Goal: Find specific page/section: Find specific page/section

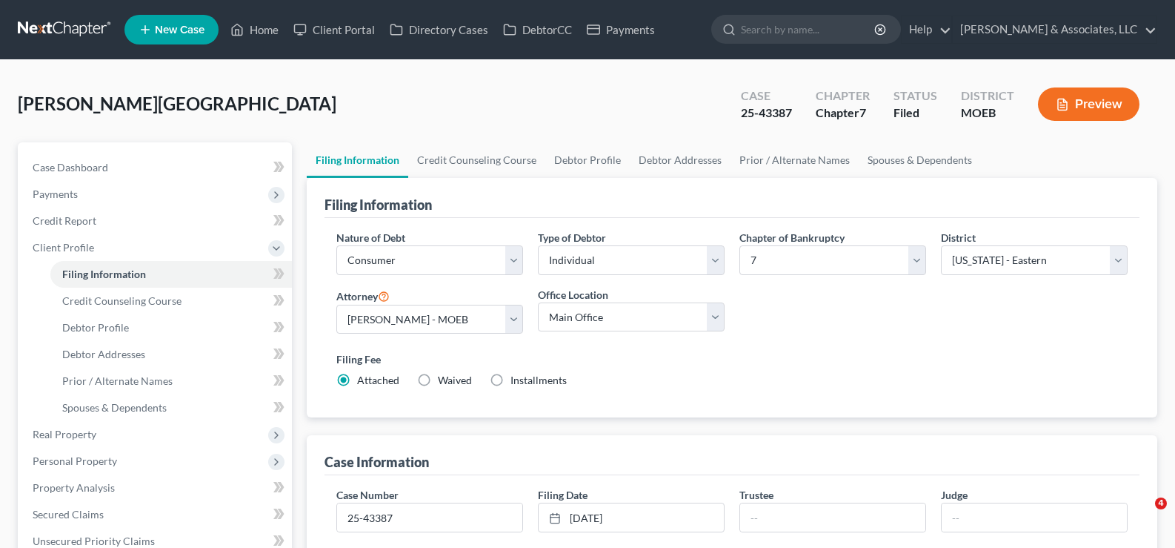
select select "1"
select select "0"
select select "45"
select select "0"
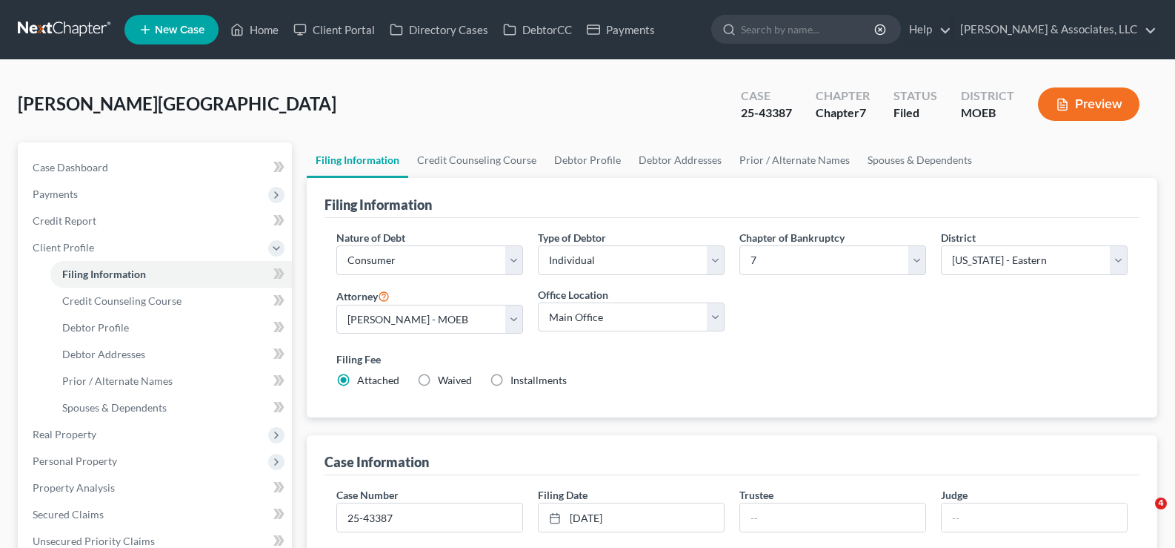
select select "26"
click at [263, 33] on link "Home" at bounding box center [254, 29] width 63 height 27
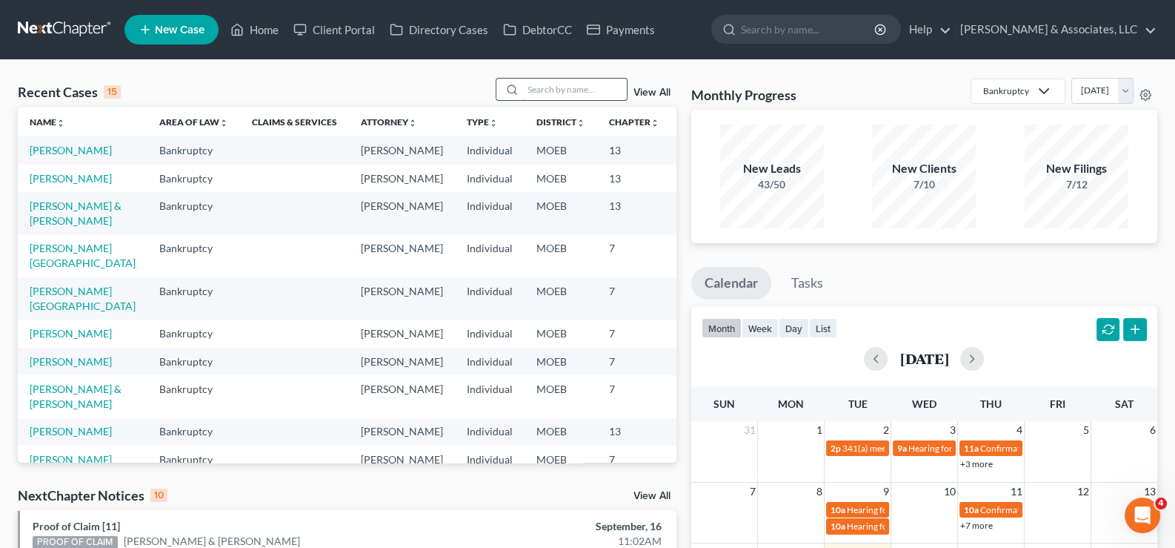
click at [577, 88] on input "search" at bounding box center [575, 89] width 104 height 21
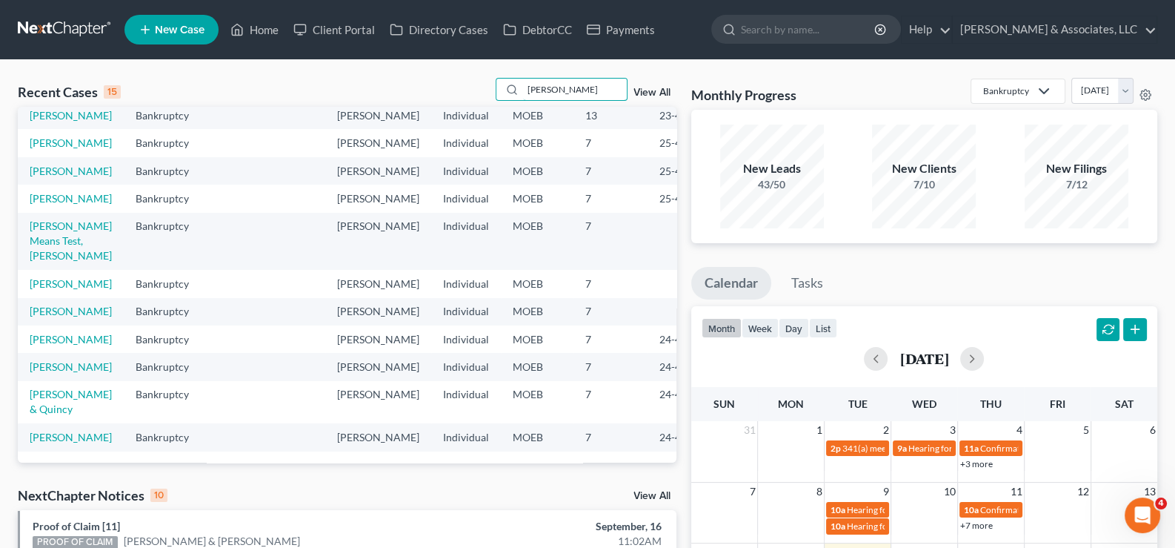
scroll to position [408, 0]
type input "[PERSON_NAME]"
click at [45, 431] on link "[PERSON_NAME]" at bounding box center [71, 437] width 82 height 13
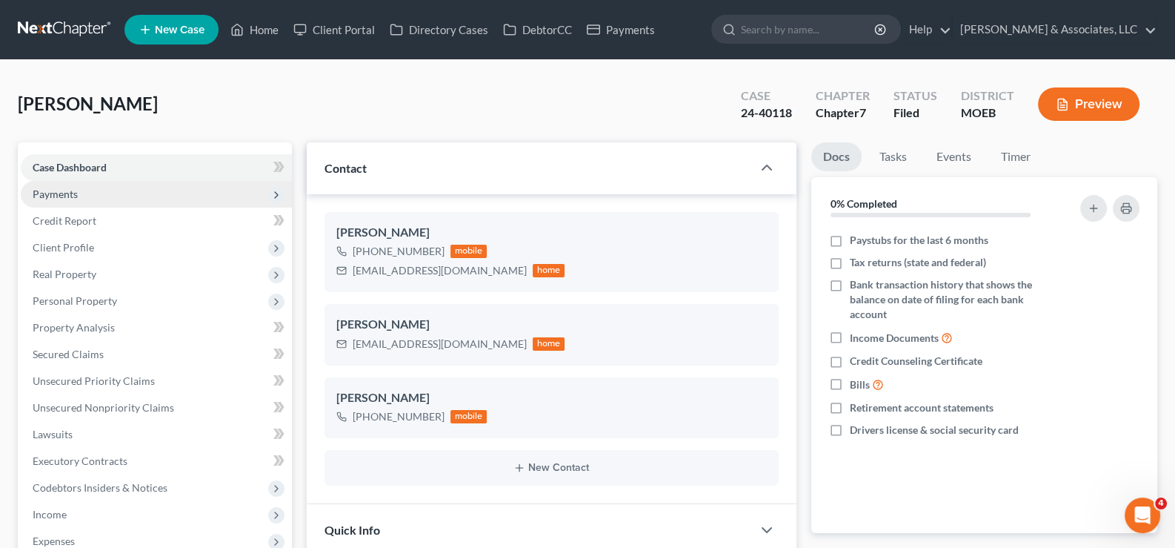
click at [56, 188] on span "Payments" at bounding box center [55, 193] width 45 height 13
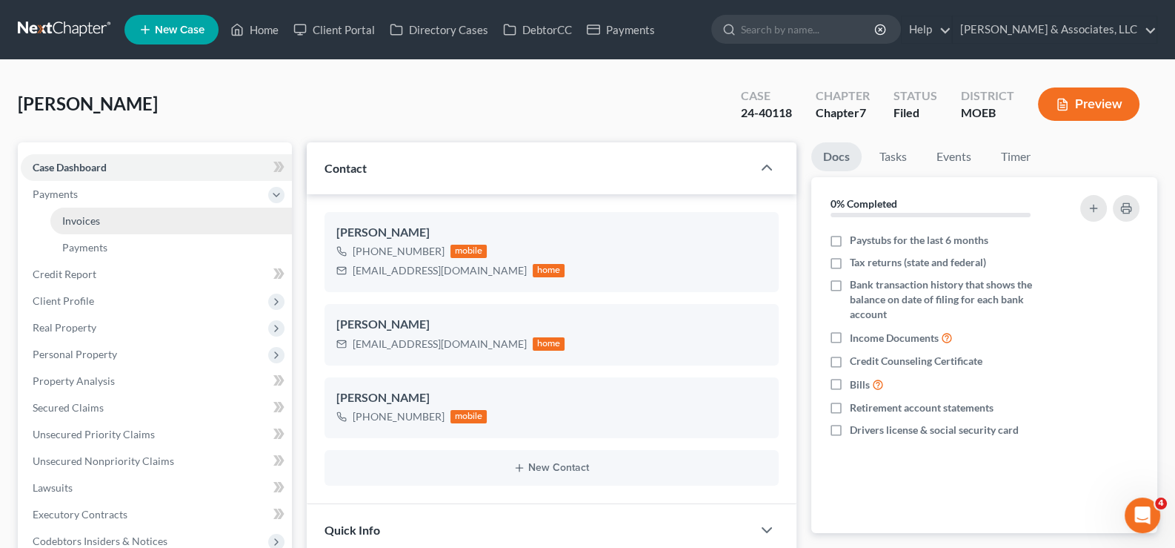
scroll to position [549, 0]
click at [73, 221] on span "Invoices" at bounding box center [81, 220] width 38 height 13
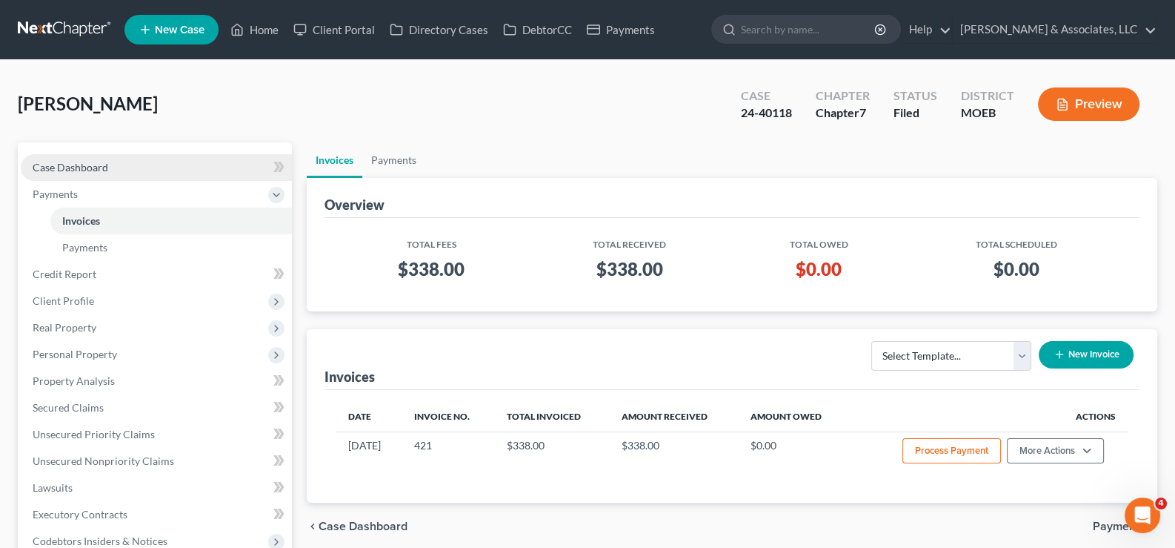
click at [51, 167] on span "Case Dashboard" at bounding box center [71, 167] width 76 height 13
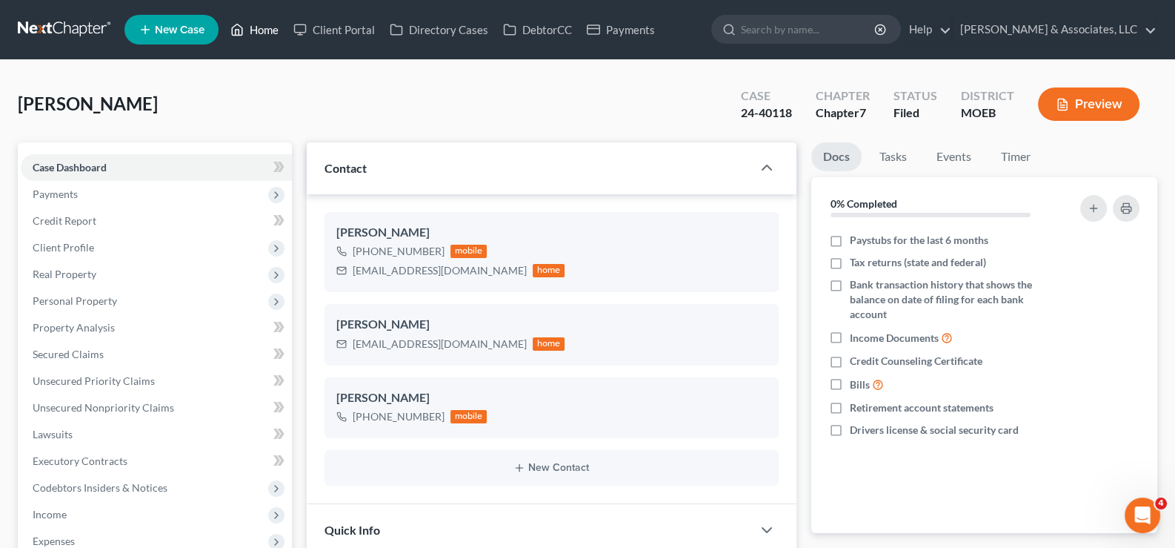
click at [256, 33] on link "Home" at bounding box center [254, 29] width 63 height 27
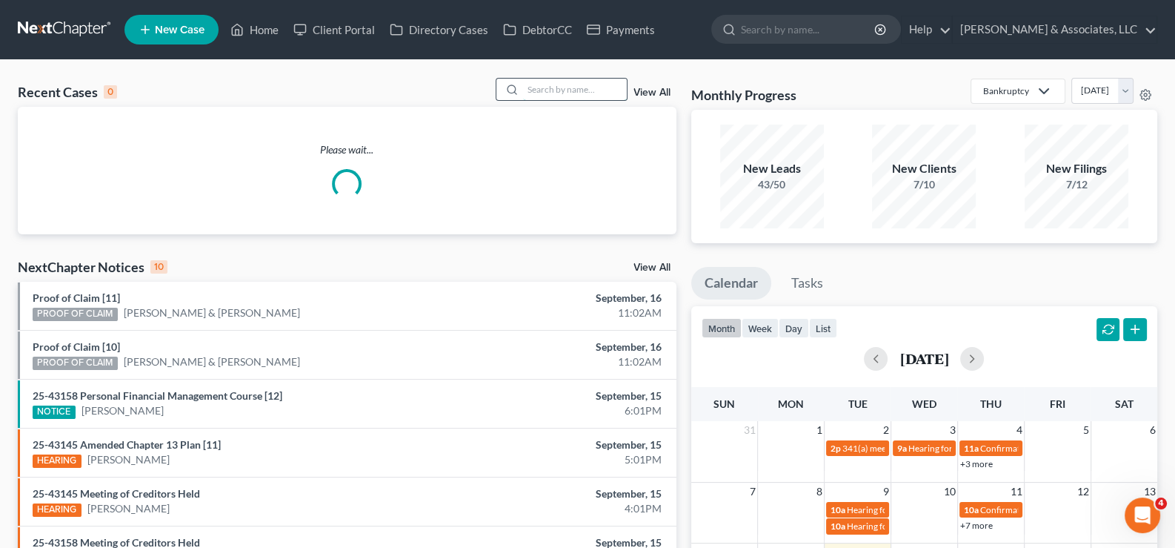
click at [565, 96] on input "search" at bounding box center [575, 89] width 104 height 21
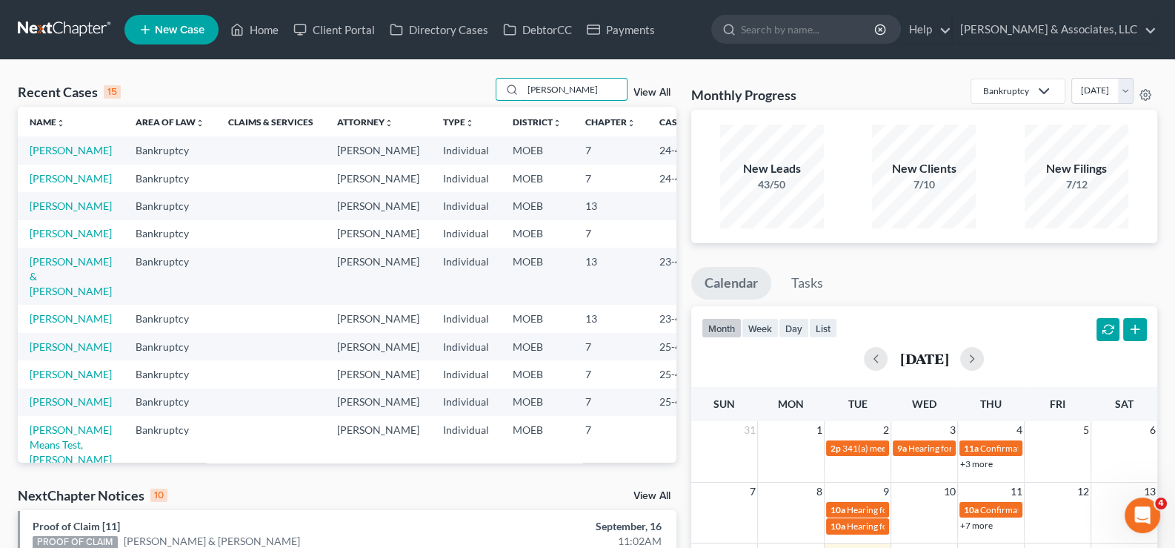
type input "[PERSON_NAME]"
click at [656, 90] on link "View All" at bounding box center [652, 92] width 37 height 10
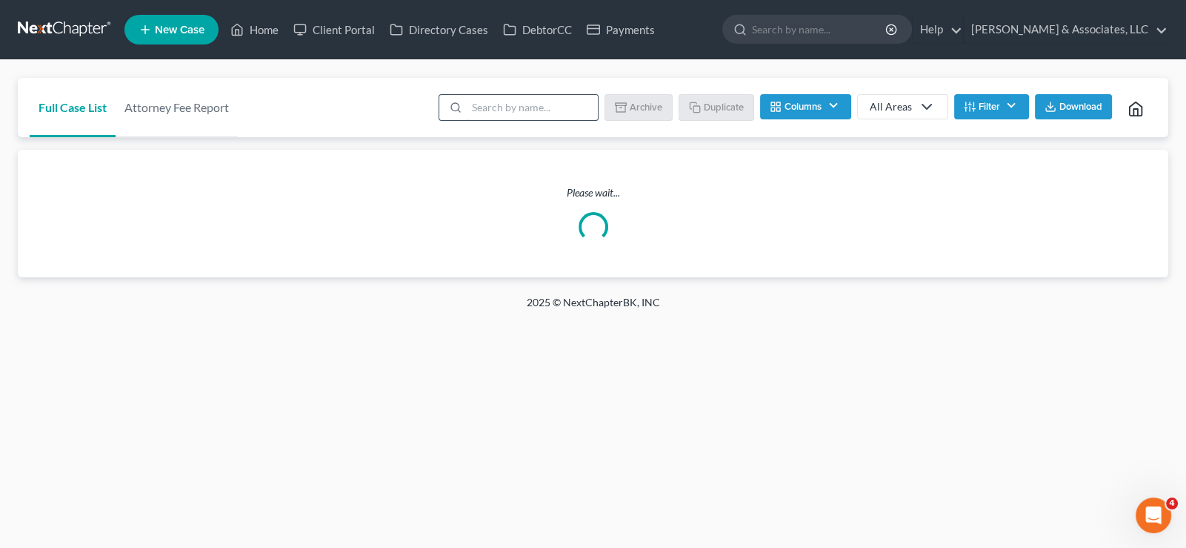
click at [505, 99] on input "search" at bounding box center [532, 107] width 131 height 25
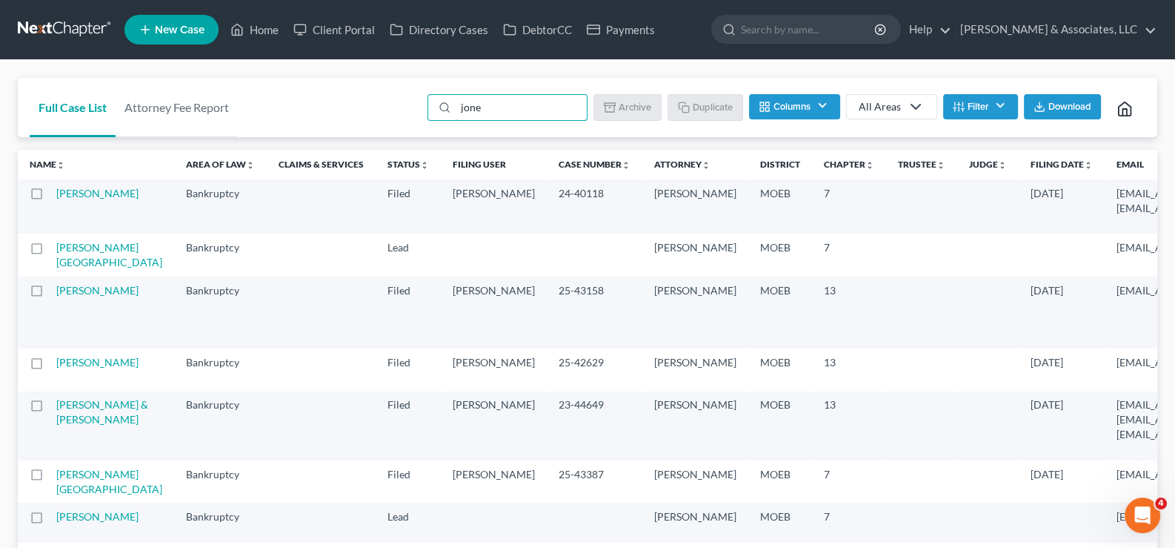
type input "[PERSON_NAME]"
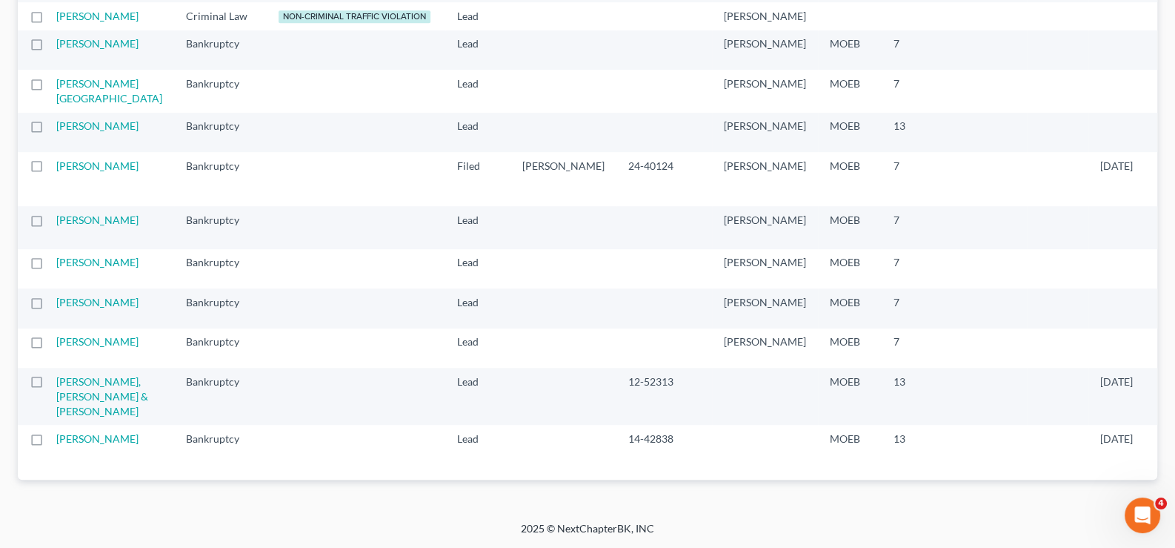
scroll to position [1333, 0]
click at [76, 172] on link "[PERSON_NAME]" at bounding box center [97, 165] width 82 height 13
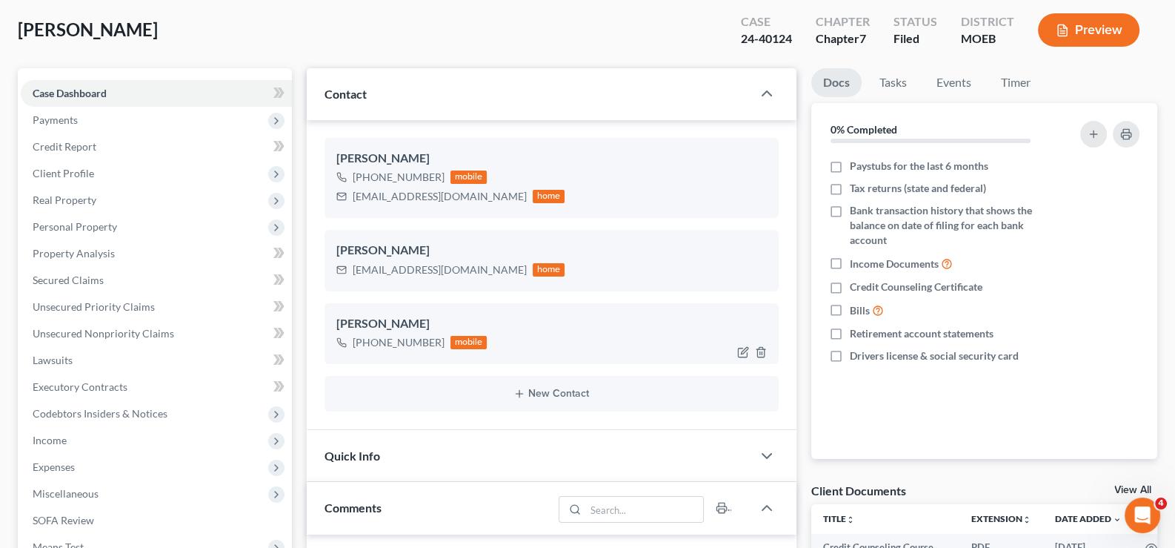
scroll to position [73, 0]
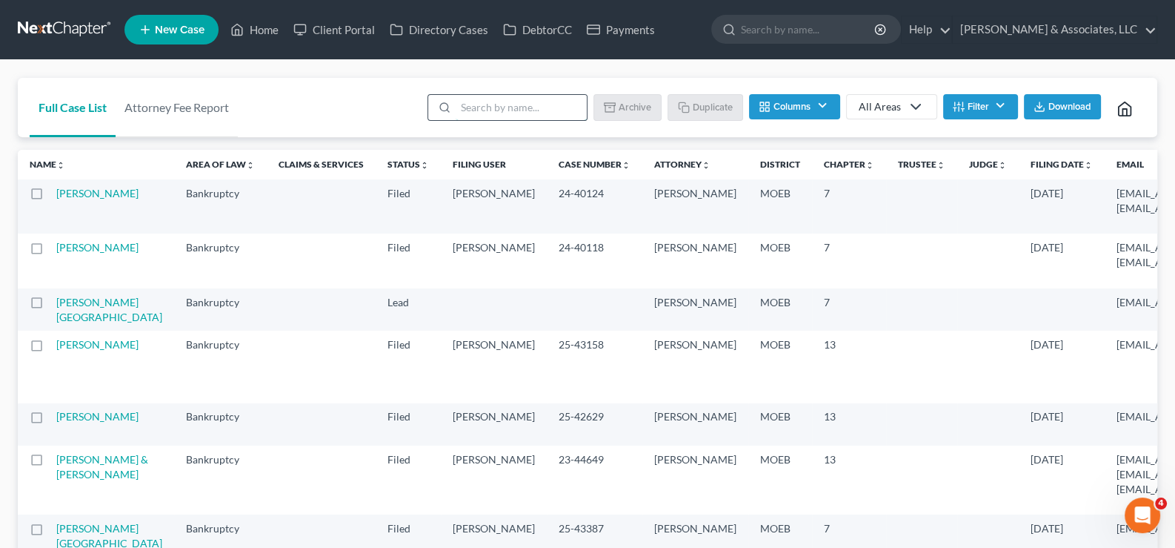
click at [502, 96] on input "search" at bounding box center [521, 107] width 131 height 25
type input "[PERSON_NAME]"
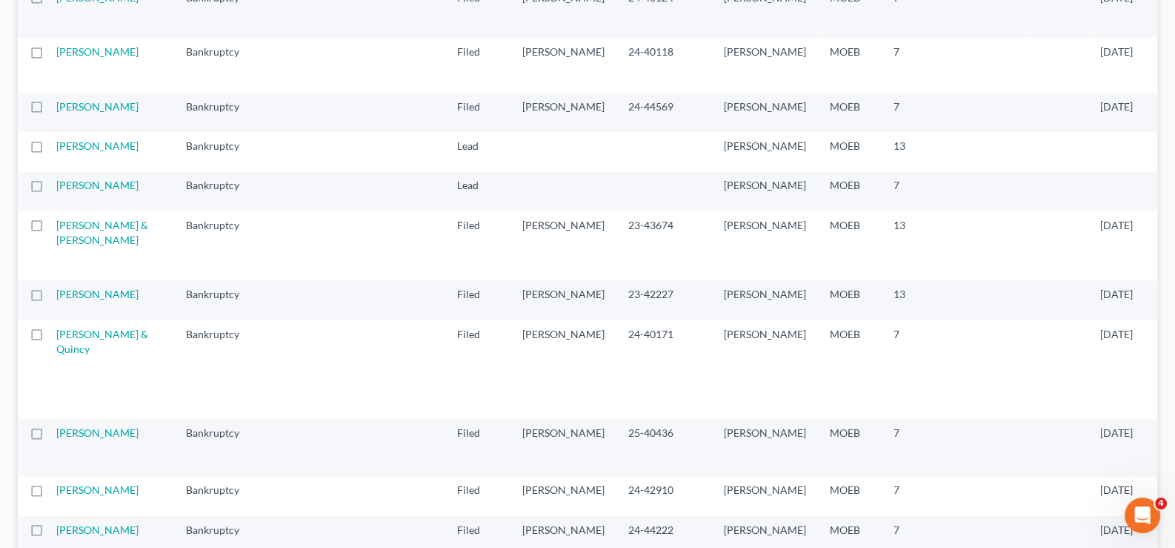
scroll to position [222, 0]
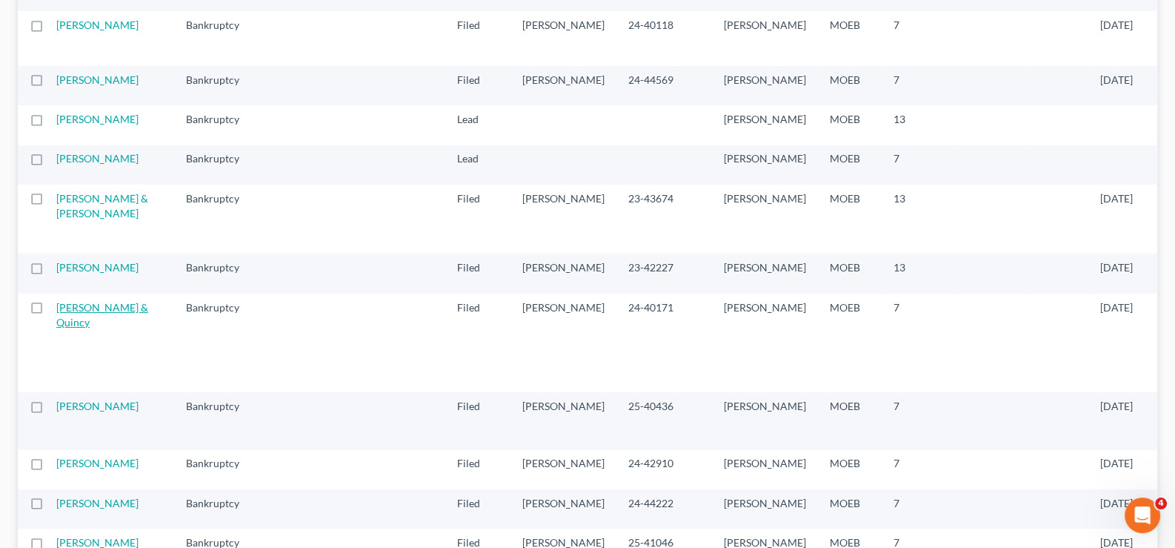
click at [74, 328] on link "[PERSON_NAME] & Quincy" at bounding box center [102, 314] width 92 height 27
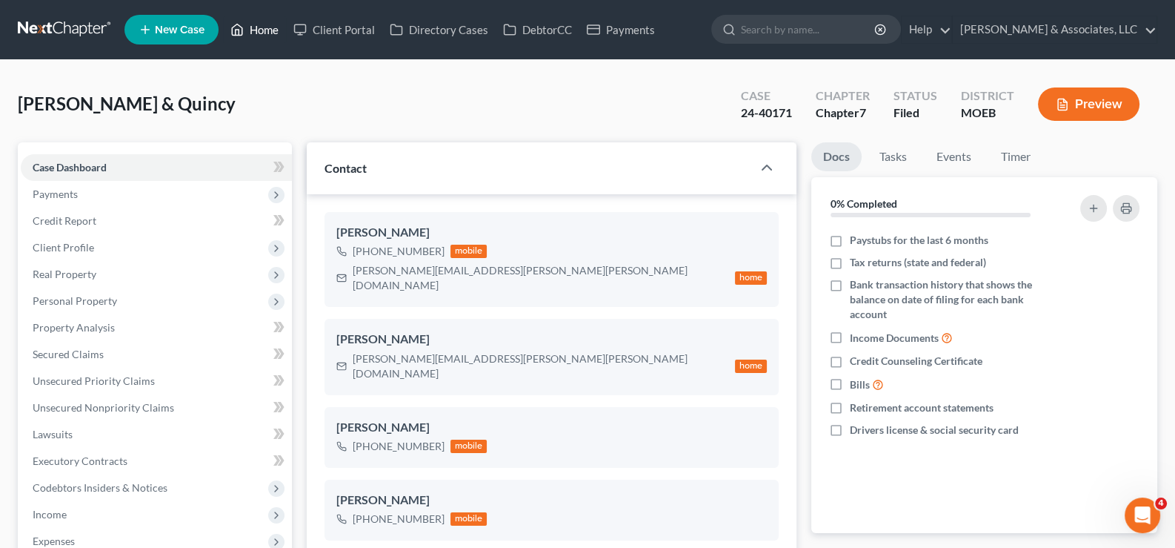
click at [269, 29] on link "Home" at bounding box center [254, 29] width 63 height 27
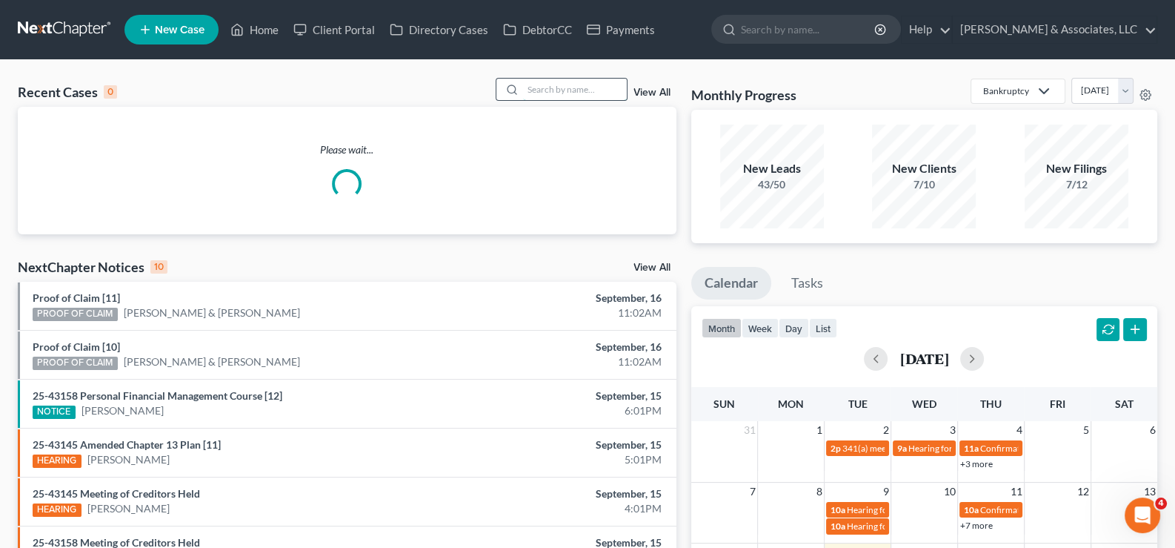
click at [568, 84] on input "search" at bounding box center [575, 89] width 104 height 21
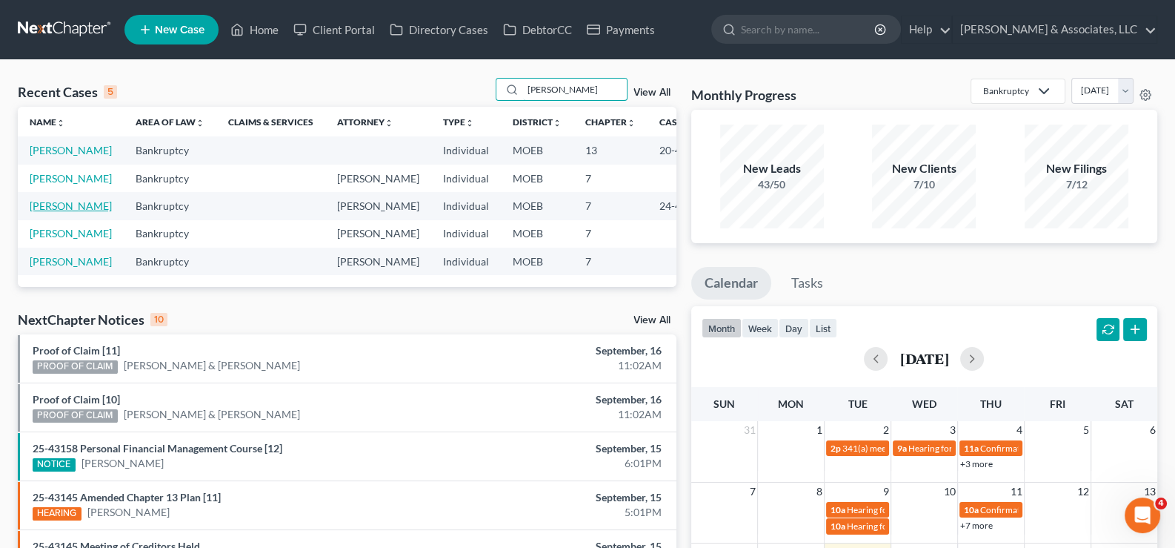
type input "[PERSON_NAME]"
click at [48, 212] on link "[PERSON_NAME]" at bounding box center [71, 205] width 82 height 13
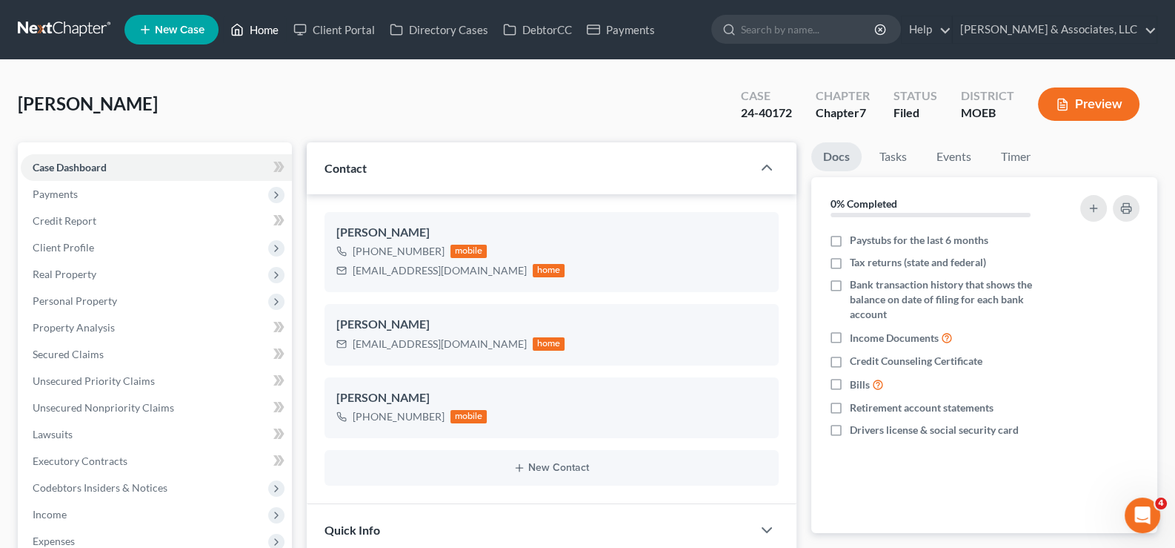
click at [269, 35] on link "Home" at bounding box center [254, 29] width 63 height 27
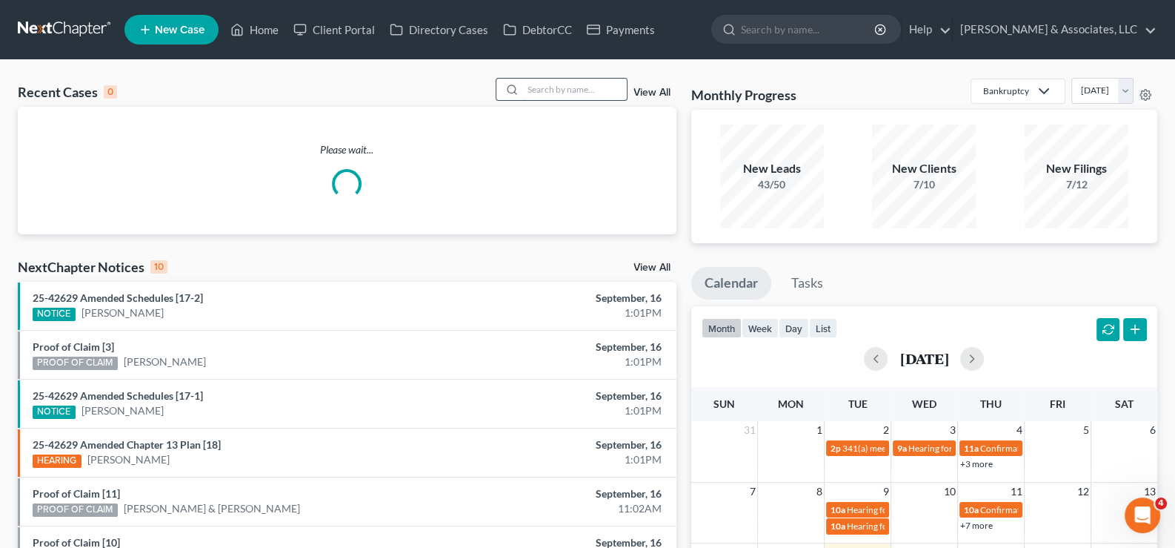
click at [552, 91] on input "search" at bounding box center [575, 89] width 104 height 21
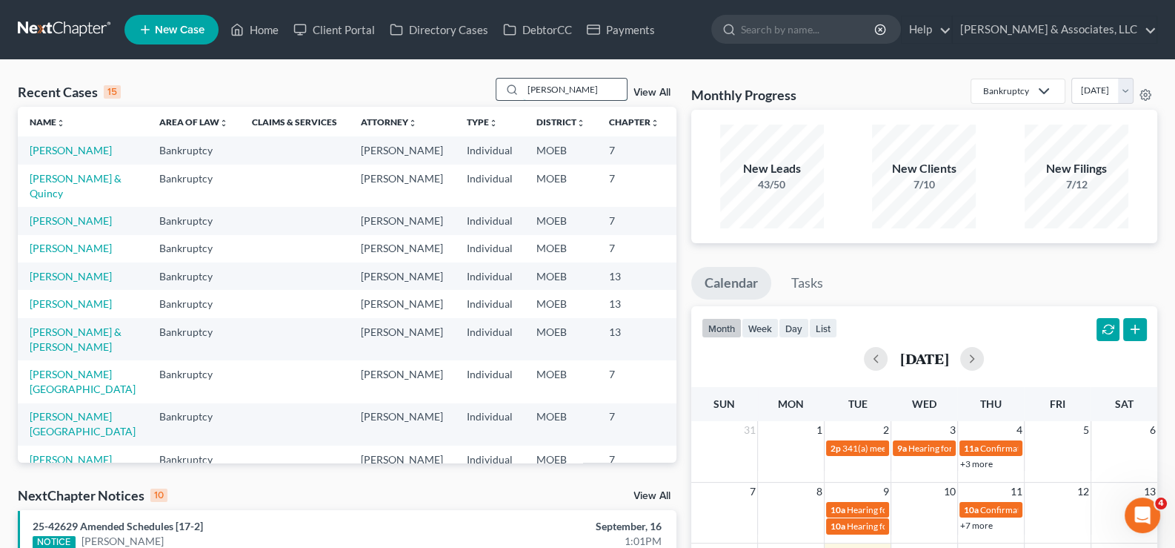
type input "[PERSON_NAME]"
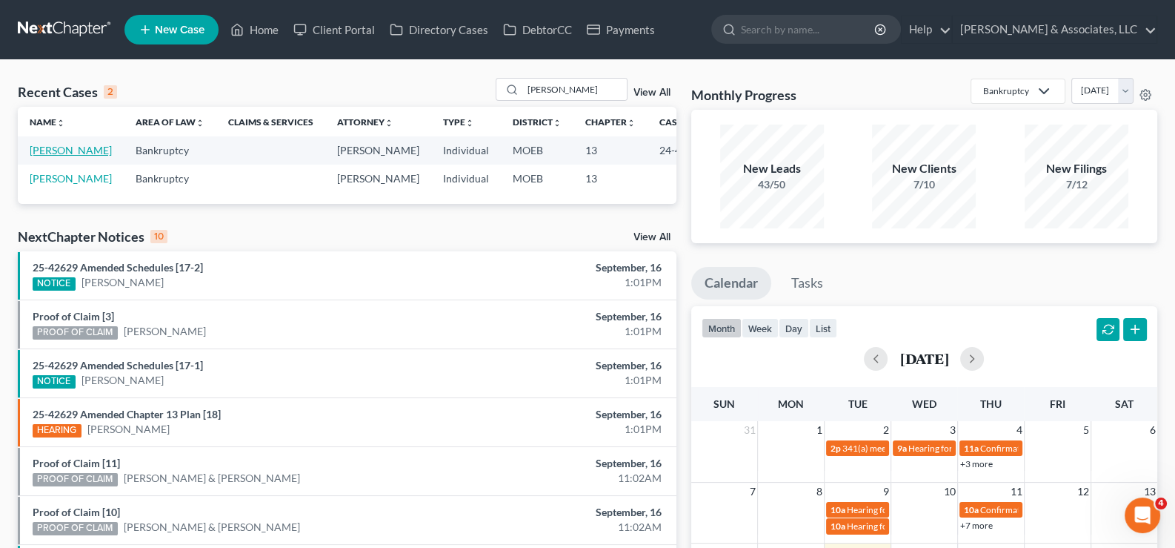
click at [42, 156] on link "[PERSON_NAME]" at bounding box center [71, 150] width 82 height 13
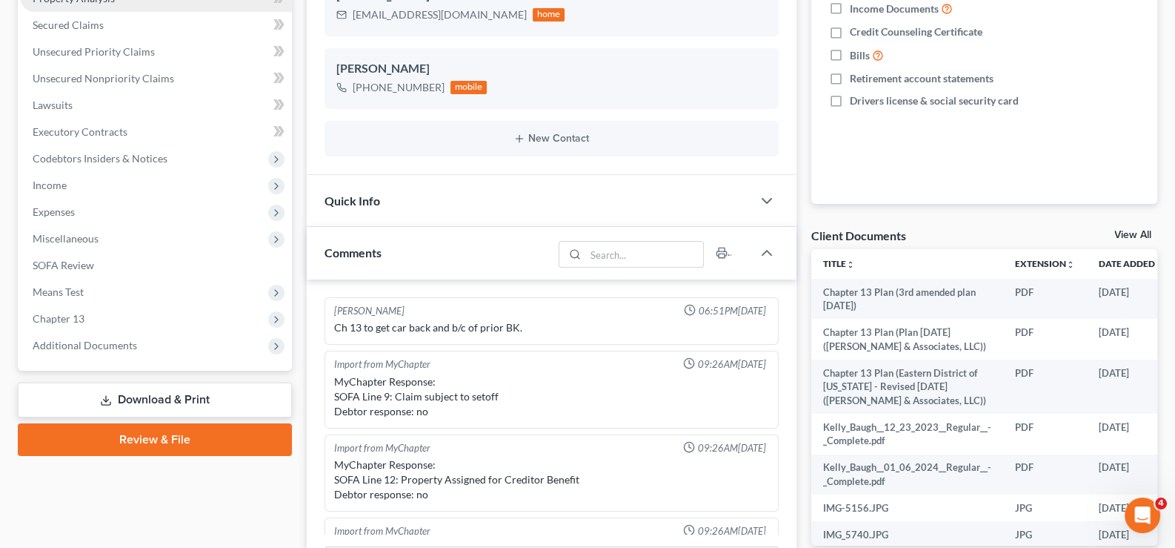
scroll to position [73, 0]
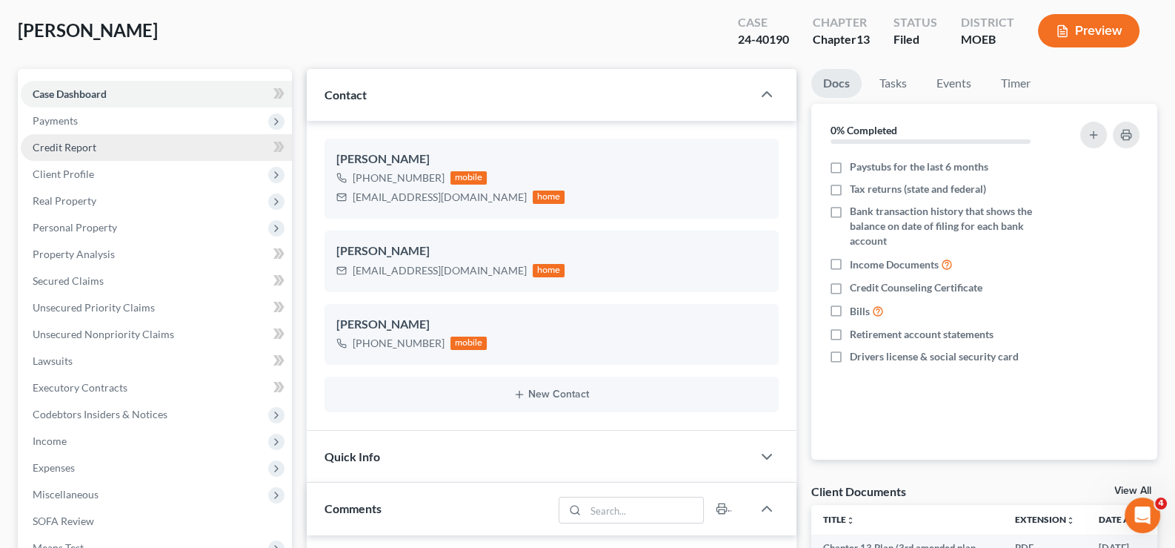
drag, startPoint x: 62, startPoint y: 118, endPoint x: 62, endPoint y: 147, distance: 28.9
click at [62, 118] on span "Payments" at bounding box center [55, 120] width 45 height 13
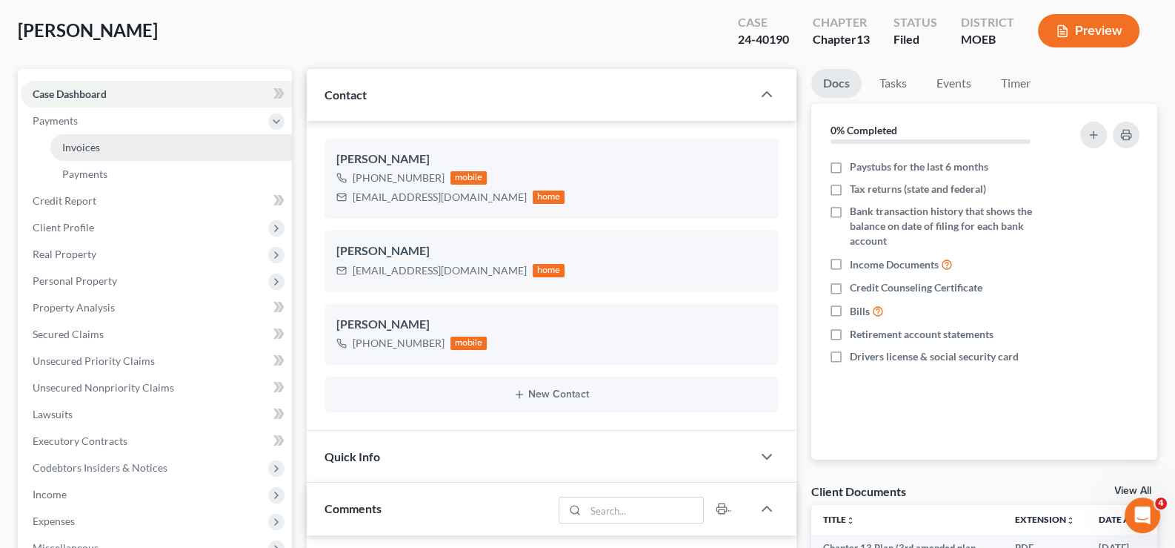
click at [64, 144] on span "Invoices" at bounding box center [81, 147] width 38 height 13
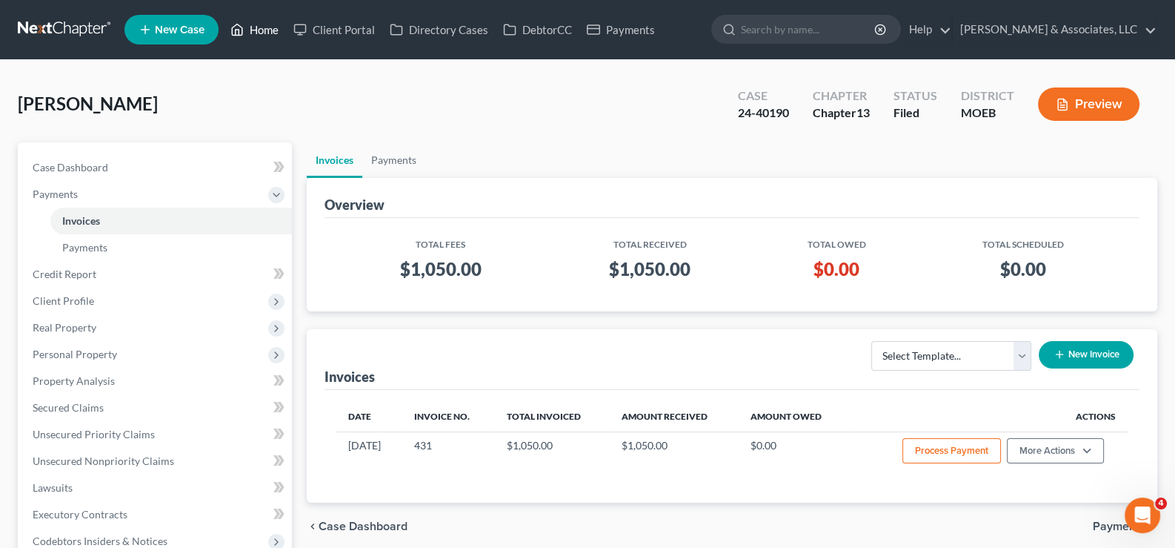
drag, startPoint x: 266, startPoint y: 30, endPoint x: 415, endPoint y: 84, distance: 158.5
click at [266, 30] on link "Home" at bounding box center [254, 29] width 63 height 27
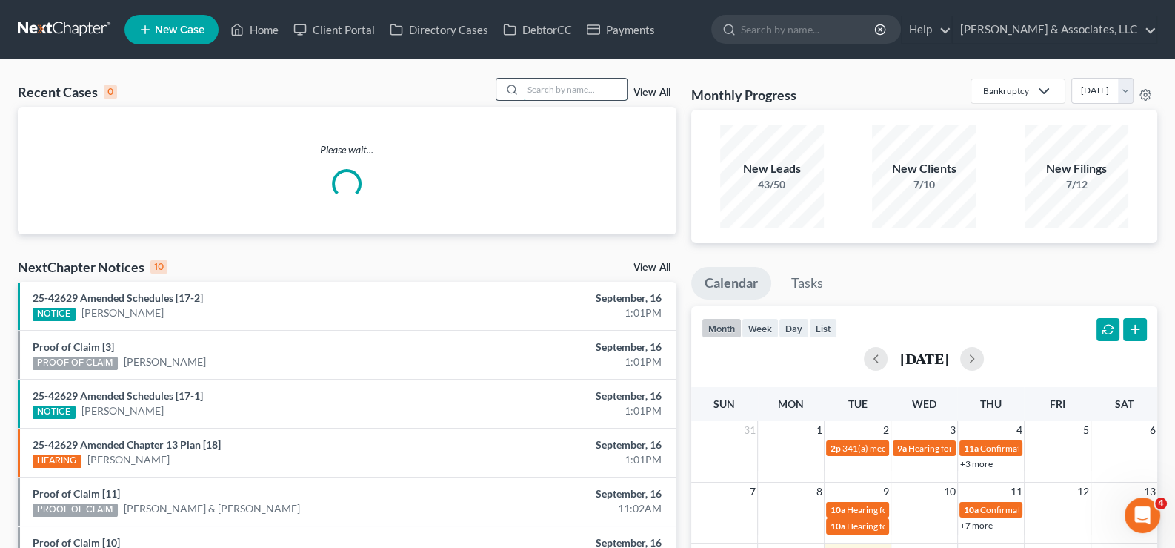
click at [590, 84] on input "search" at bounding box center [575, 89] width 104 height 21
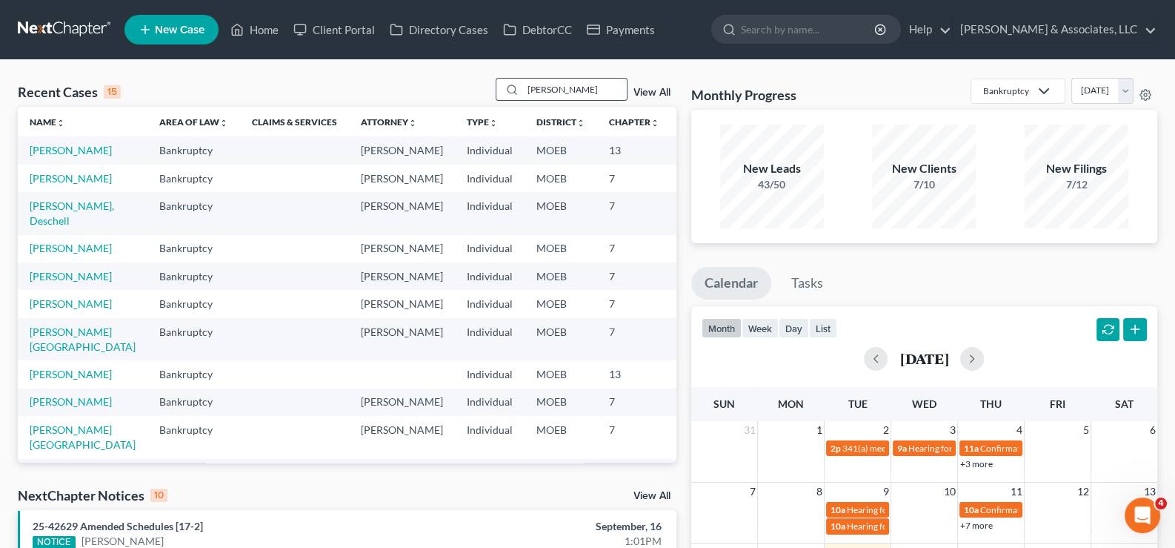
drag, startPoint x: 571, startPoint y: 85, endPoint x: 511, endPoint y: 96, distance: 60.9
click at [516, 90] on div "[PERSON_NAME]" at bounding box center [562, 89] width 132 height 23
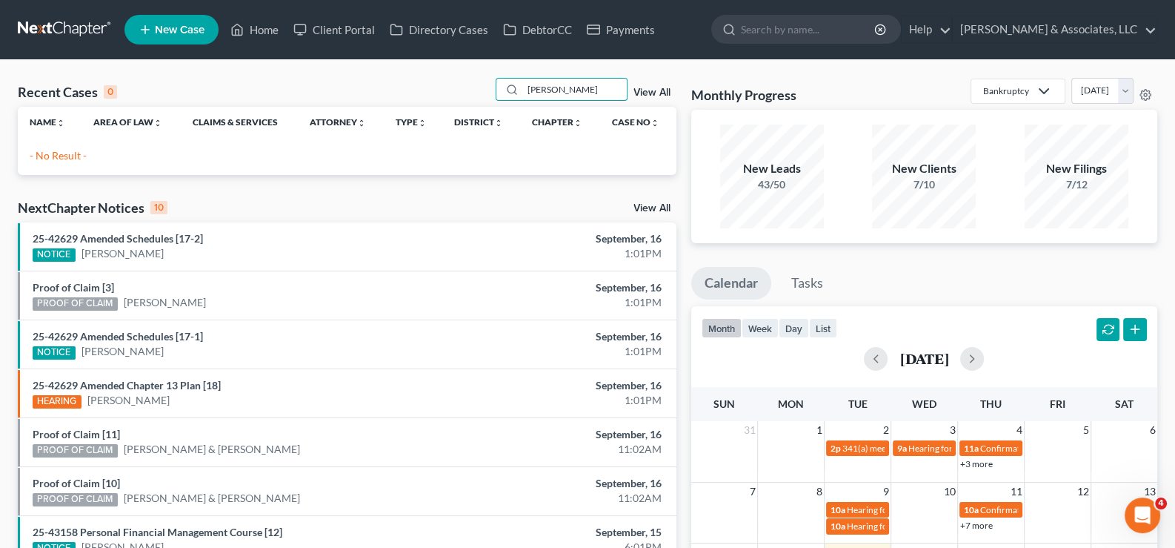
drag, startPoint x: 576, startPoint y: 84, endPoint x: 487, endPoint y: 95, distance: 89.6
click at [487, 95] on div "Recent Cases 0 [PERSON_NAME] View All" at bounding box center [347, 92] width 659 height 29
type input "[PERSON_NAME]"
click at [652, 92] on link "View All" at bounding box center [652, 92] width 37 height 10
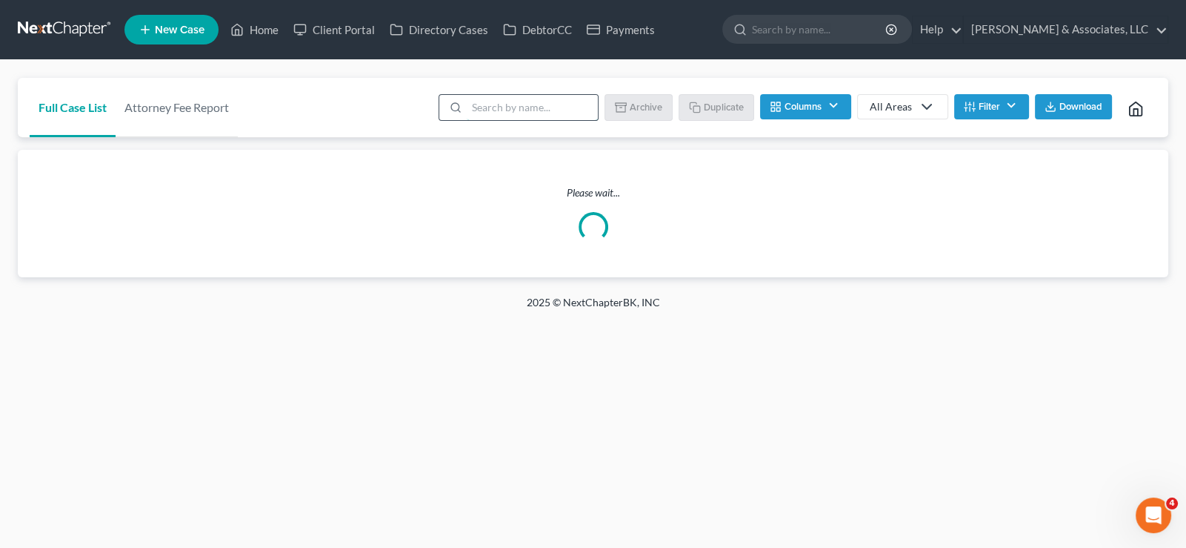
drag, startPoint x: 493, startPoint y: 103, endPoint x: 492, endPoint y: 110, distance: 7.4
click at [493, 103] on input "search" at bounding box center [532, 107] width 131 height 25
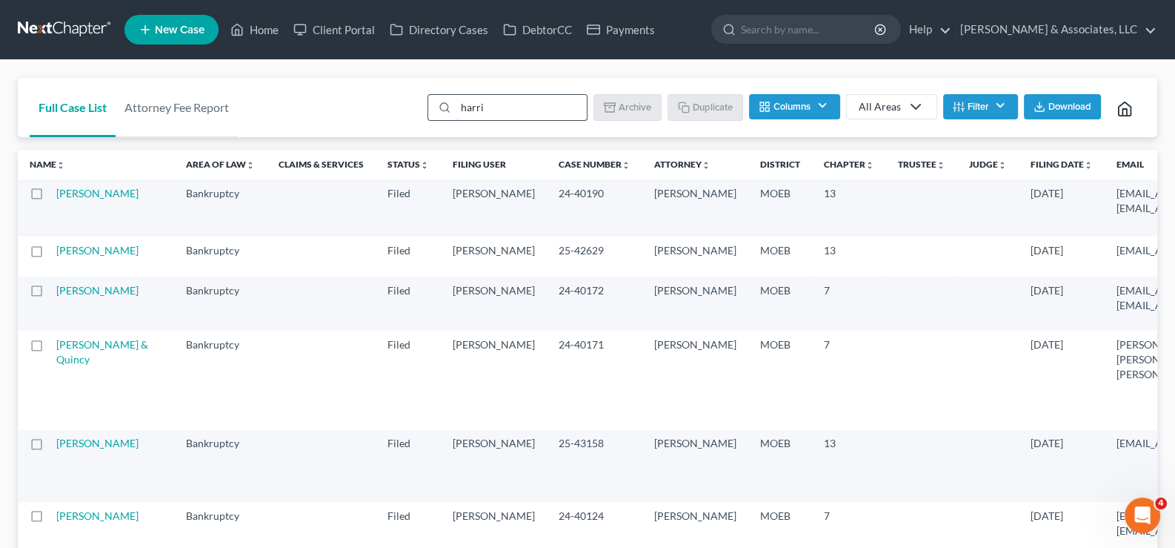
type input "[PERSON_NAME]"
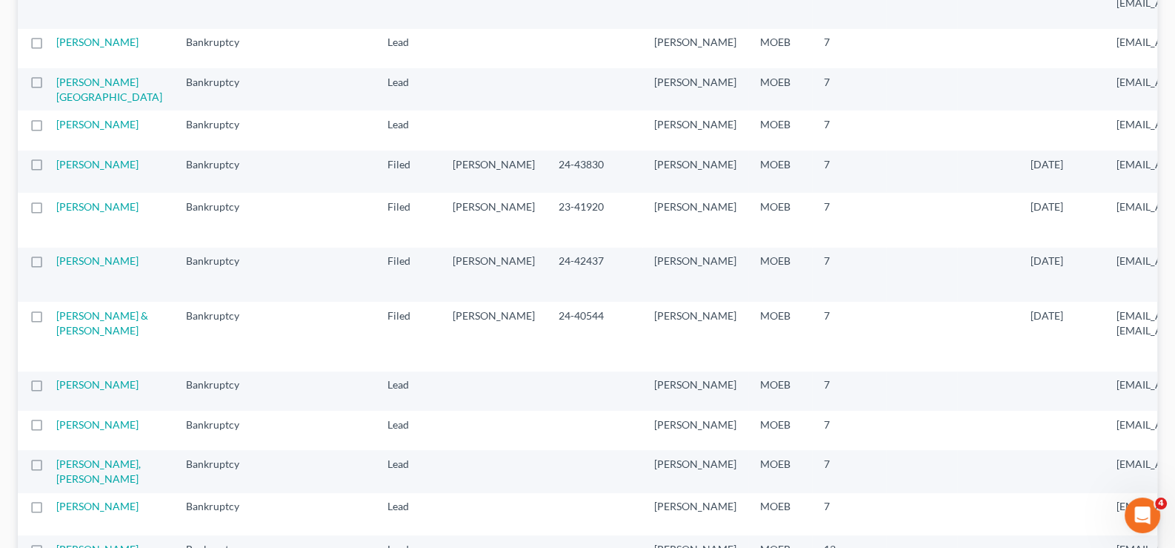
scroll to position [592, 0]
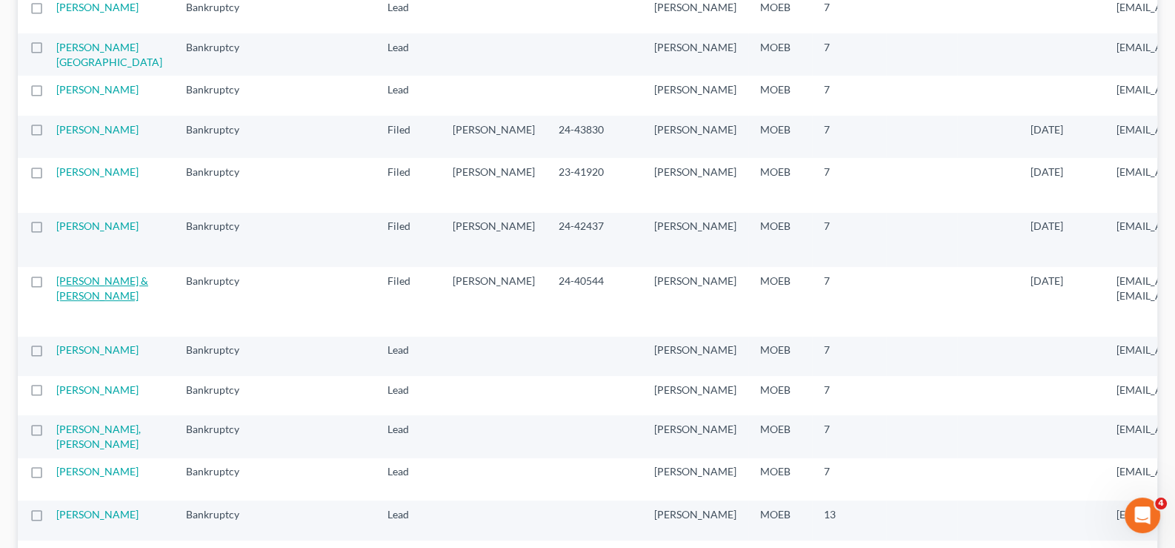
click at [86, 302] on link "[PERSON_NAME] & [PERSON_NAME]" at bounding box center [102, 287] width 92 height 27
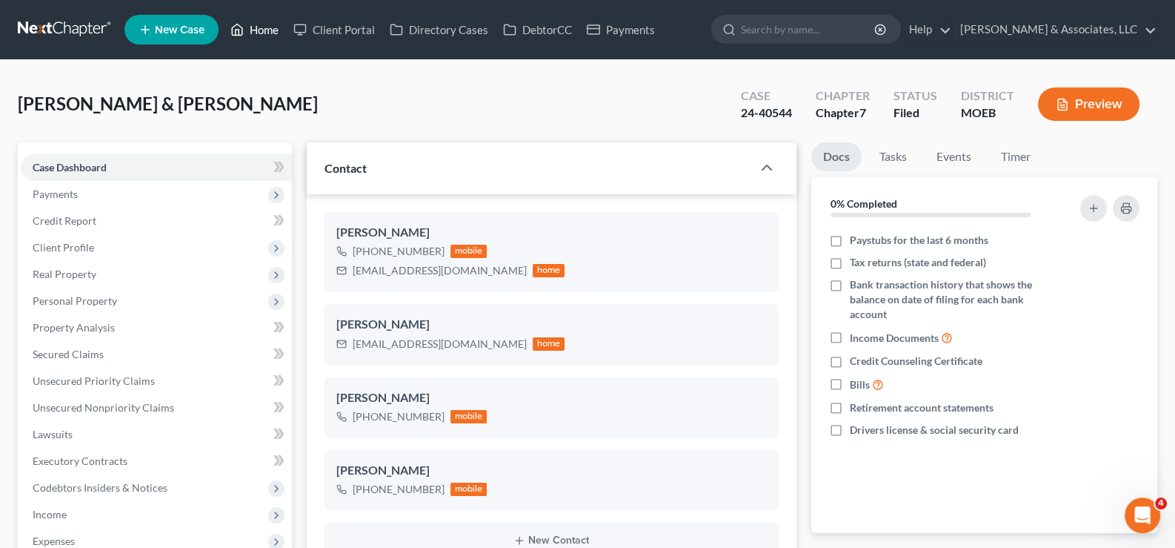
click at [270, 32] on link "Home" at bounding box center [254, 29] width 63 height 27
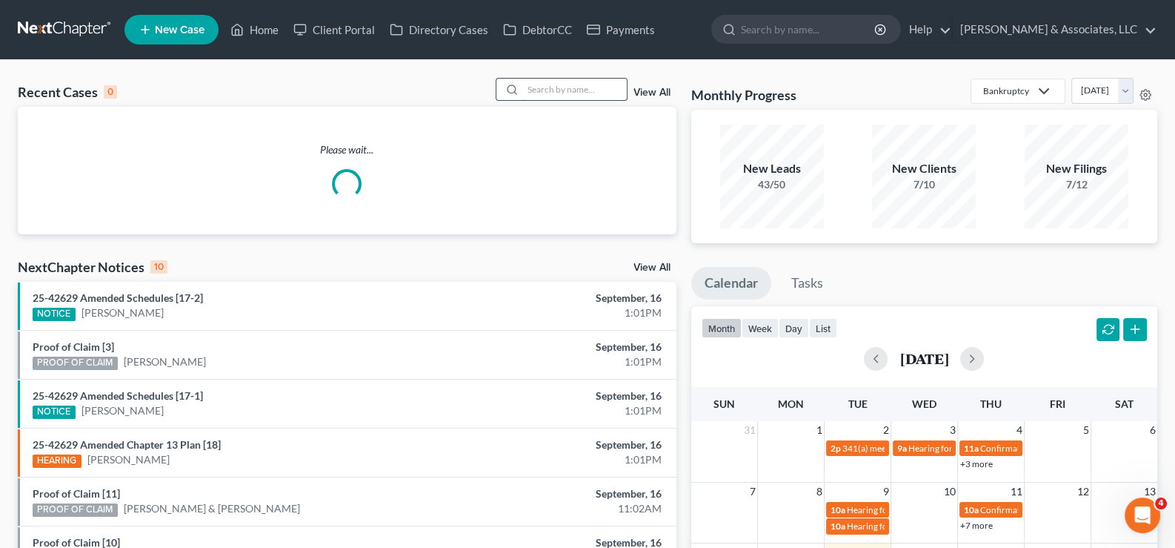
click at [541, 90] on input "search" at bounding box center [575, 89] width 104 height 21
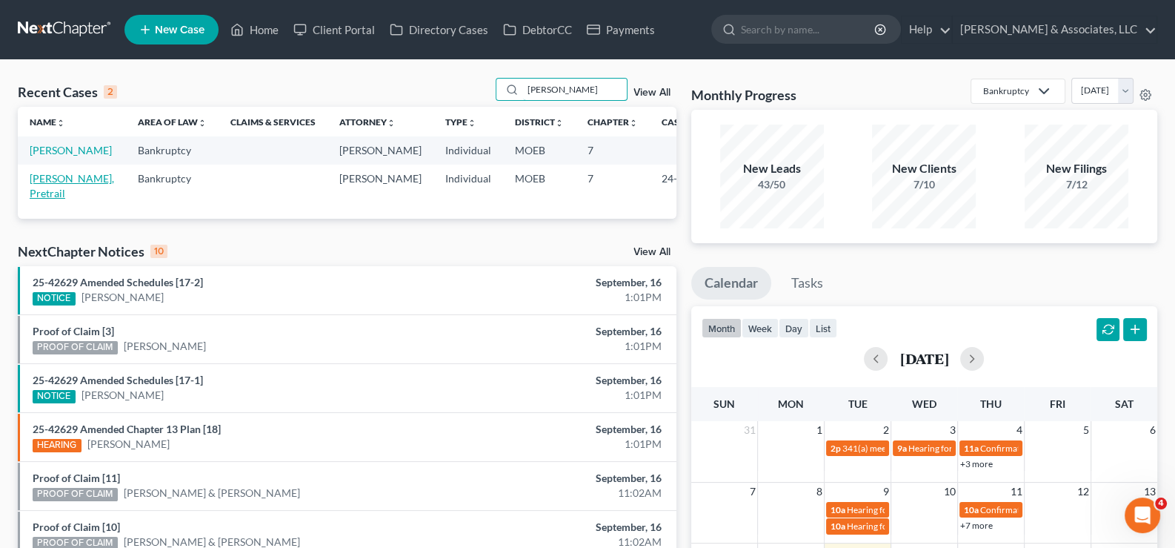
type input "[PERSON_NAME]"
click at [43, 195] on link "[PERSON_NAME], Pretrail" at bounding box center [72, 185] width 84 height 27
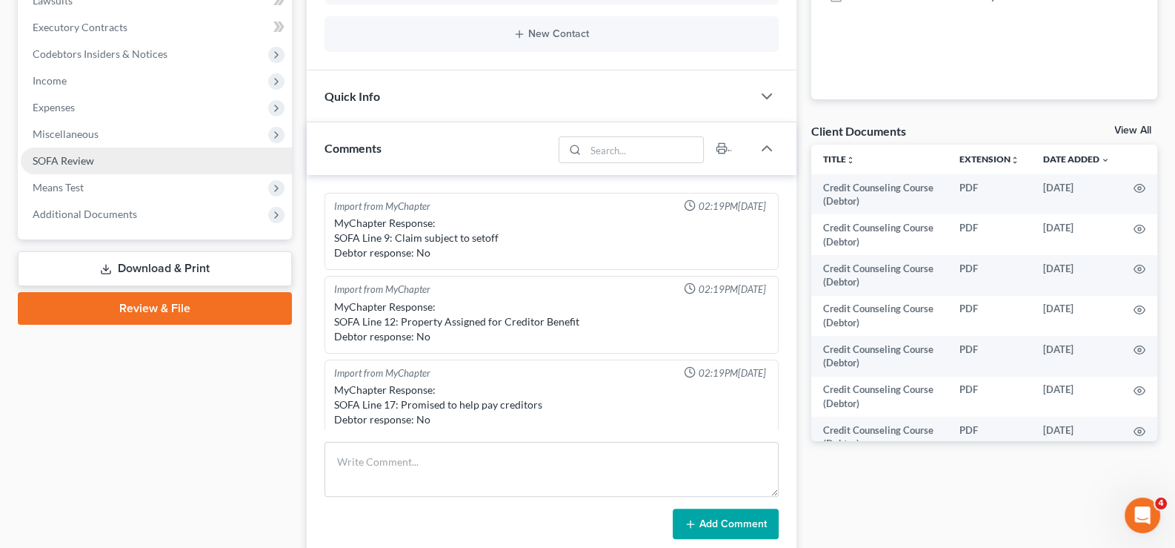
scroll to position [147, 0]
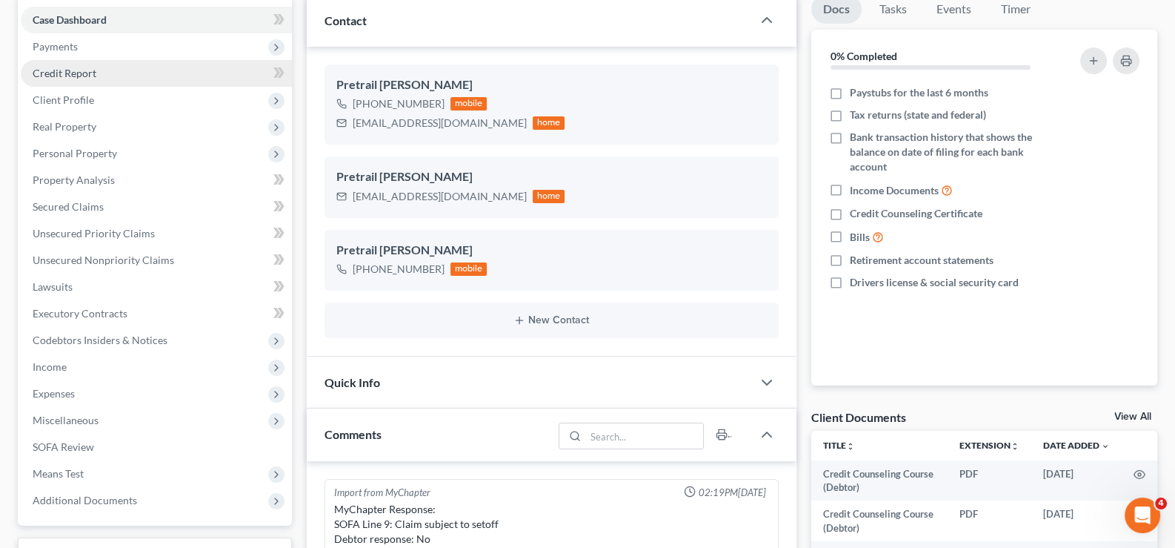
drag, startPoint x: 46, startPoint y: 44, endPoint x: 63, endPoint y: 81, distance: 40.8
click at [46, 44] on span "Payments" at bounding box center [55, 46] width 45 height 13
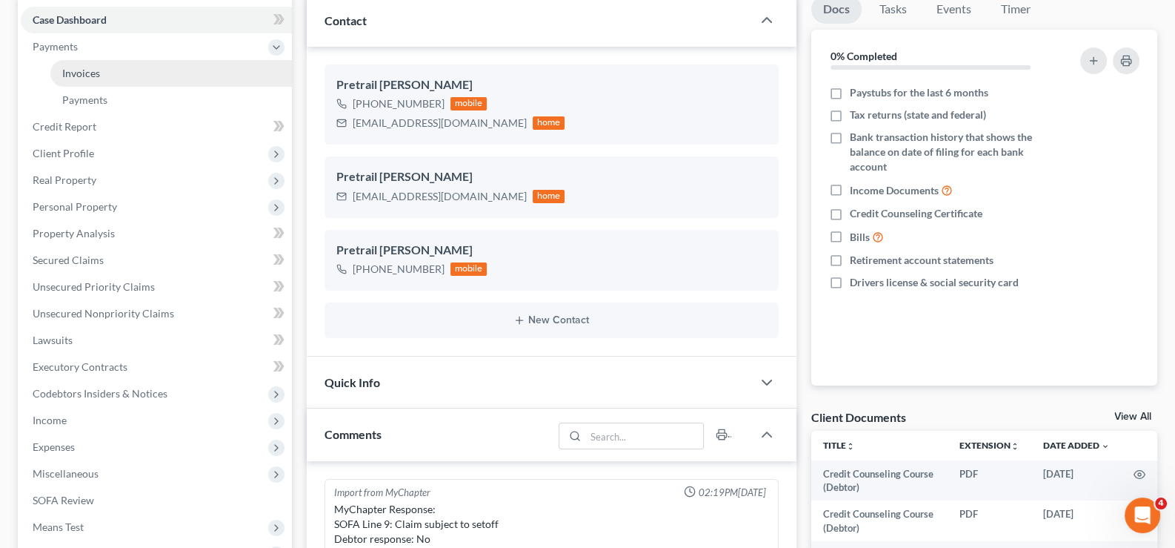
click at [70, 73] on span "Invoices" at bounding box center [81, 73] width 38 height 13
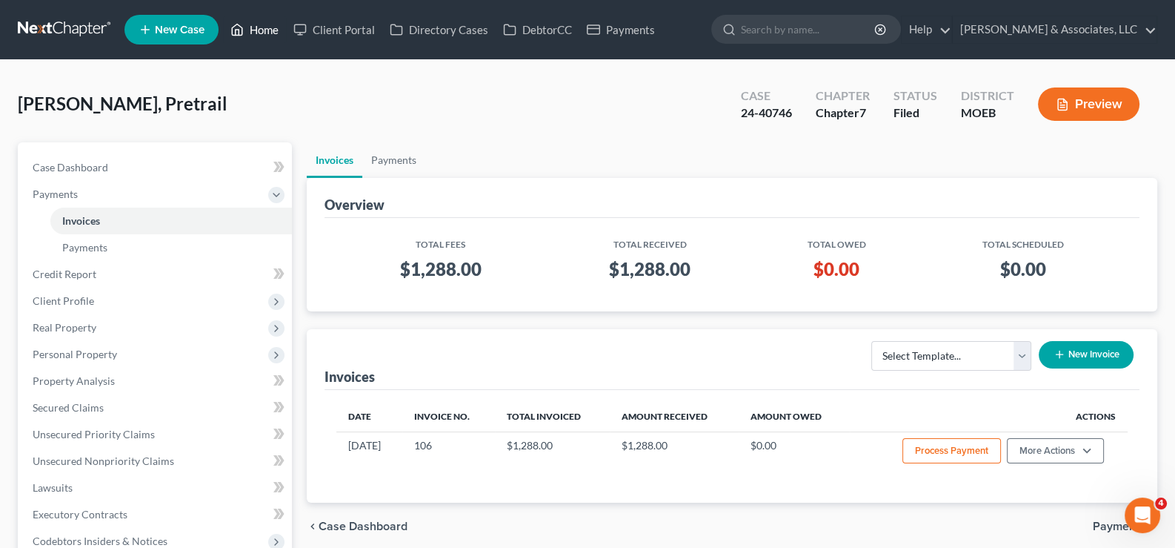
click at [259, 25] on link "Home" at bounding box center [254, 29] width 63 height 27
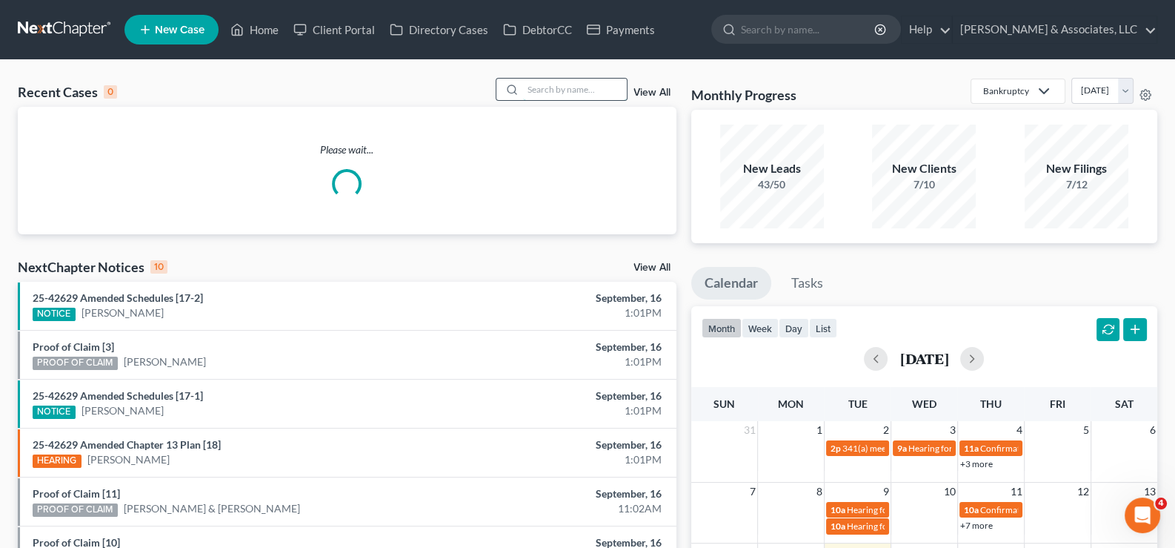
click at [531, 91] on input "search" at bounding box center [575, 89] width 104 height 21
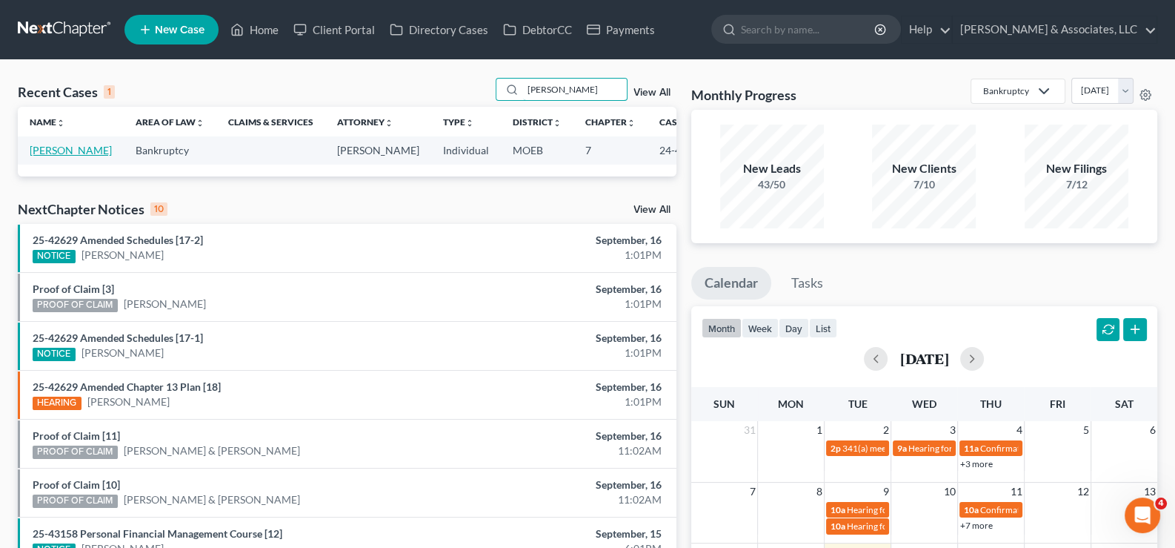
type input "[PERSON_NAME]"
click at [64, 156] on link "[PERSON_NAME]" at bounding box center [71, 150] width 82 height 13
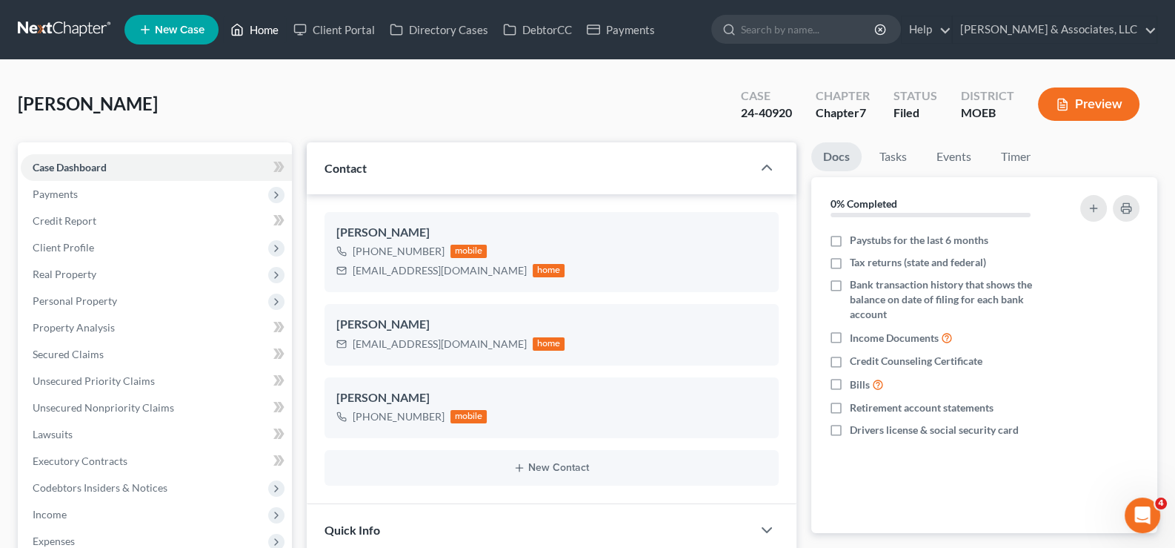
click at [251, 26] on link "Home" at bounding box center [254, 29] width 63 height 27
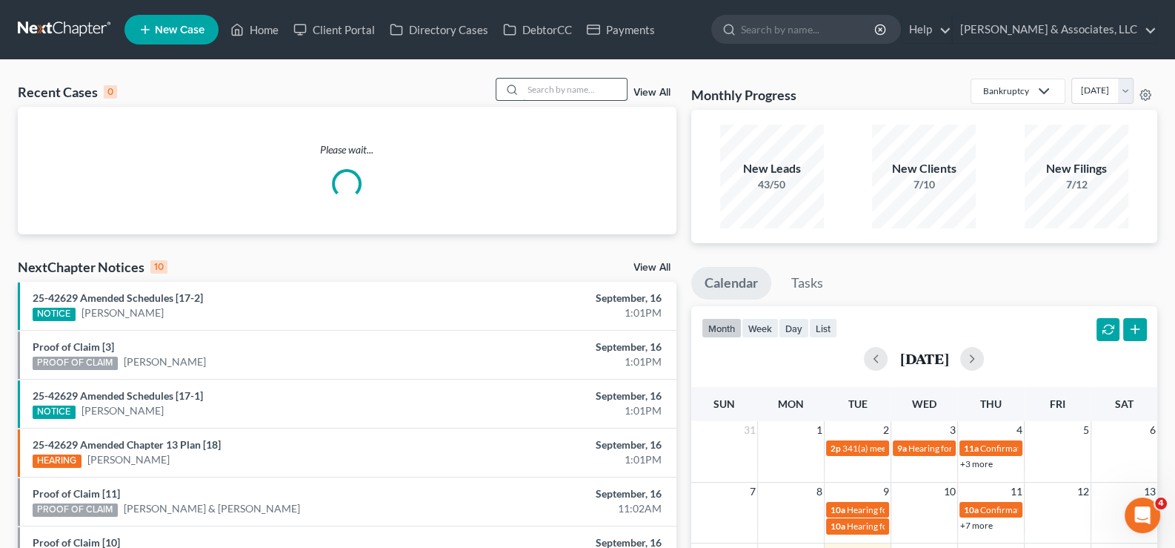
click at [576, 90] on input "search" at bounding box center [575, 89] width 104 height 21
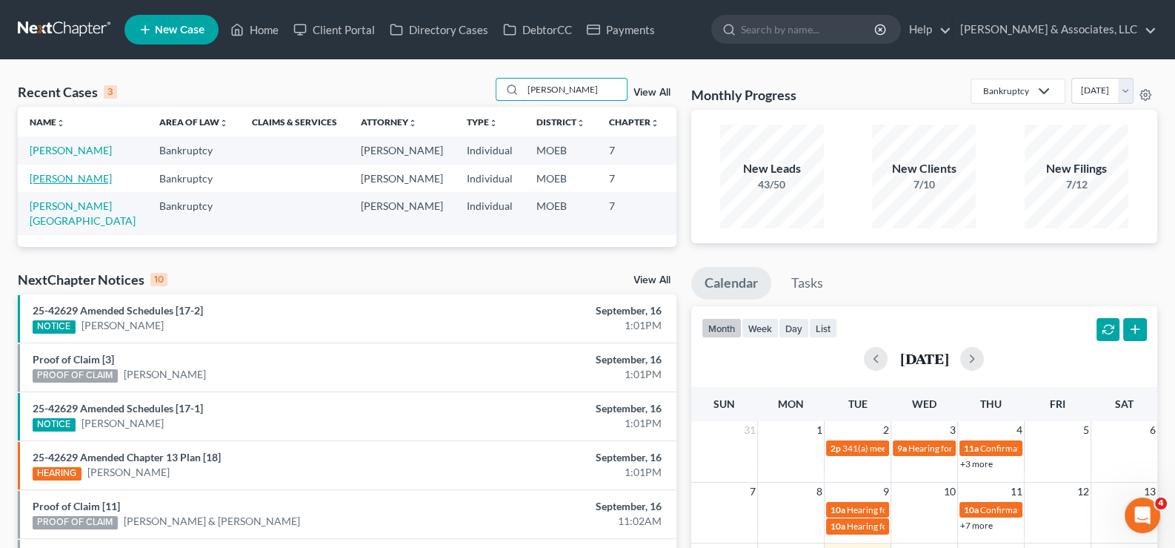
type input "[PERSON_NAME]"
click at [59, 185] on link "[PERSON_NAME]" at bounding box center [71, 178] width 82 height 13
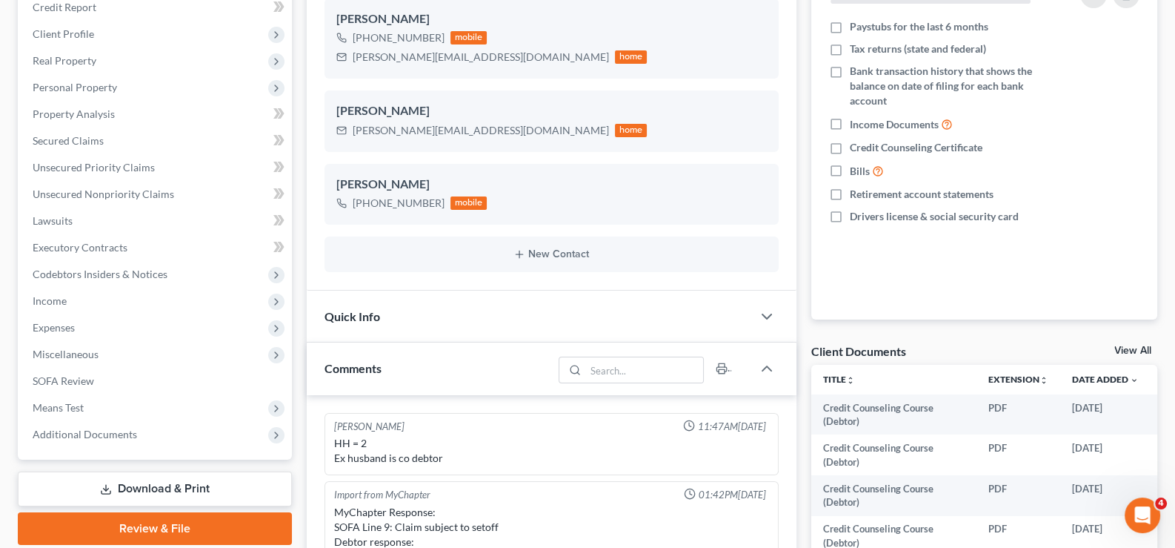
scroll to position [147, 0]
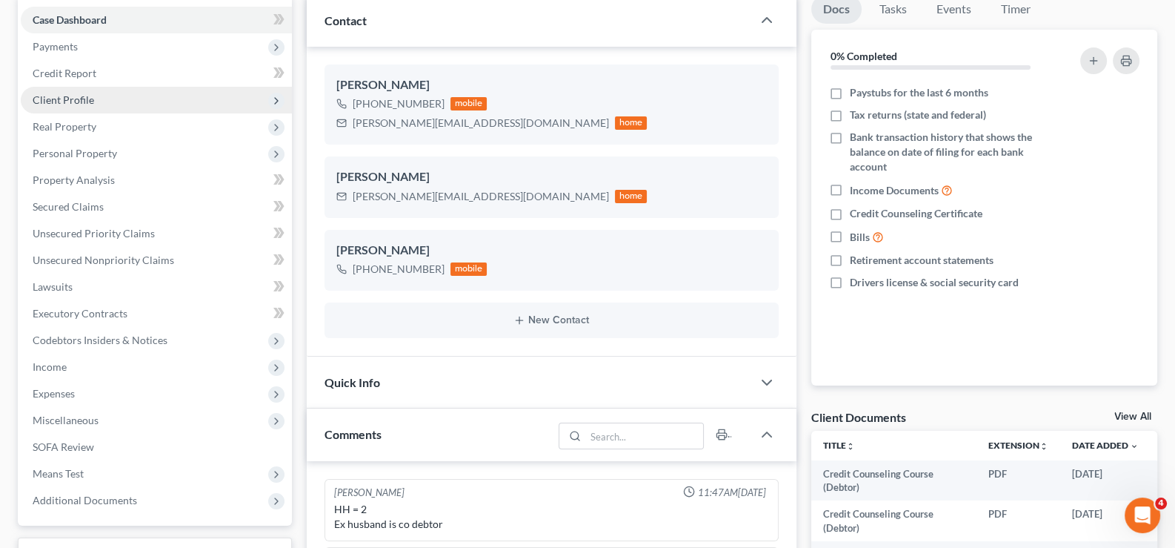
drag, startPoint x: 69, startPoint y: 48, endPoint x: 74, endPoint y: 93, distance: 45.5
click at [69, 48] on span "Payments" at bounding box center [55, 46] width 45 height 13
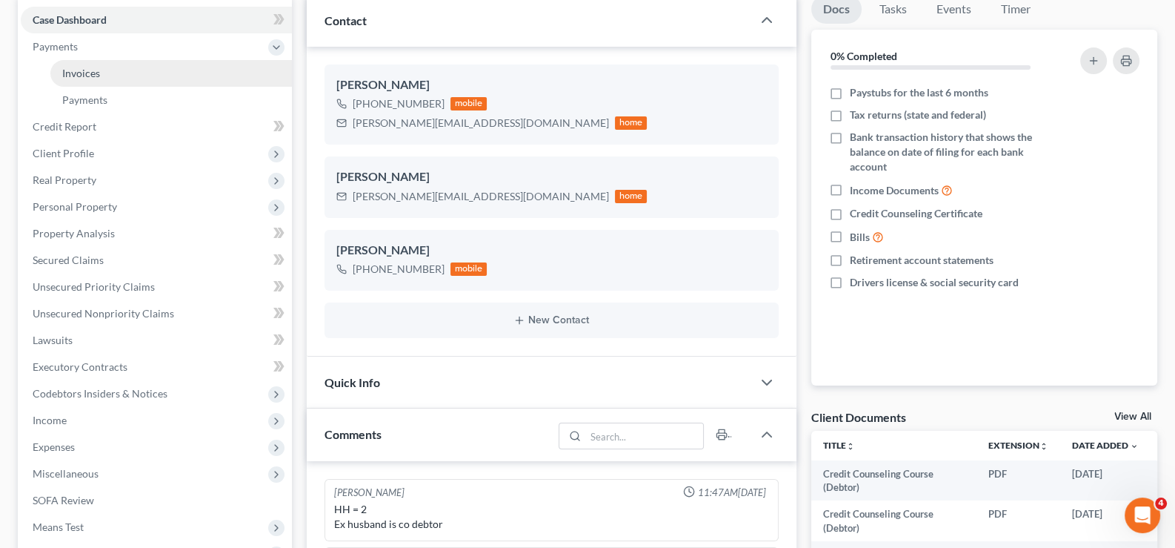
click at [77, 67] on span "Invoices" at bounding box center [81, 73] width 38 height 13
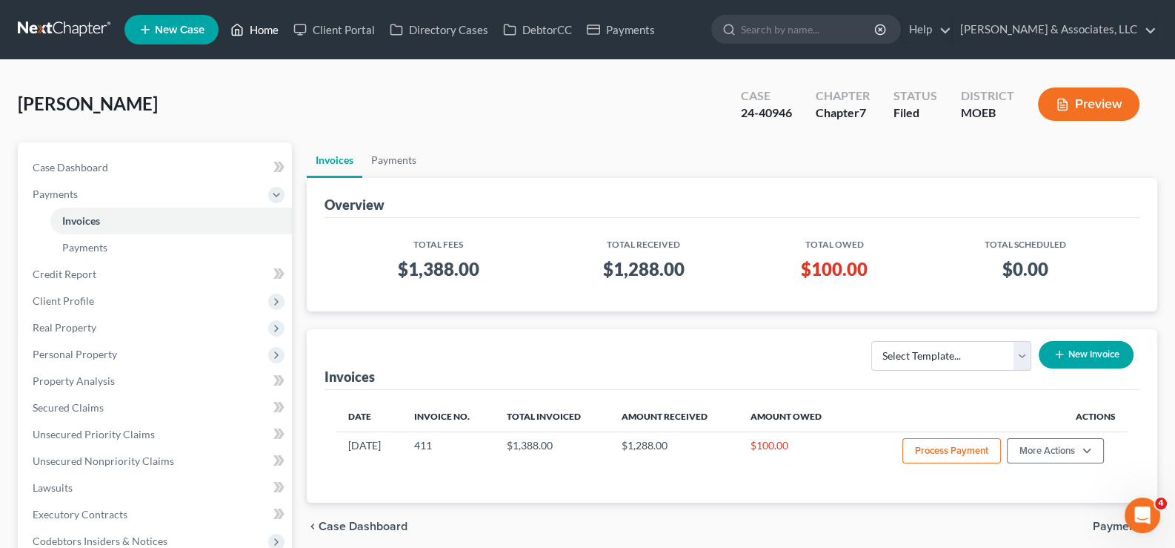
click at [245, 33] on link "Home" at bounding box center [254, 29] width 63 height 27
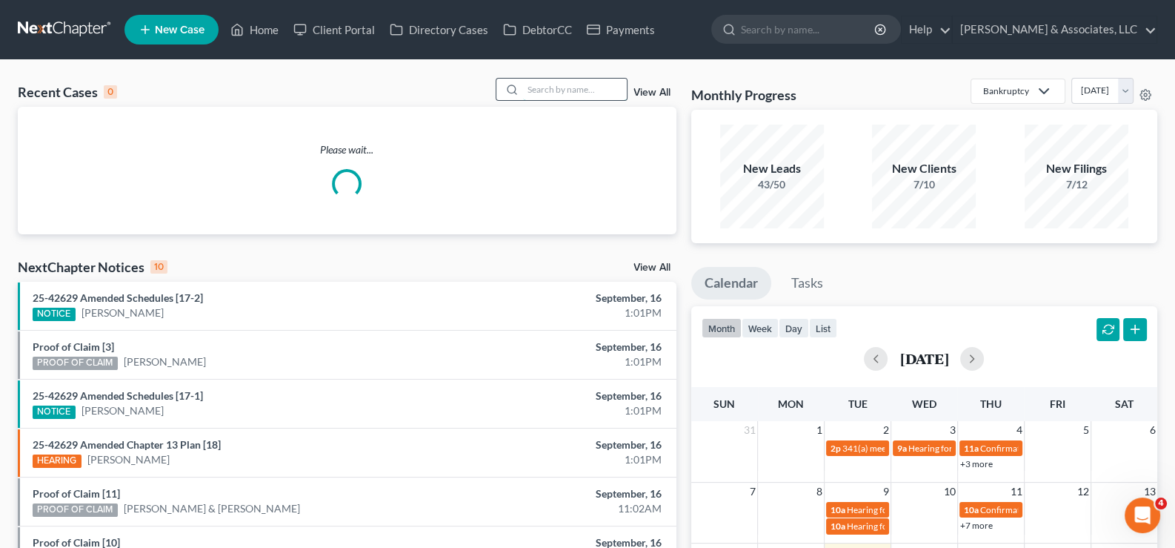
click at [568, 90] on input "search" at bounding box center [575, 89] width 104 height 21
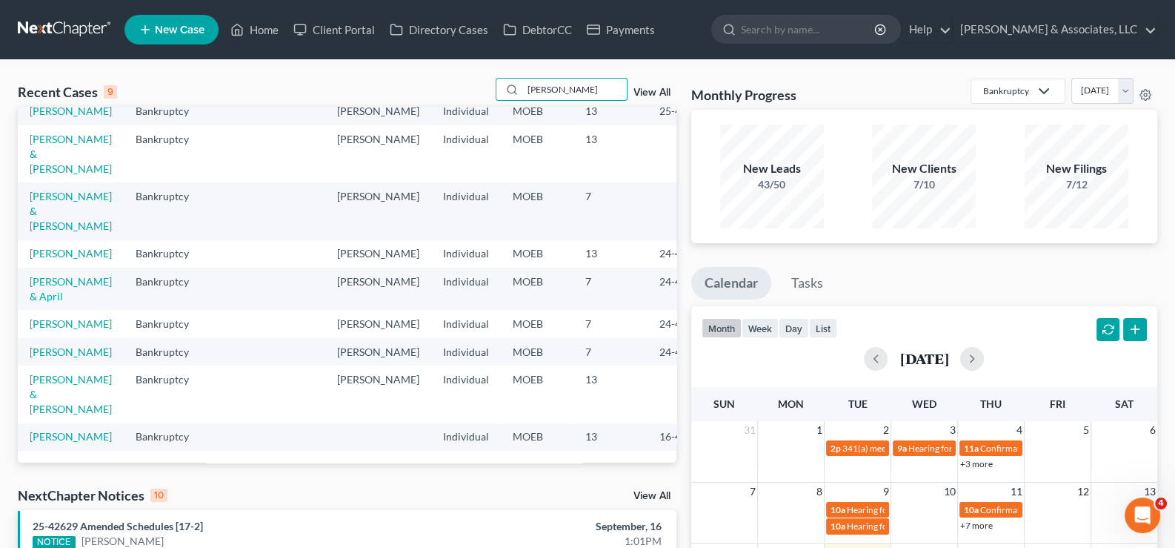
scroll to position [147, 0]
type input "[PERSON_NAME]"
click at [56, 345] on link "[PERSON_NAME]" at bounding box center [71, 351] width 82 height 13
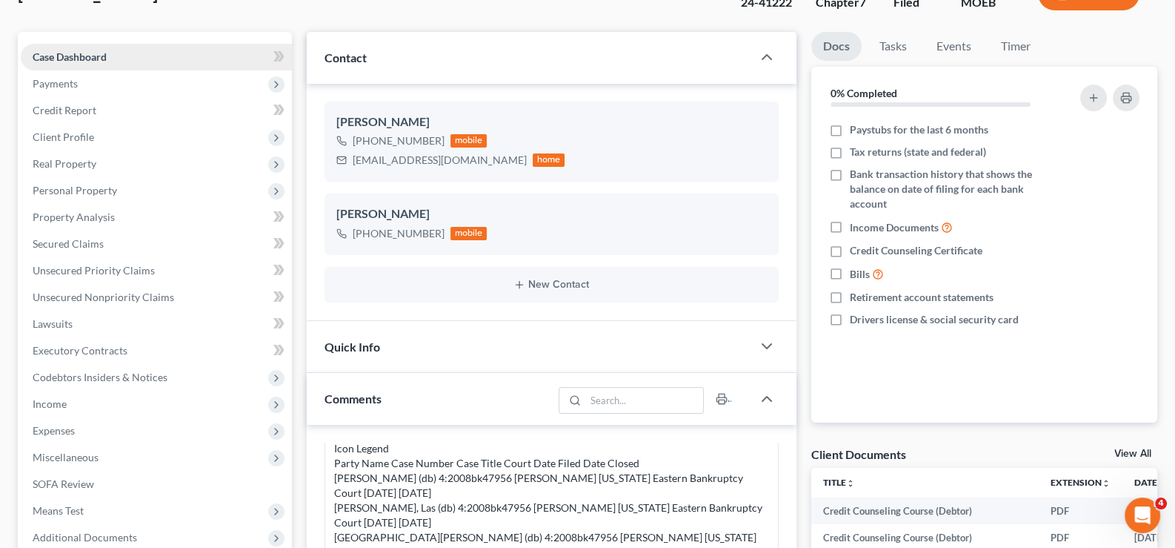
scroll to position [73, 0]
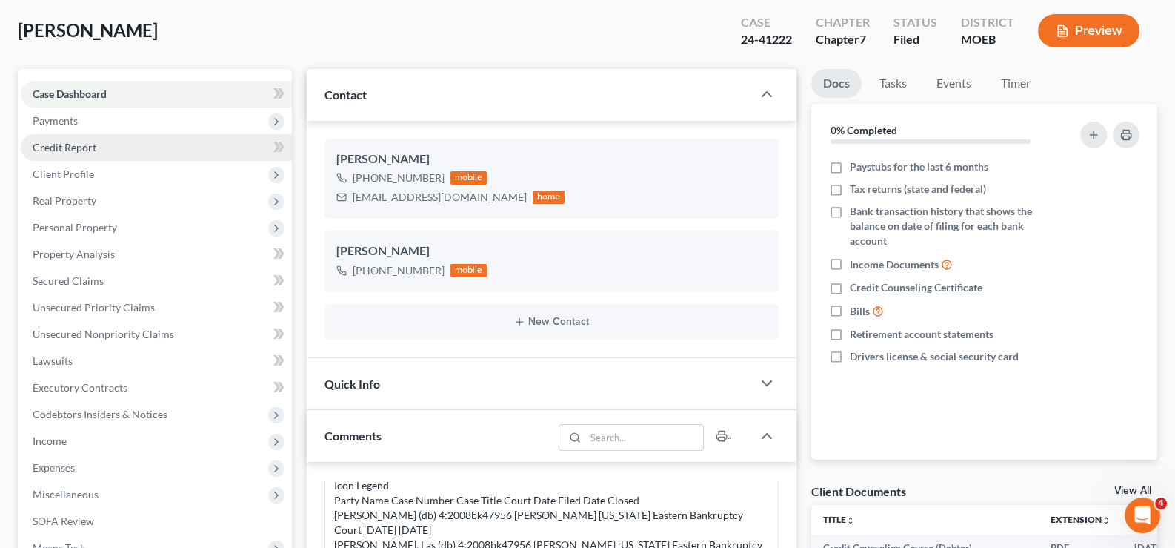
drag, startPoint x: 59, startPoint y: 121, endPoint x: 70, endPoint y: 147, distance: 28.6
click at [59, 121] on span "Payments" at bounding box center [55, 120] width 45 height 13
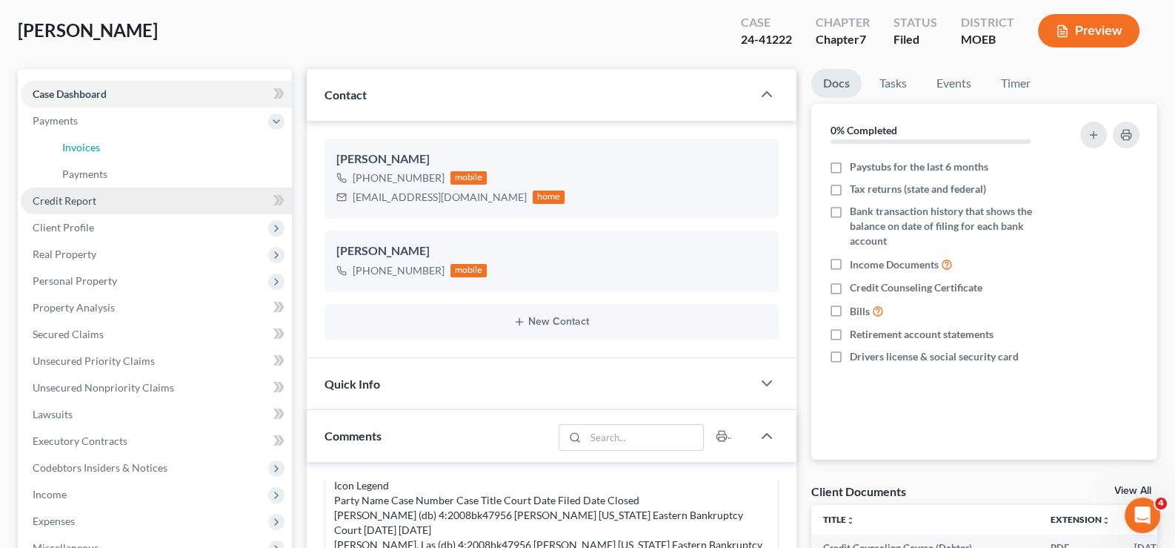
click at [70, 147] on span "Invoices" at bounding box center [81, 147] width 38 height 13
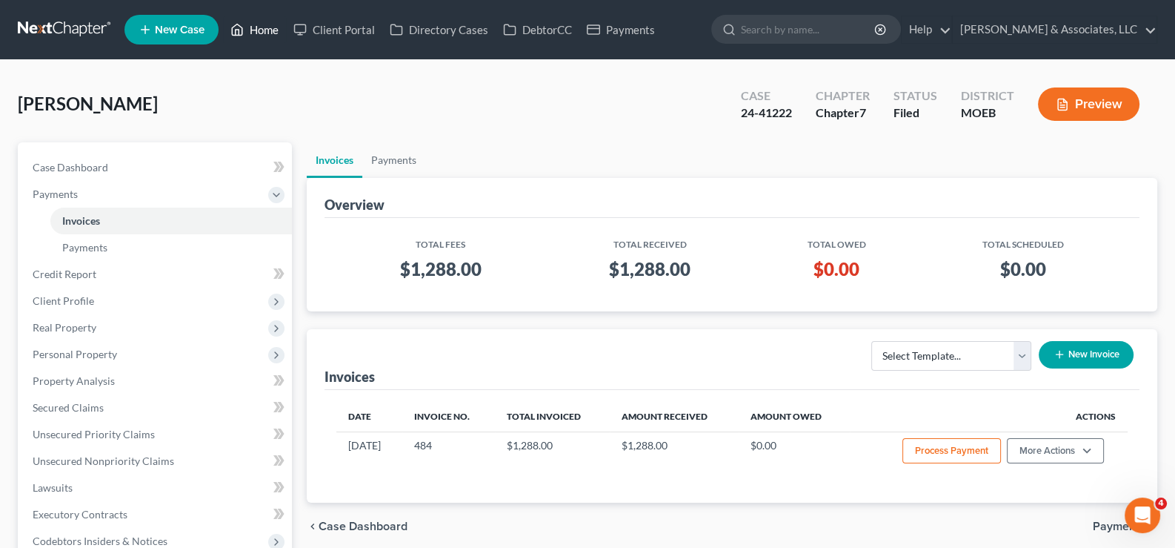
click at [246, 39] on link "Home" at bounding box center [254, 29] width 63 height 27
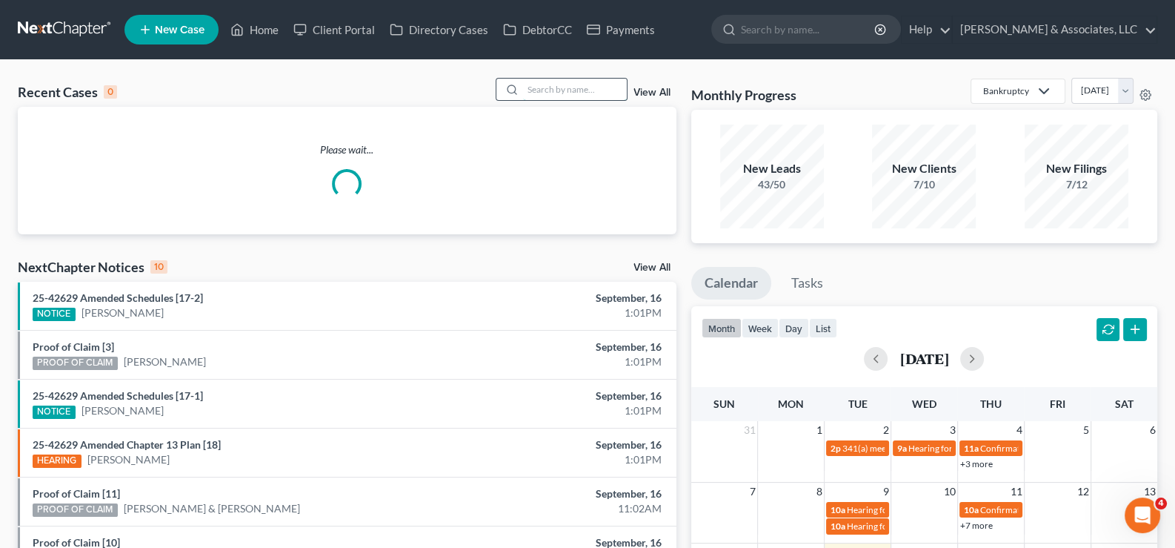
click at [542, 92] on input "search" at bounding box center [575, 89] width 104 height 21
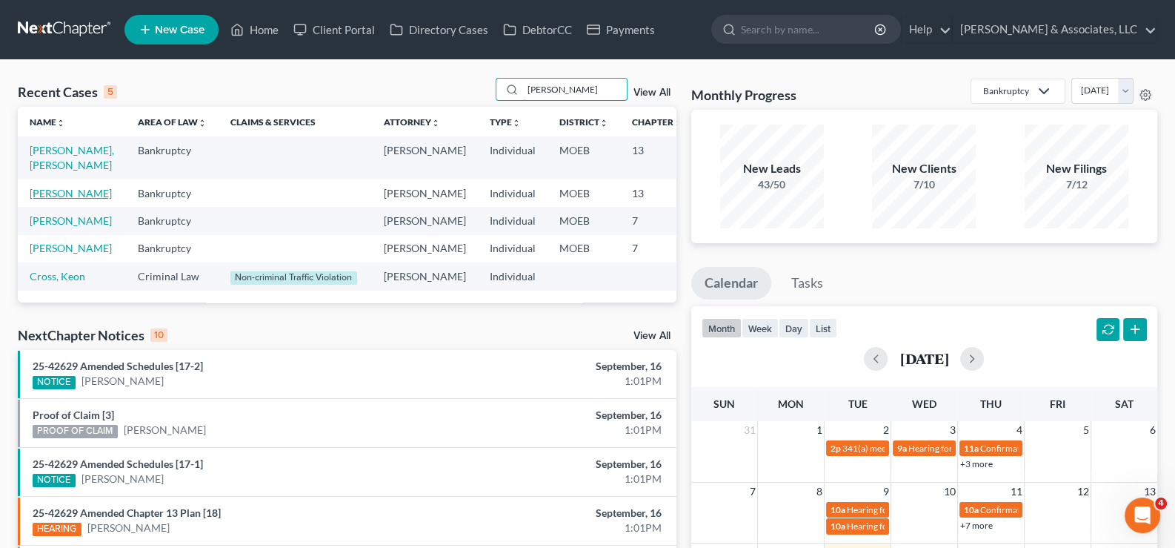
type input "[PERSON_NAME]"
click at [42, 199] on link "[PERSON_NAME]" at bounding box center [71, 193] width 82 height 13
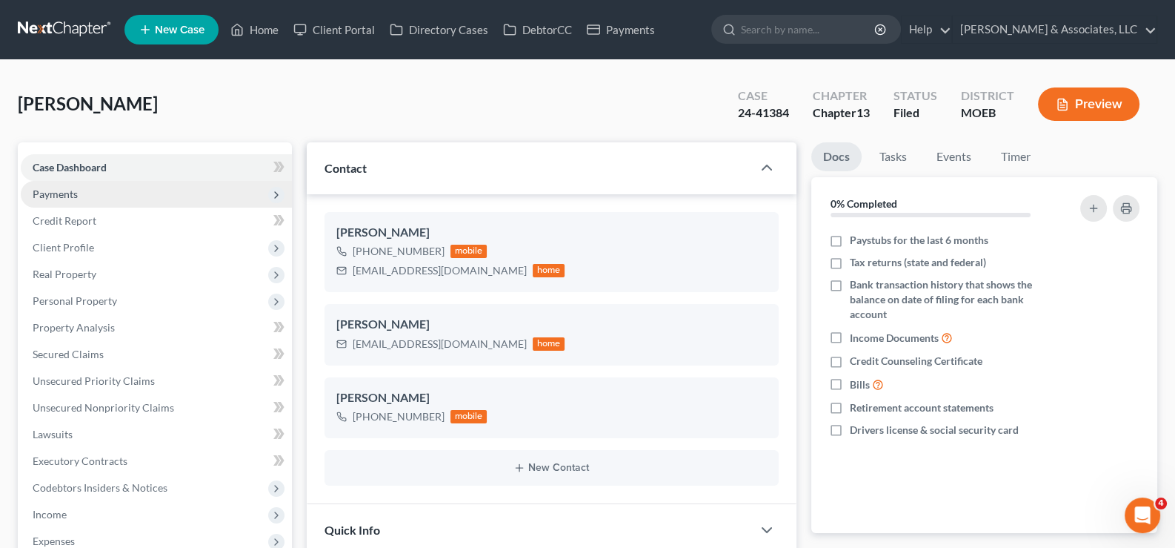
click at [48, 197] on span "Payments" at bounding box center [55, 193] width 45 height 13
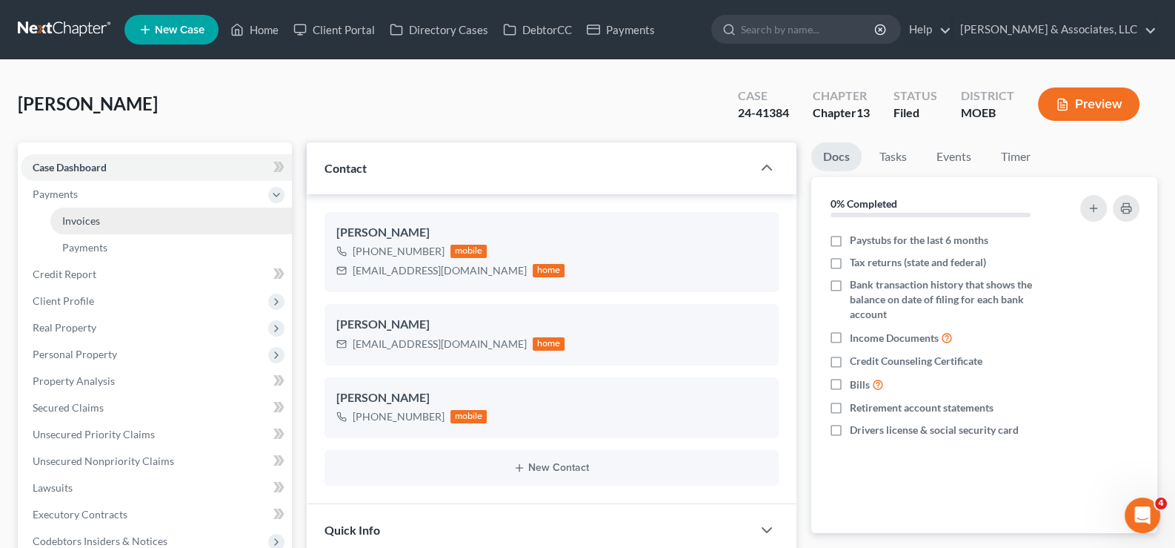
click at [76, 221] on span "Invoices" at bounding box center [81, 220] width 38 height 13
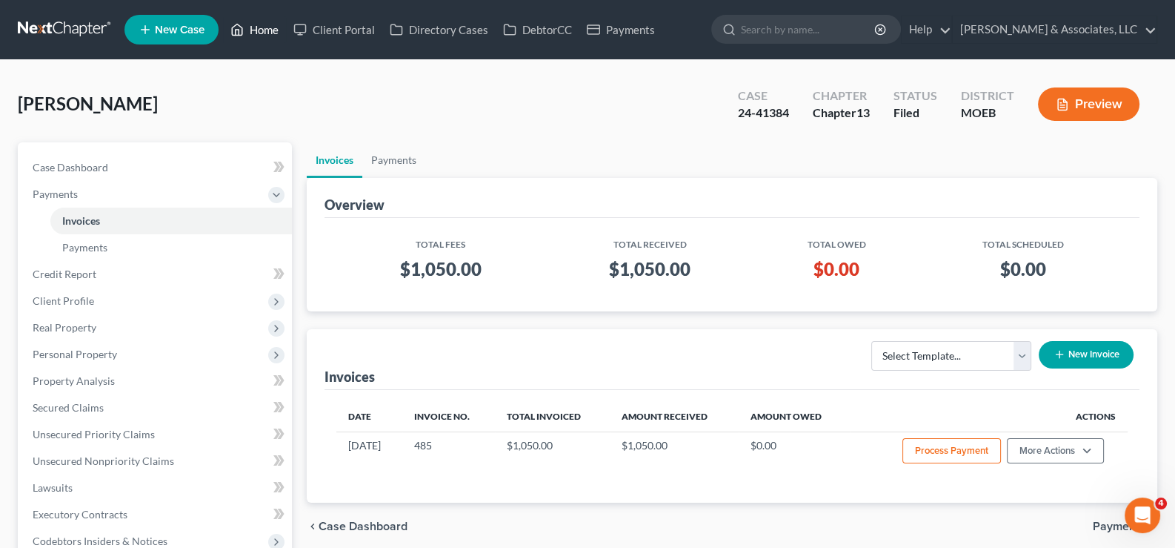
click at [256, 29] on link "Home" at bounding box center [254, 29] width 63 height 27
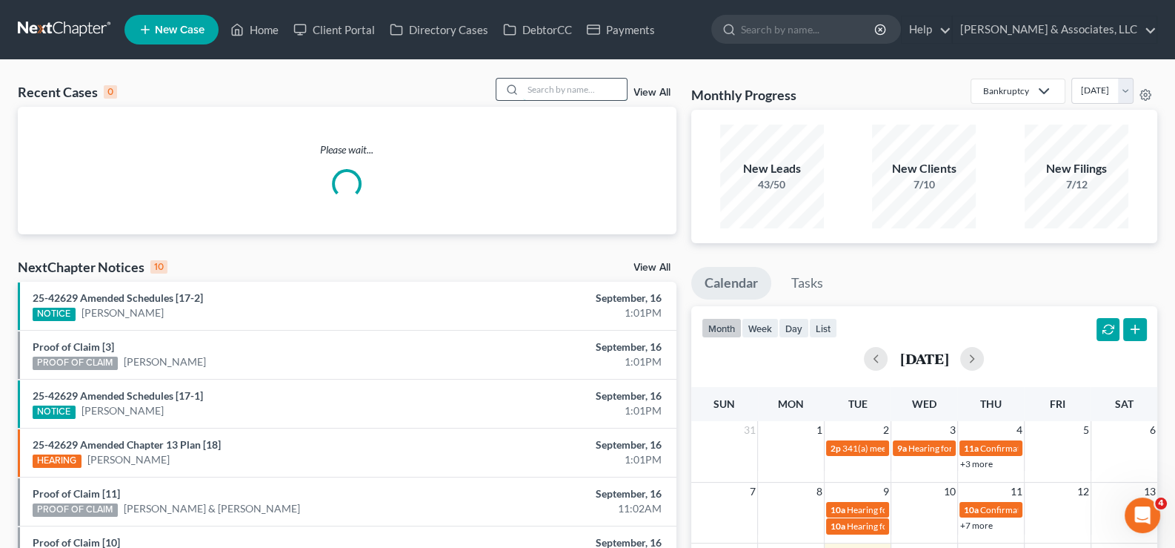
click at [545, 88] on input "search" at bounding box center [575, 89] width 104 height 21
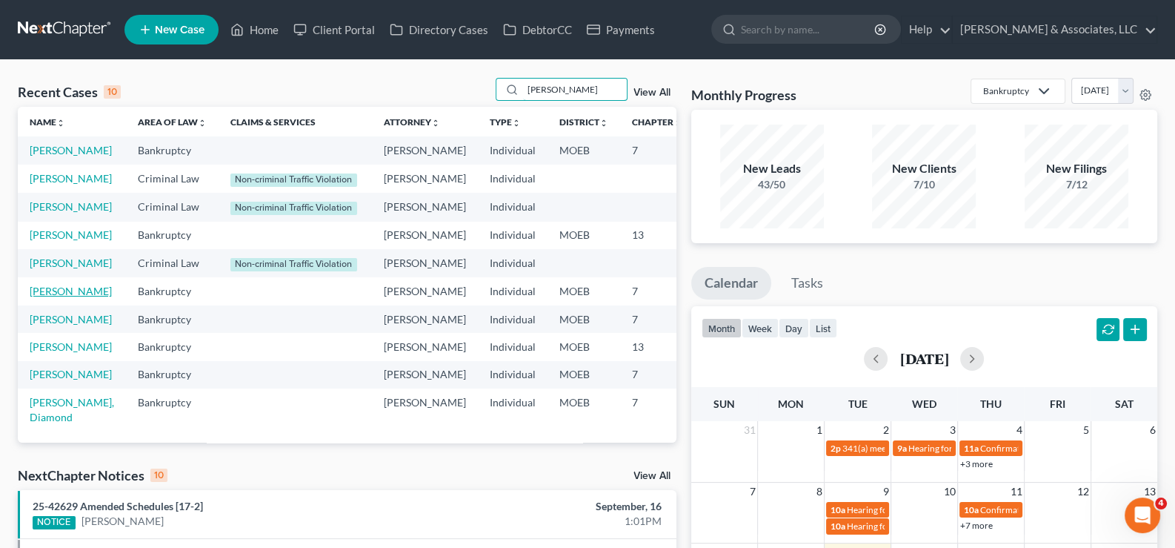
type input "[PERSON_NAME]"
click at [36, 297] on link "[PERSON_NAME]" at bounding box center [71, 291] width 82 height 13
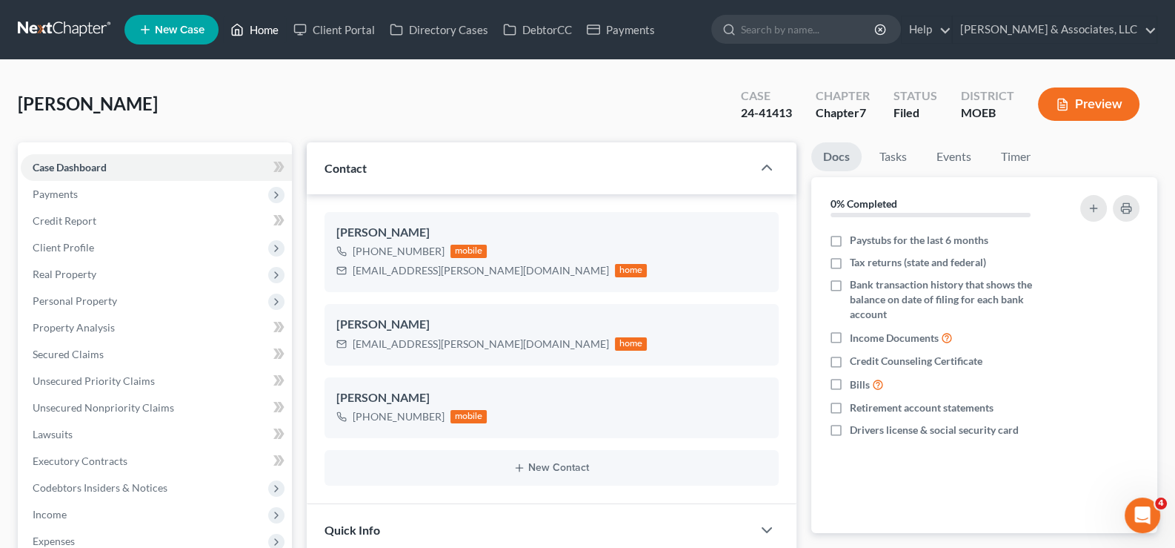
drag, startPoint x: 263, startPoint y: 25, endPoint x: 554, endPoint y: 85, distance: 297.4
click at [263, 25] on link "Home" at bounding box center [254, 29] width 63 height 27
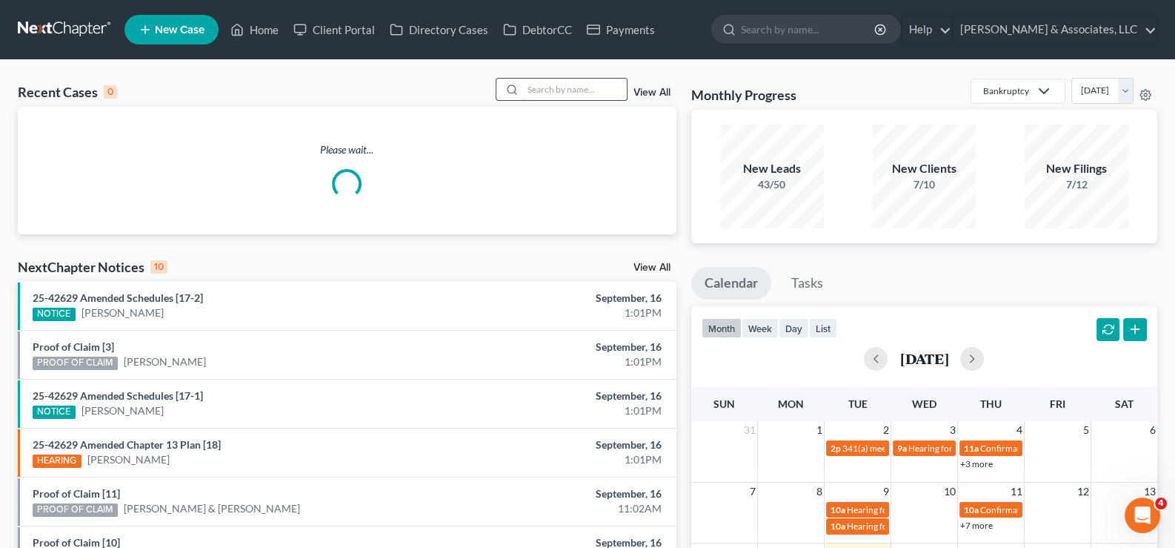
click at [556, 88] on input "search" at bounding box center [575, 89] width 104 height 21
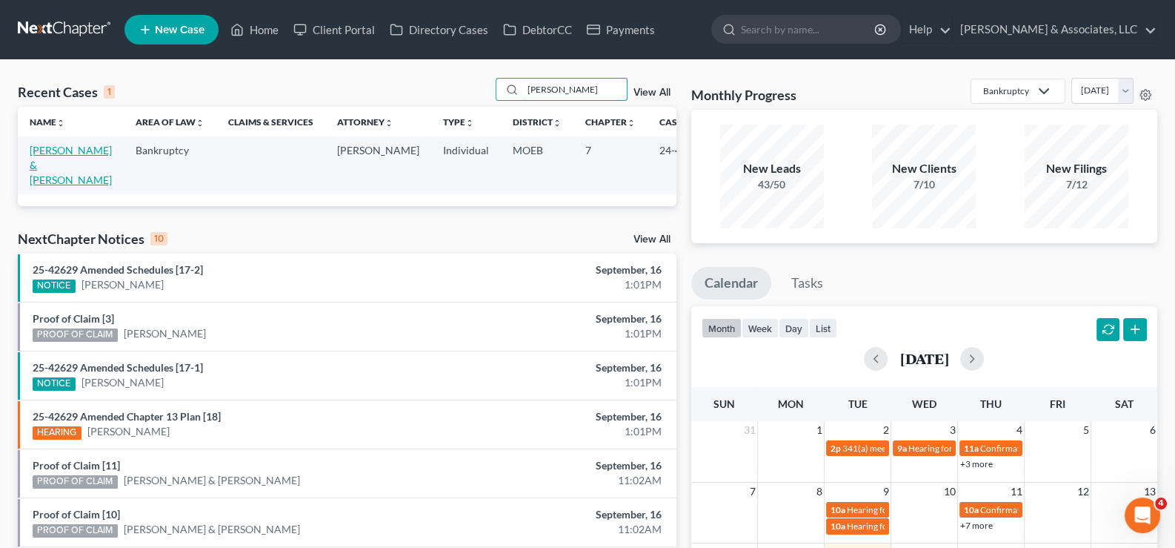
type input "[PERSON_NAME]"
click at [43, 159] on link "[PERSON_NAME] & [PERSON_NAME]" at bounding box center [71, 165] width 82 height 42
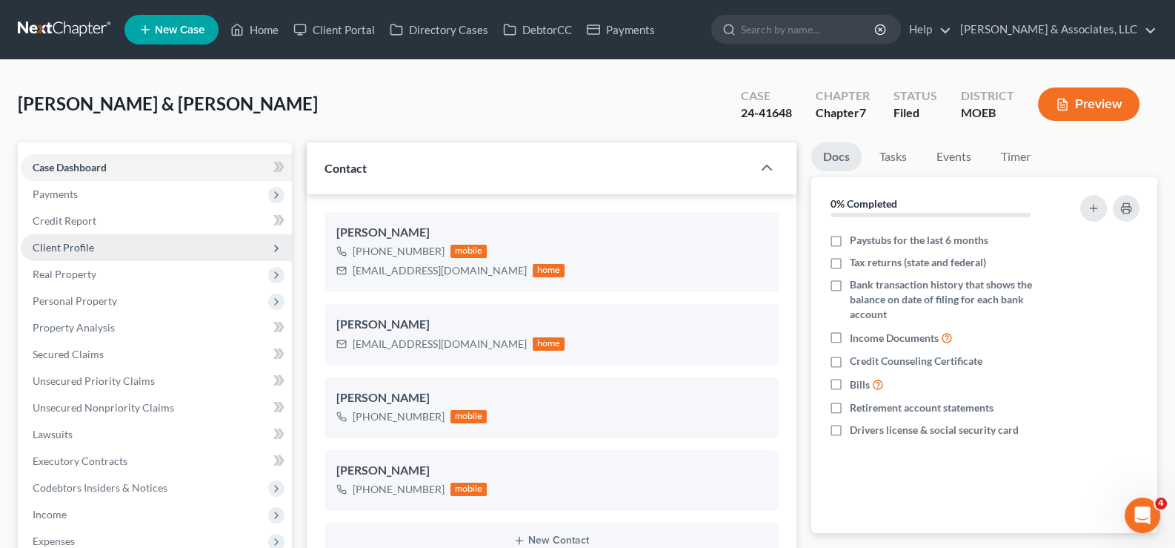
click at [66, 248] on span "Client Profile" at bounding box center [64, 247] width 62 height 13
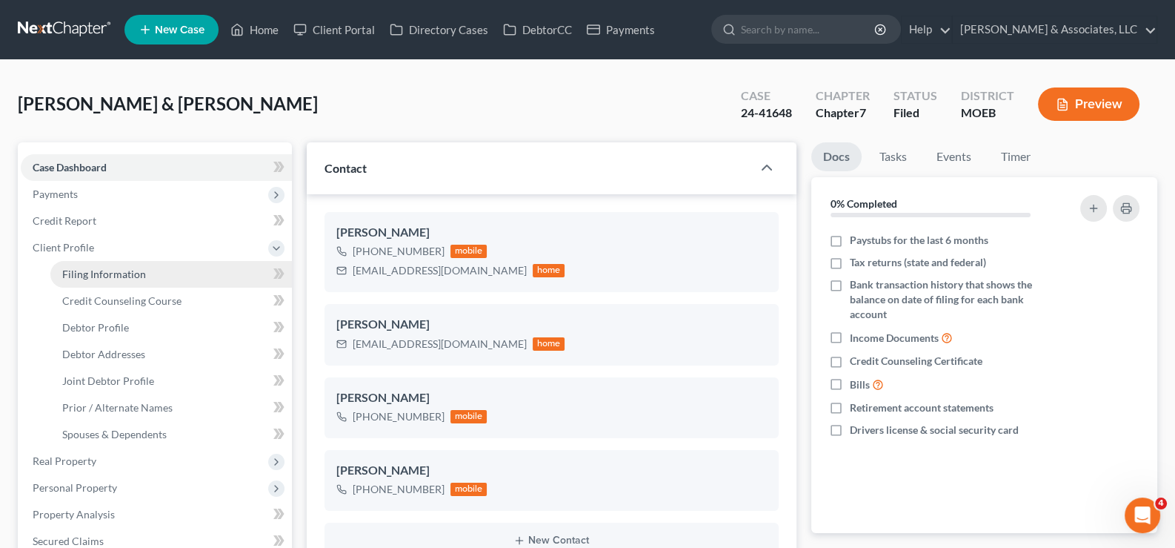
click at [86, 265] on link "Filing Information" at bounding box center [171, 274] width 242 height 27
select select "1"
select select "0"
select select "45"
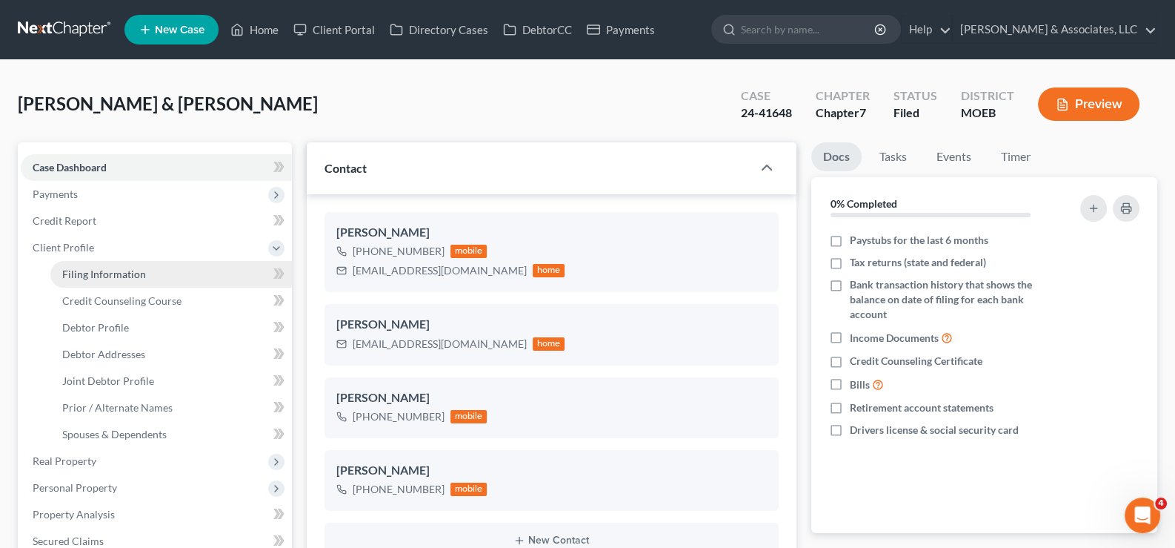
select select "0"
select select "26"
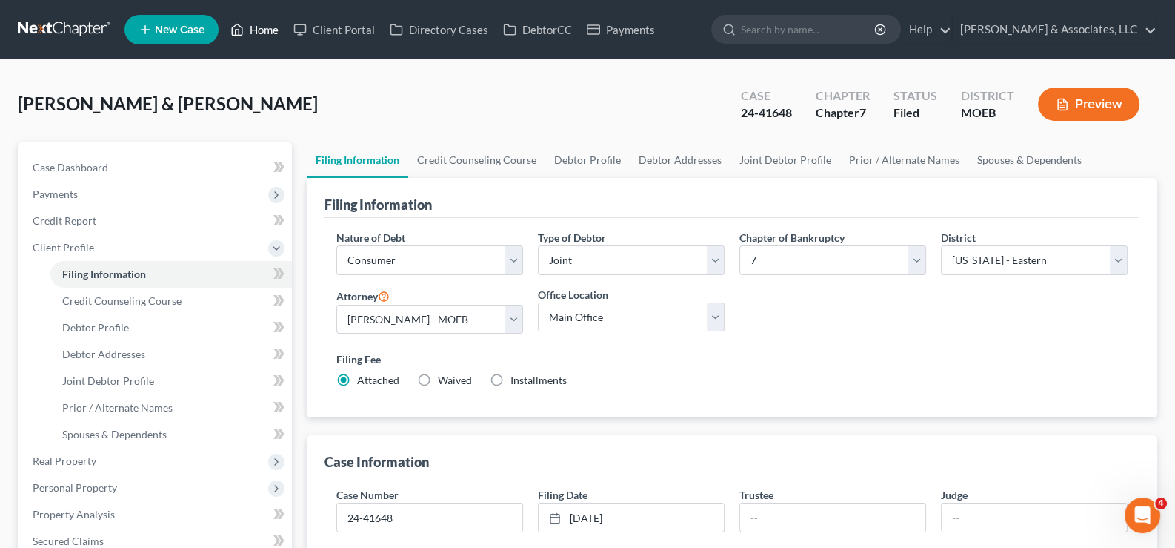
drag, startPoint x: 273, startPoint y: 36, endPoint x: 332, endPoint y: 107, distance: 92.6
click at [273, 36] on link "Home" at bounding box center [254, 29] width 63 height 27
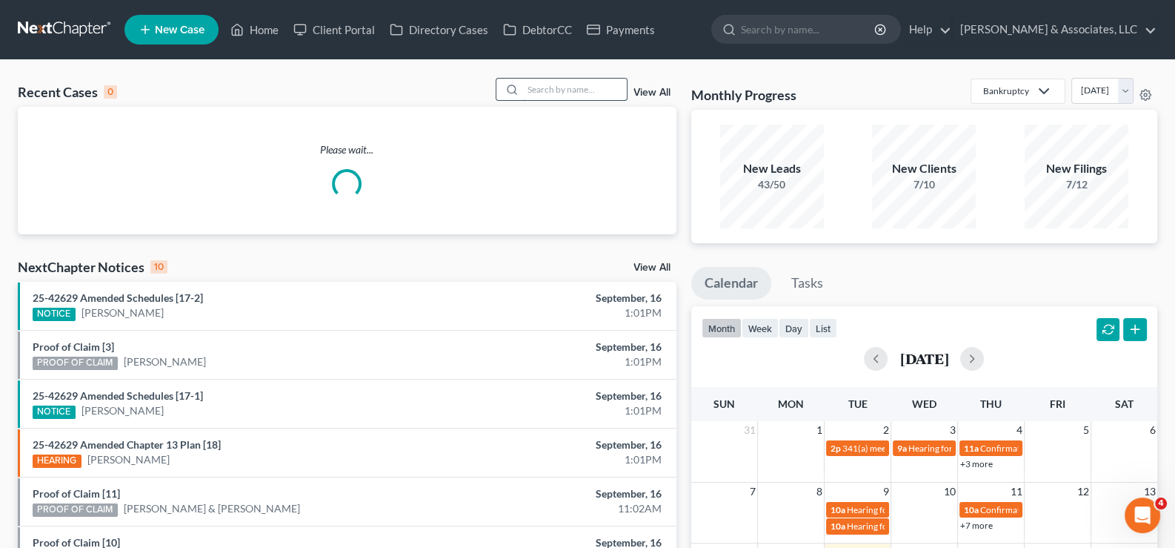
click at [554, 91] on input "search" at bounding box center [575, 89] width 104 height 21
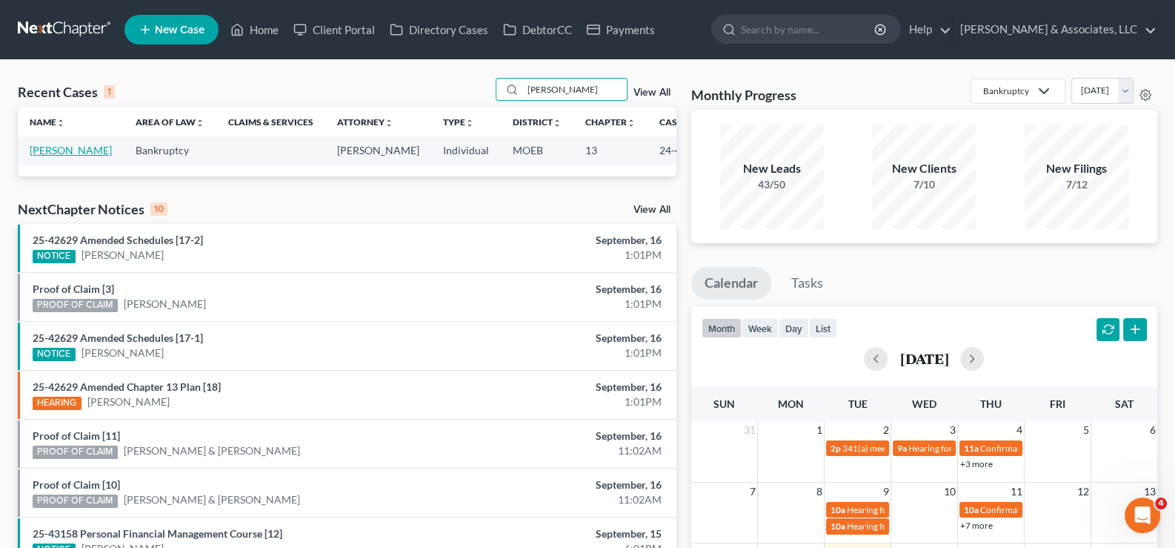
type input "[PERSON_NAME]"
click at [53, 156] on link "[PERSON_NAME]" at bounding box center [71, 150] width 82 height 13
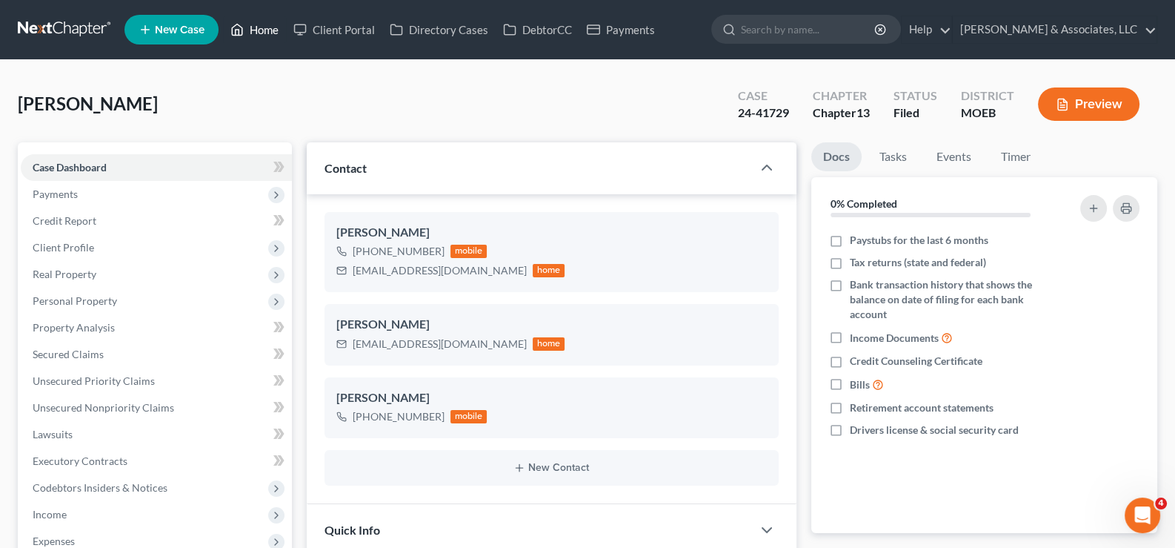
drag, startPoint x: 272, startPoint y: 30, endPoint x: 580, endPoint y: 82, distance: 312.5
click at [272, 30] on link "Home" at bounding box center [254, 29] width 63 height 27
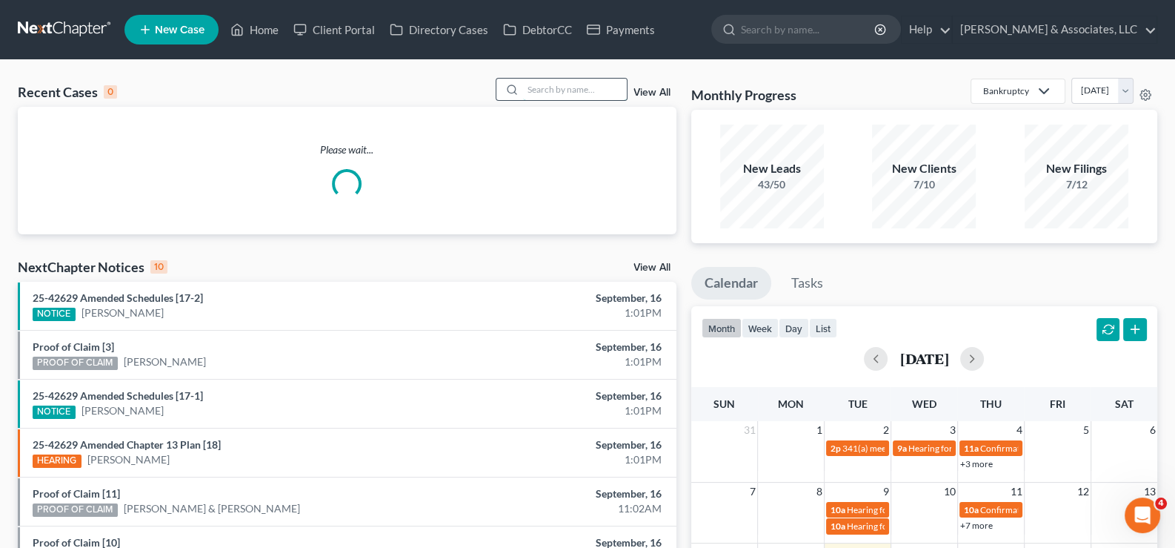
click at [590, 84] on input "search" at bounding box center [575, 89] width 104 height 21
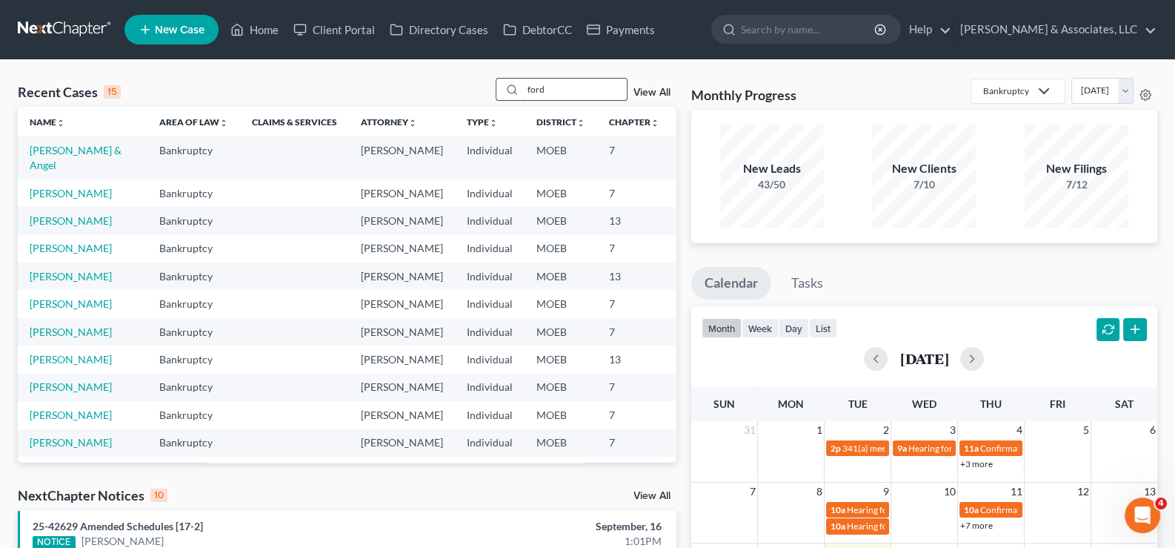
type input "ford"
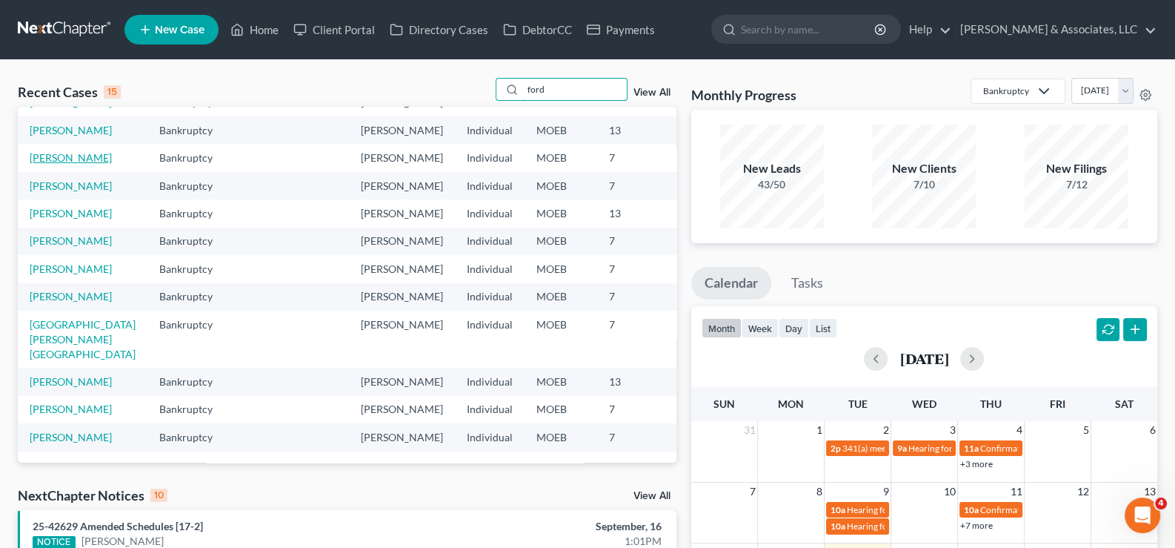
scroll to position [222, 0]
click at [55, 302] on link "[PERSON_NAME]" at bounding box center [71, 296] width 82 height 13
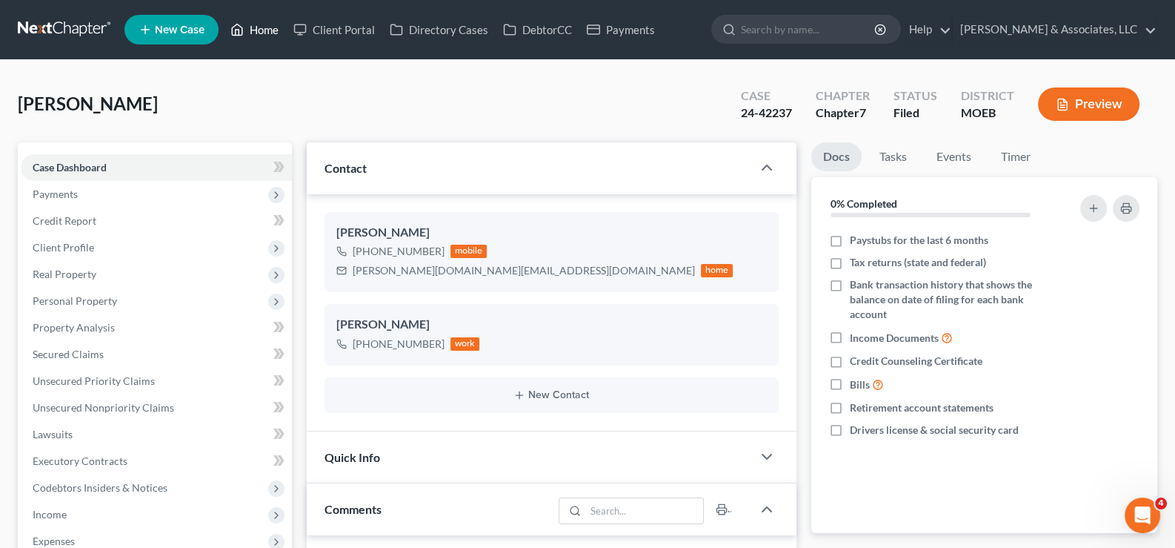
click at [249, 38] on link "Home" at bounding box center [254, 29] width 63 height 27
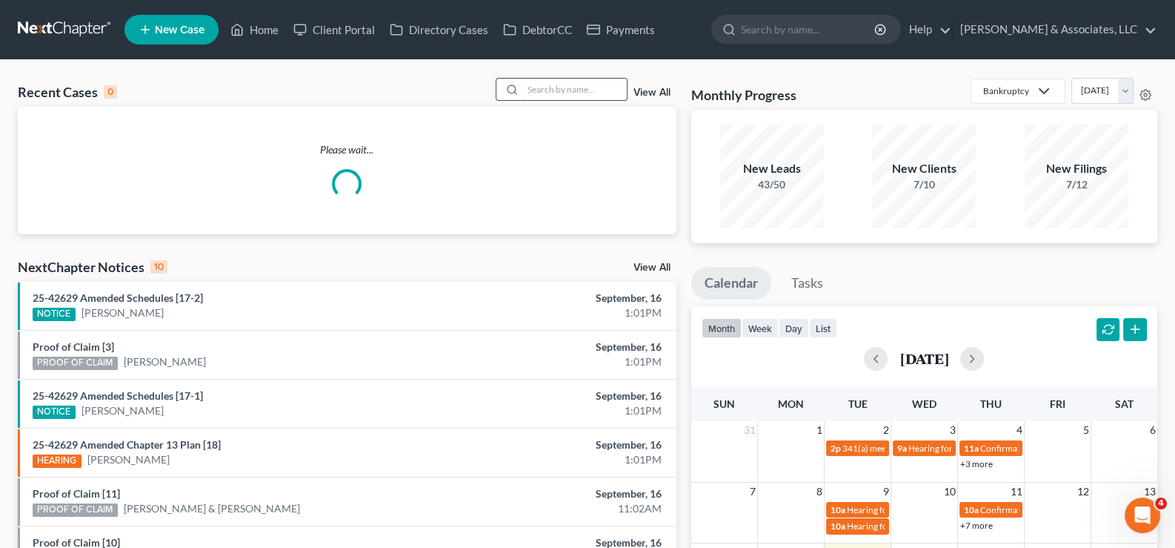
click at [541, 88] on input "search" at bounding box center [575, 89] width 104 height 21
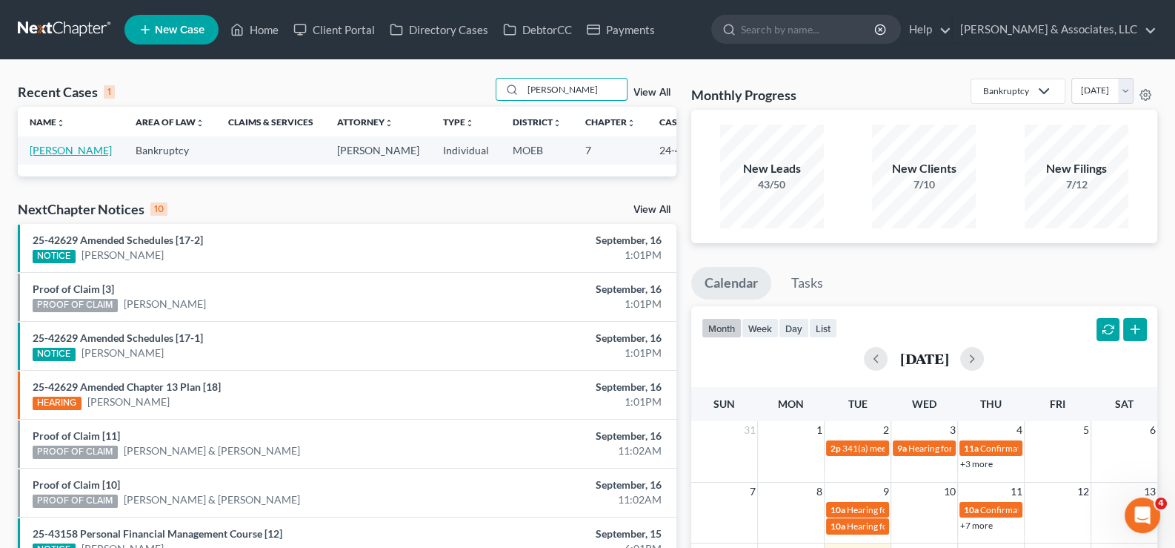
type input "[PERSON_NAME]"
click at [47, 156] on link "[PERSON_NAME]" at bounding box center [71, 150] width 82 height 13
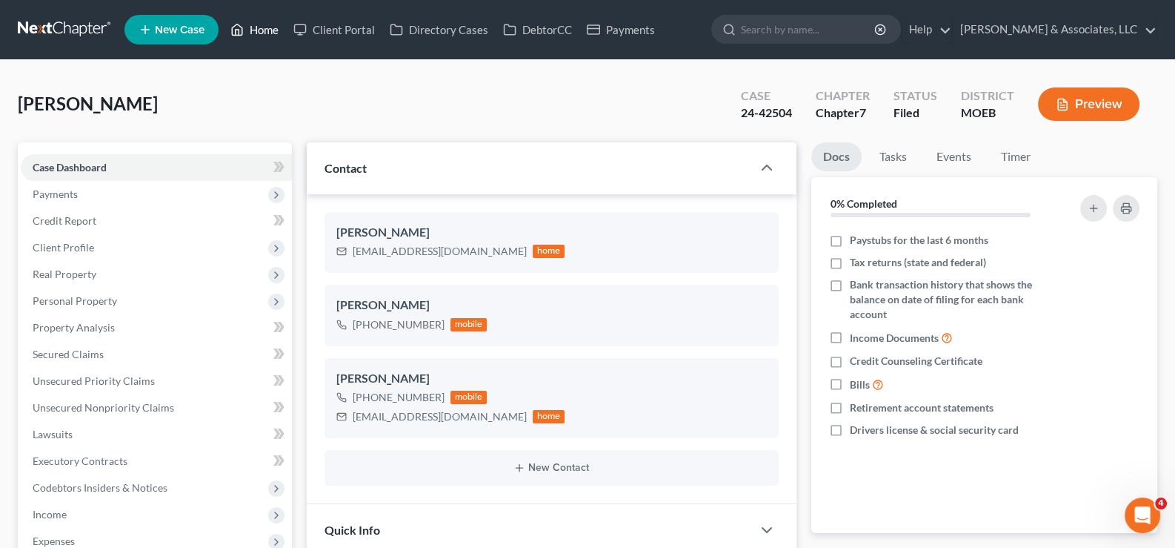
click at [274, 33] on link "Home" at bounding box center [254, 29] width 63 height 27
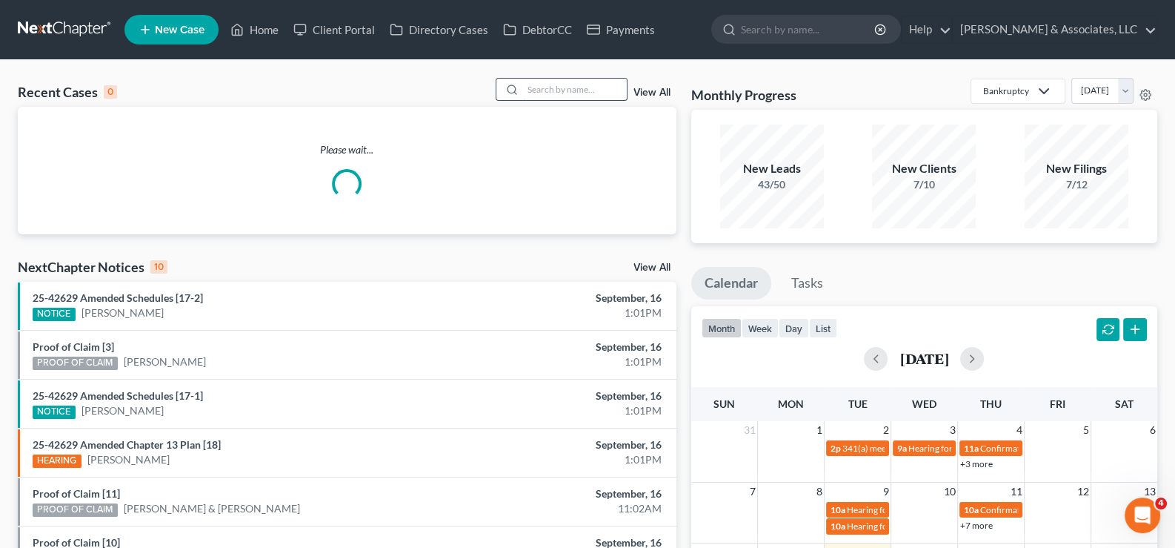
click at [568, 93] on input "search" at bounding box center [575, 89] width 104 height 21
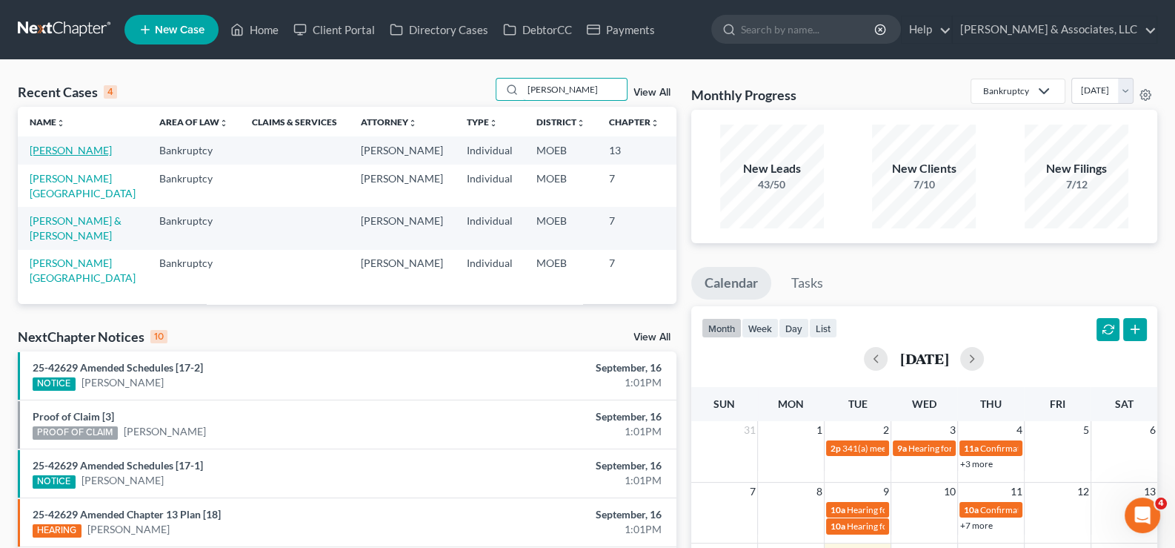
type input "[PERSON_NAME]"
click at [56, 156] on link "[PERSON_NAME]" at bounding box center [71, 150] width 82 height 13
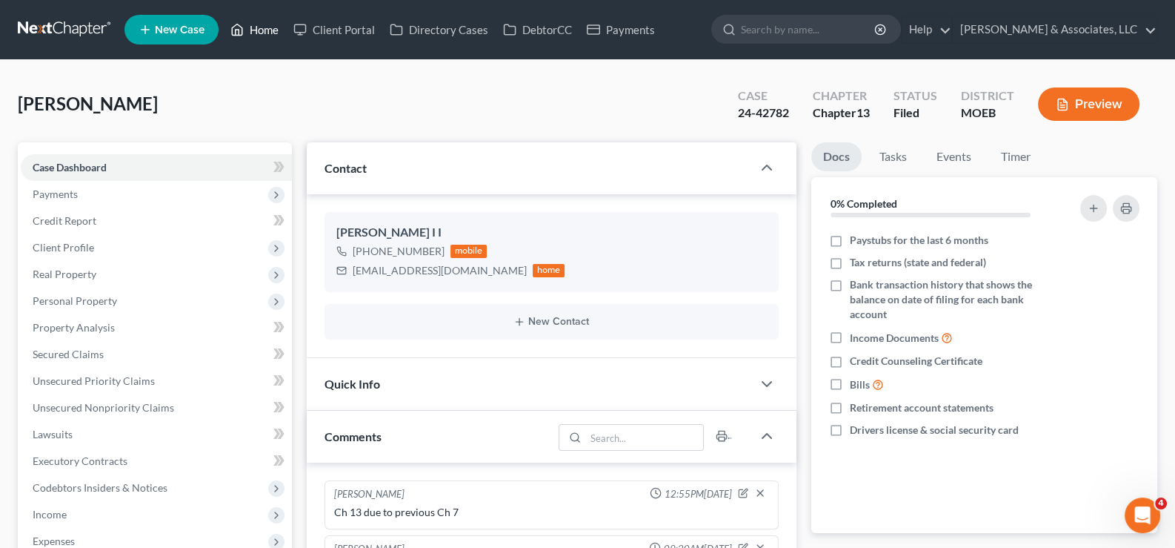
click at [268, 29] on link "Home" at bounding box center [254, 29] width 63 height 27
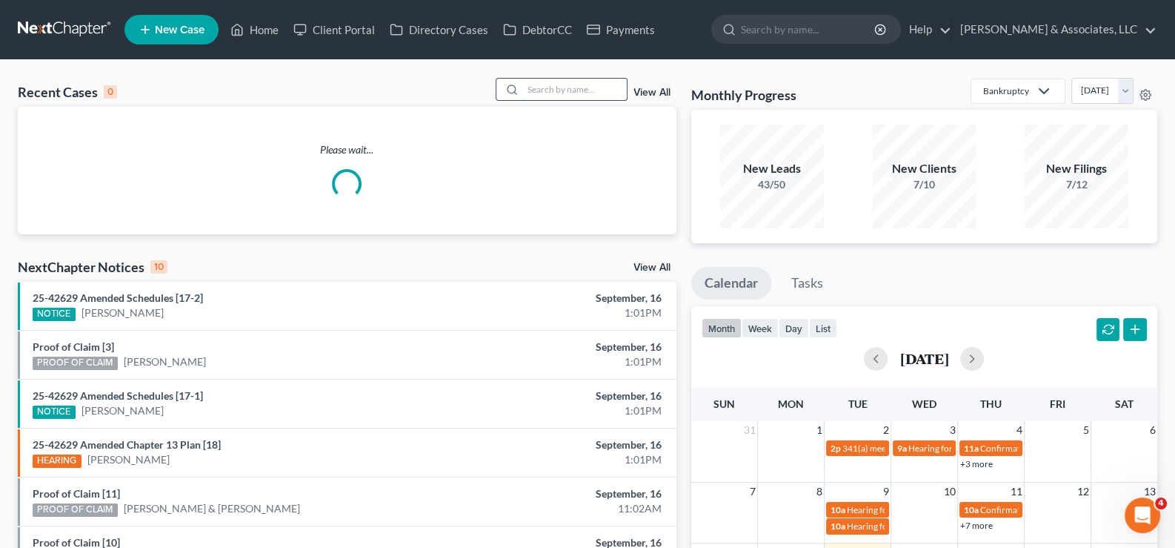
click at [565, 92] on input "search" at bounding box center [575, 89] width 104 height 21
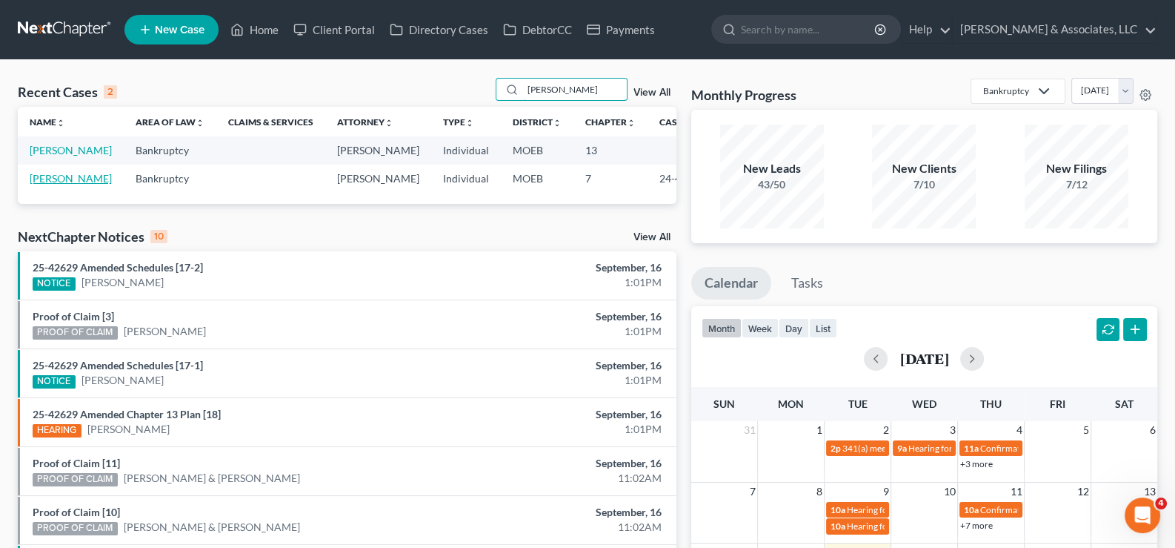
type input "[PERSON_NAME]"
click at [39, 185] on link "[PERSON_NAME]" at bounding box center [71, 178] width 82 height 13
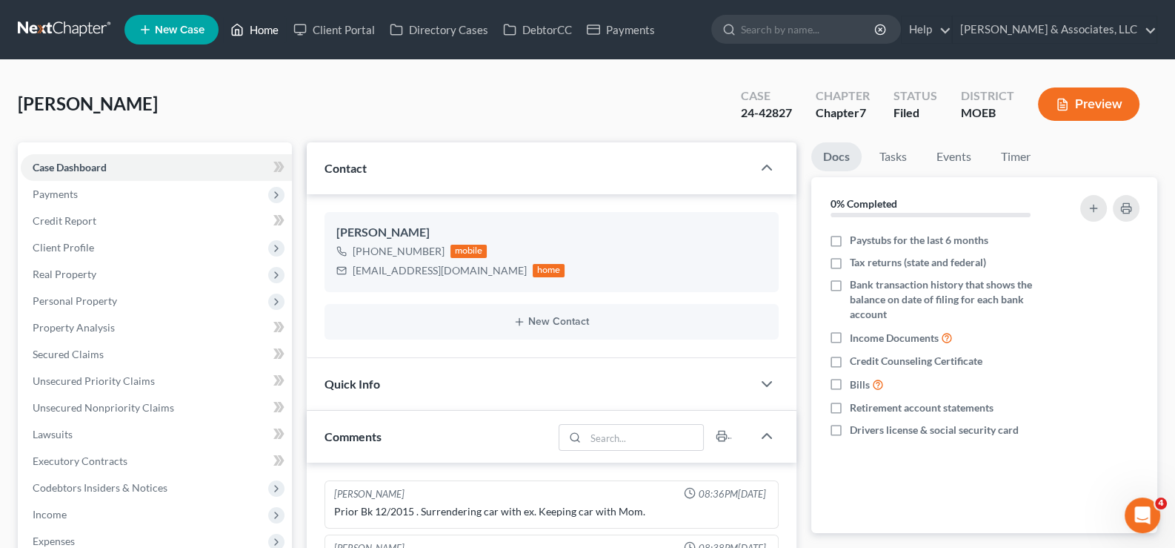
drag, startPoint x: 266, startPoint y: 25, endPoint x: 620, endPoint y: 92, distance: 359.7
click at [266, 25] on link "Home" at bounding box center [254, 29] width 63 height 27
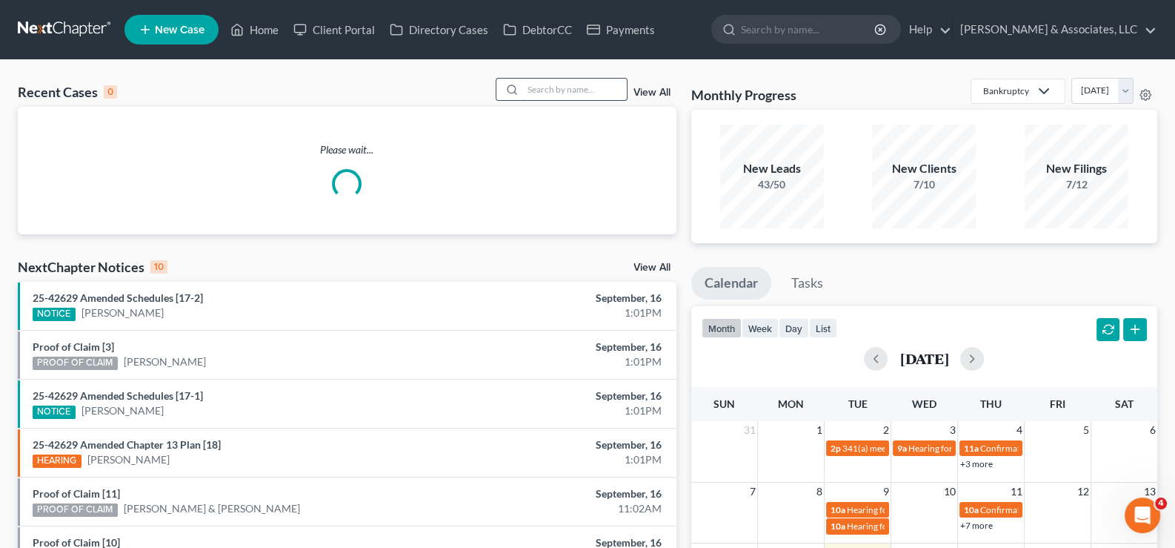
click at [568, 90] on input "search" at bounding box center [575, 89] width 104 height 21
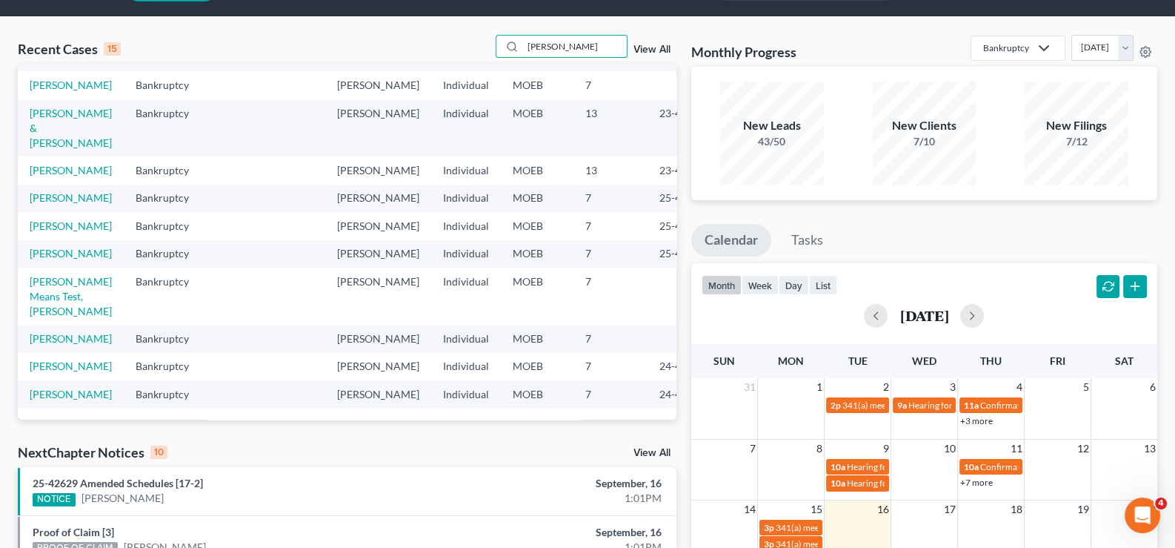
scroll to position [73, 0]
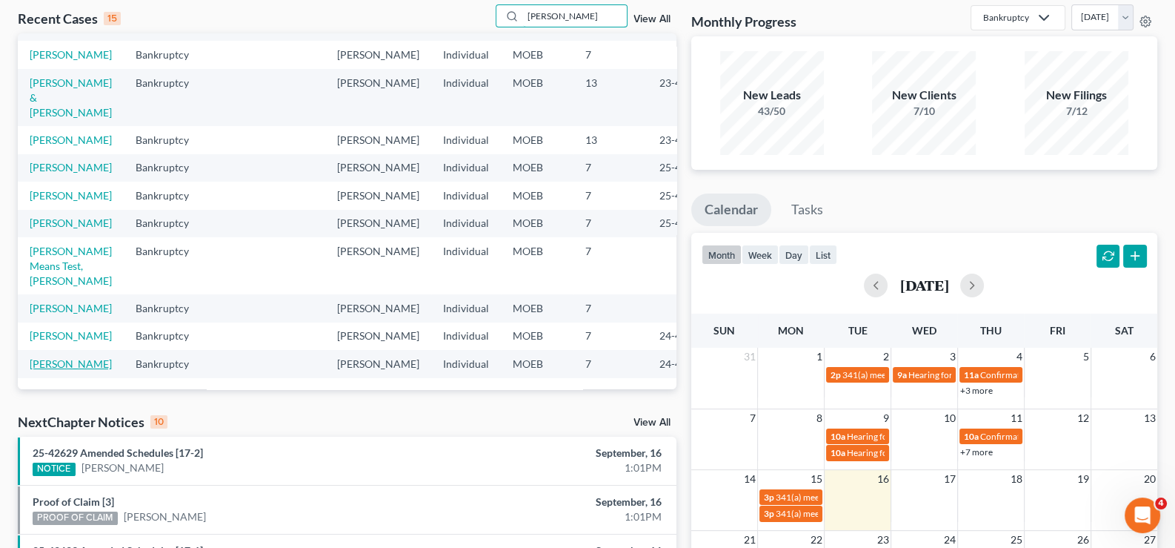
type input "[PERSON_NAME]"
click at [48, 357] on link "[PERSON_NAME]" at bounding box center [71, 363] width 82 height 13
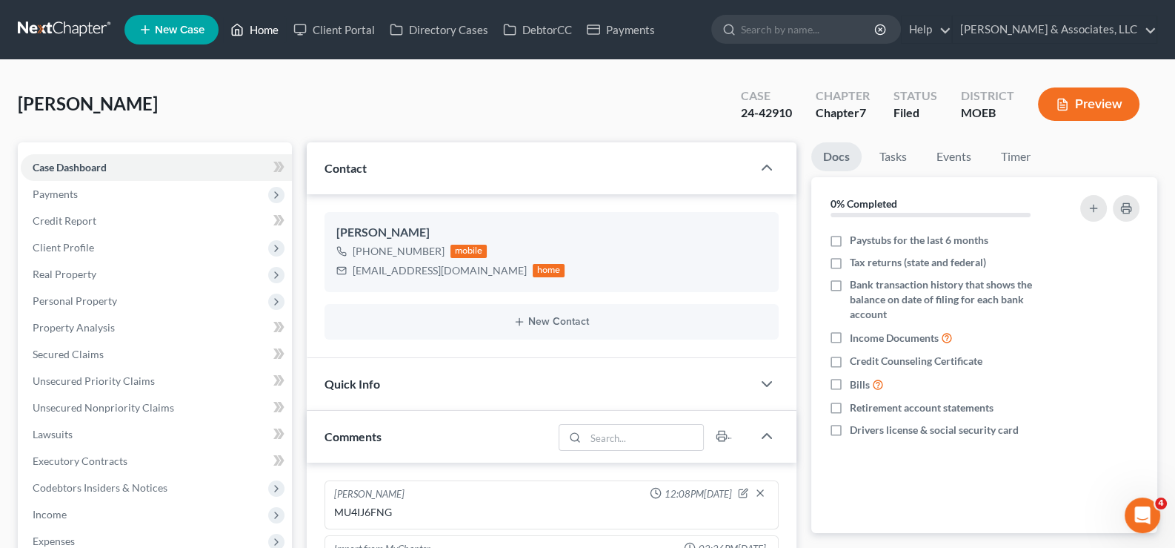
click at [245, 29] on link "Home" at bounding box center [254, 29] width 63 height 27
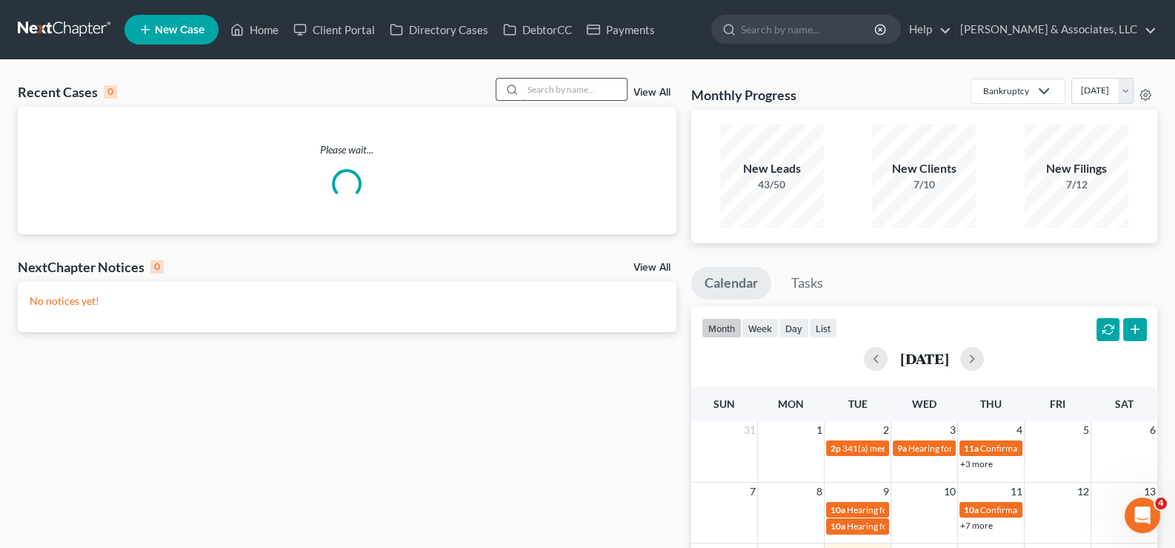
click at [585, 92] on input "search" at bounding box center [575, 89] width 104 height 21
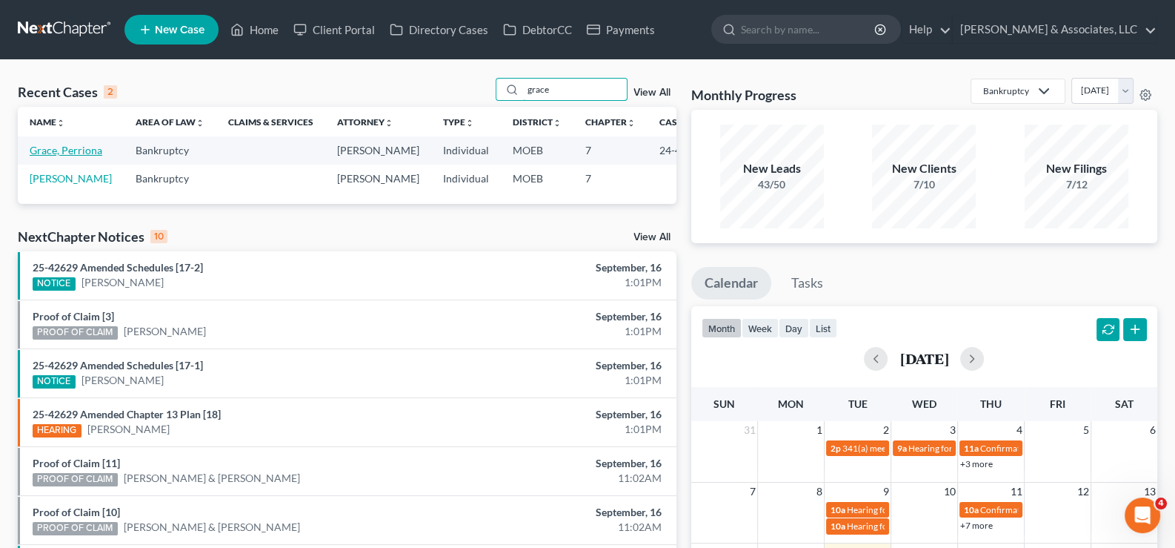
type input "grace"
click at [56, 156] on link "Grace, Perriona" at bounding box center [66, 150] width 73 height 13
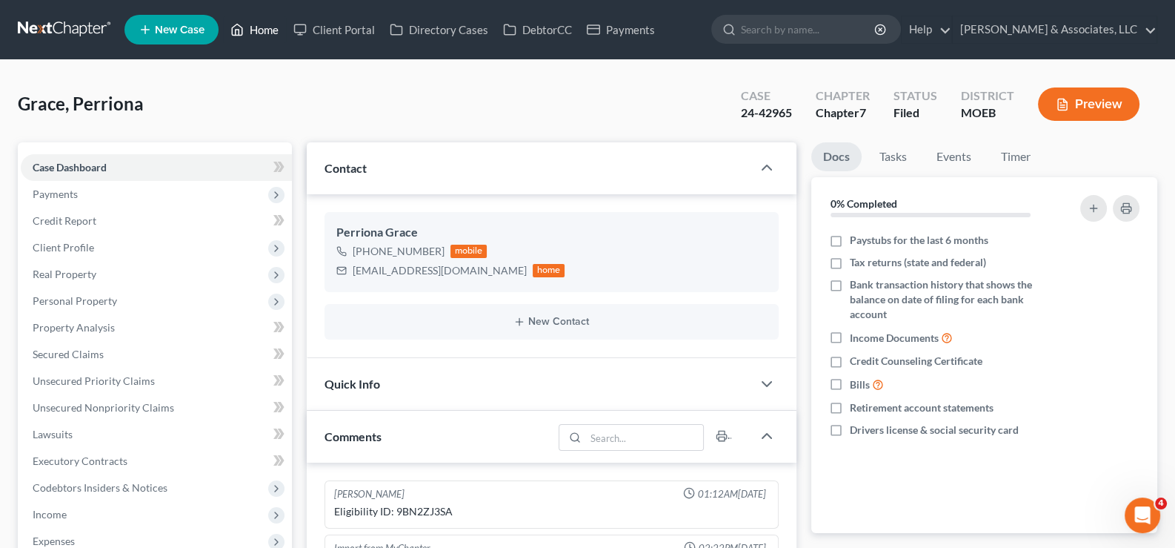
drag, startPoint x: 262, startPoint y: 33, endPoint x: 518, endPoint y: 96, distance: 263.9
click at [262, 33] on link "Home" at bounding box center [254, 29] width 63 height 27
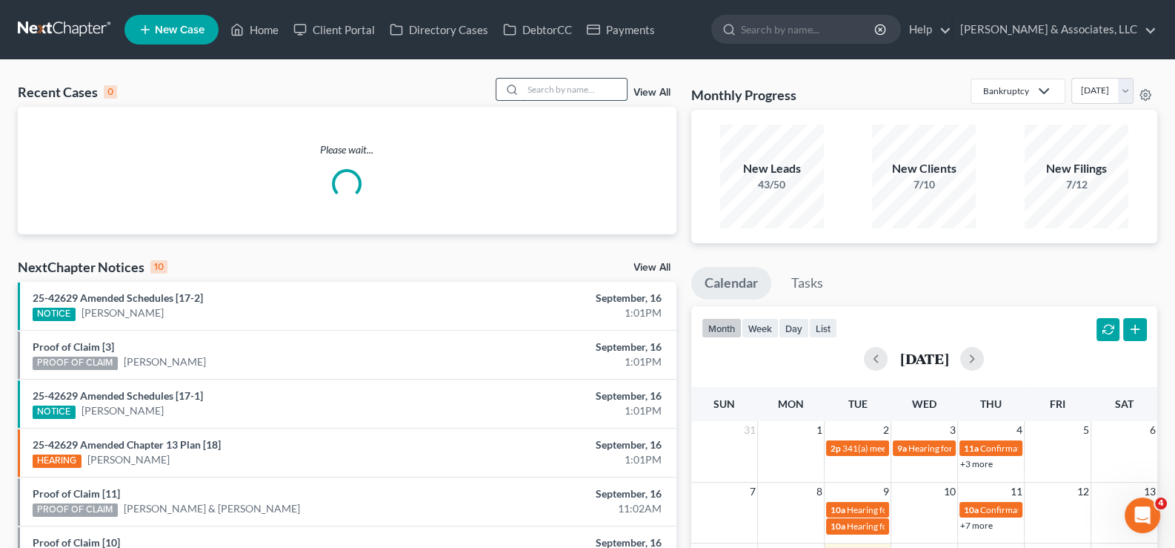
click at [536, 85] on input "search" at bounding box center [575, 89] width 104 height 21
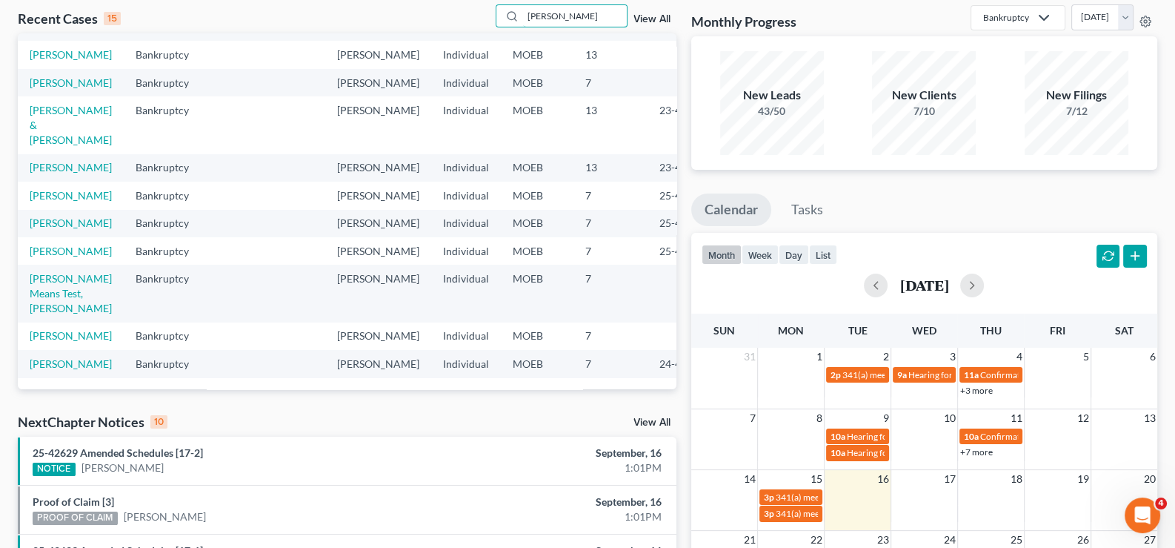
scroll to position [408, 0]
type input "[PERSON_NAME]"
click at [655, 17] on link "View All" at bounding box center [652, 19] width 37 height 10
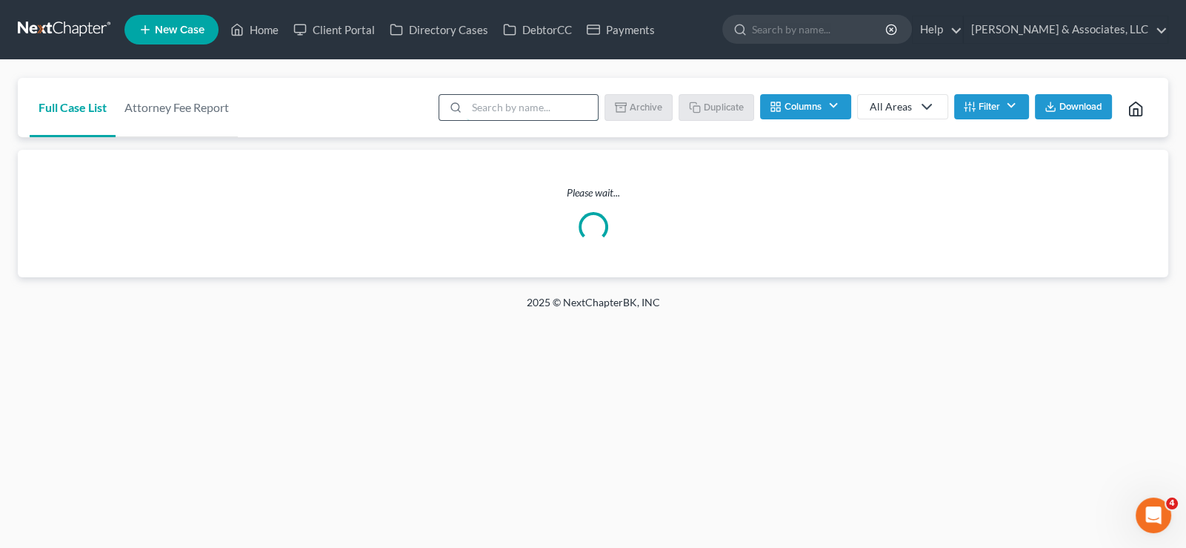
click at [553, 107] on input "search" at bounding box center [532, 107] width 131 height 25
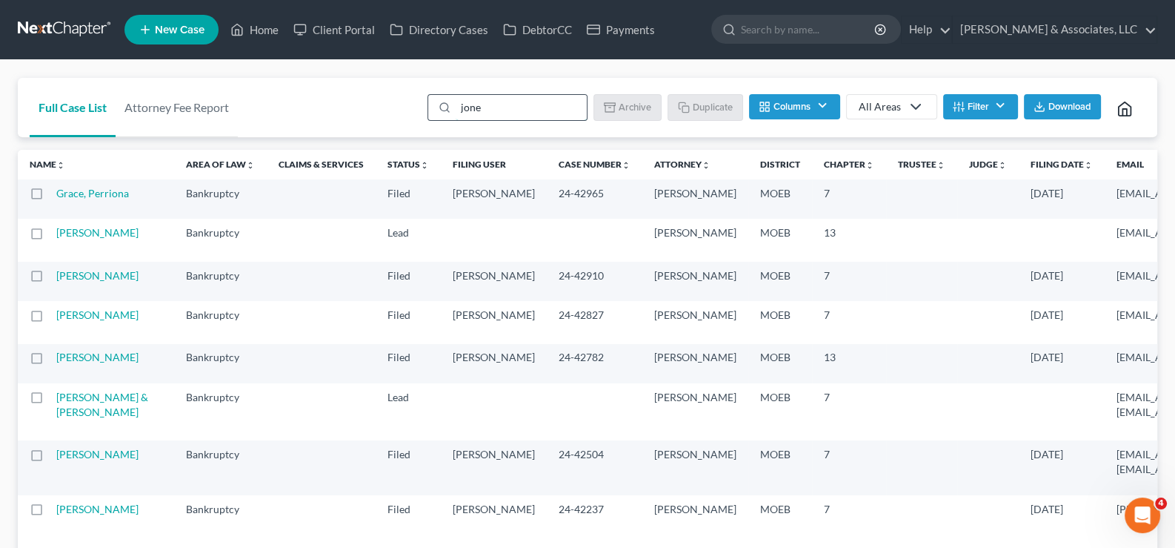
type input "[PERSON_NAME]"
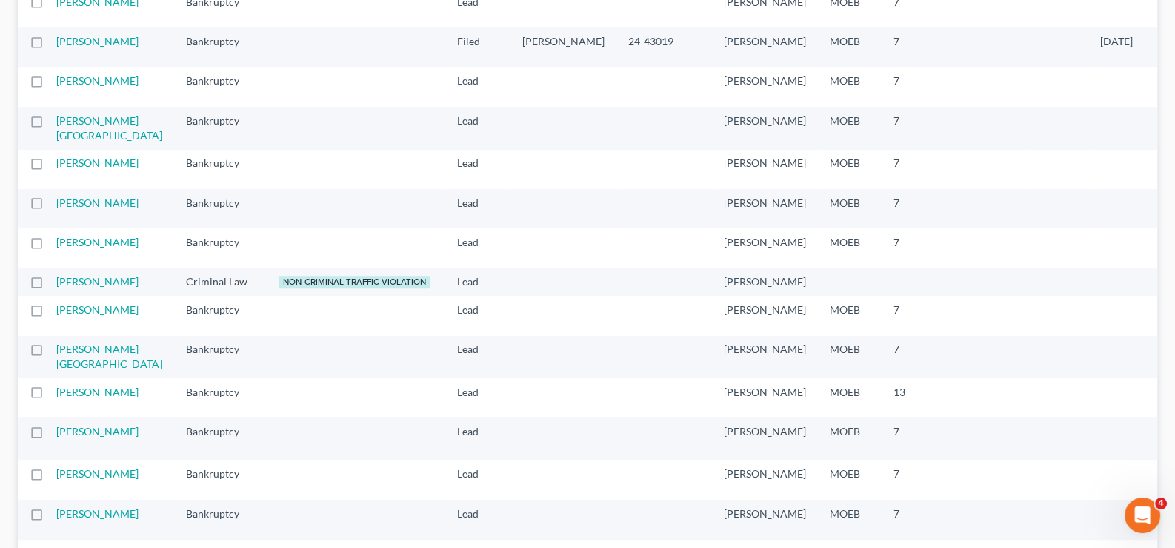
scroll to position [1038, 0]
click at [73, 46] on link "[PERSON_NAME]" at bounding box center [97, 39] width 82 height 13
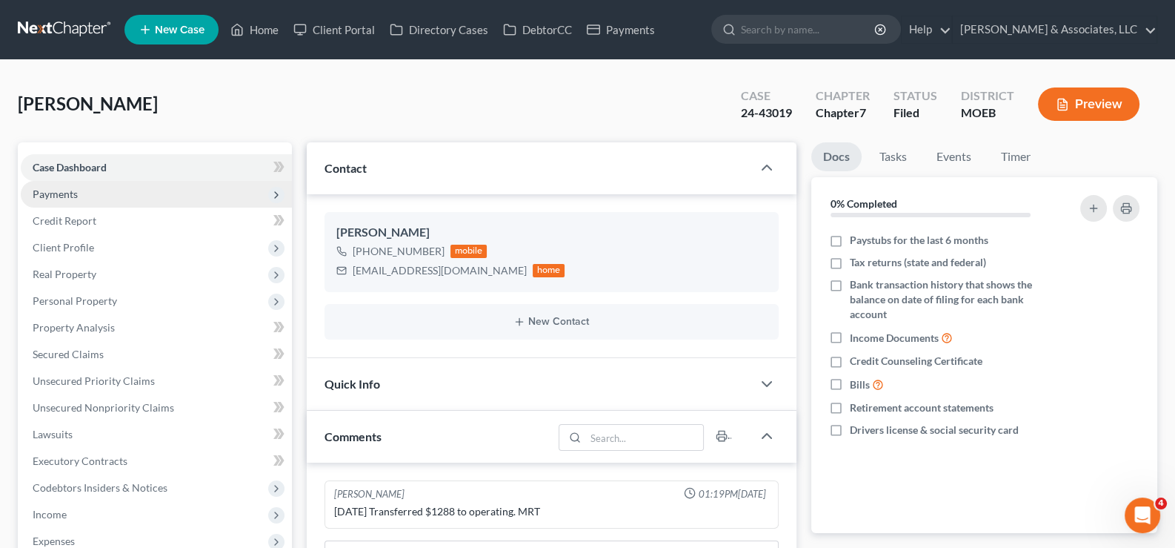
click at [63, 192] on span "Payments" at bounding box center [55, 193] width 45 height 13
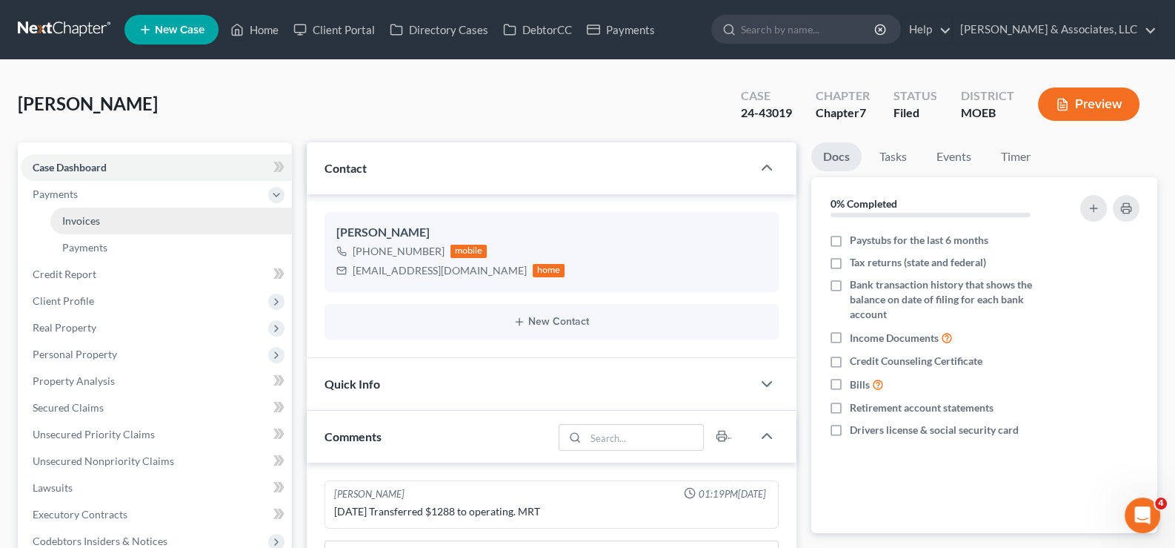
click at [96, 223] on span "Invoices" at bounding box center [81, 220] width 38 height 13
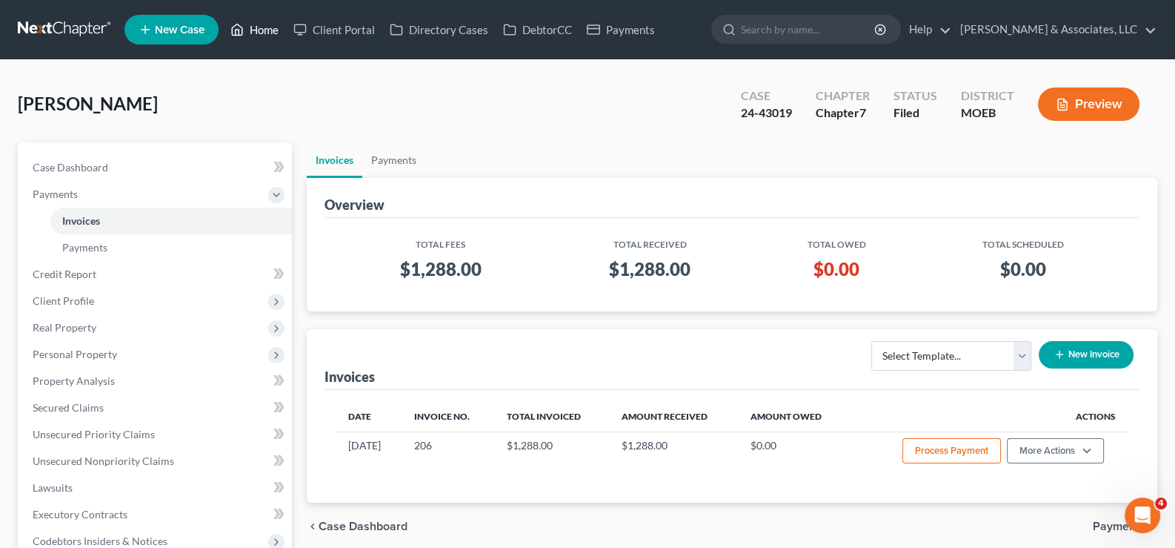
click at [271, 36] on link "Home" at bounding box center [254, 29] width 63 height 27
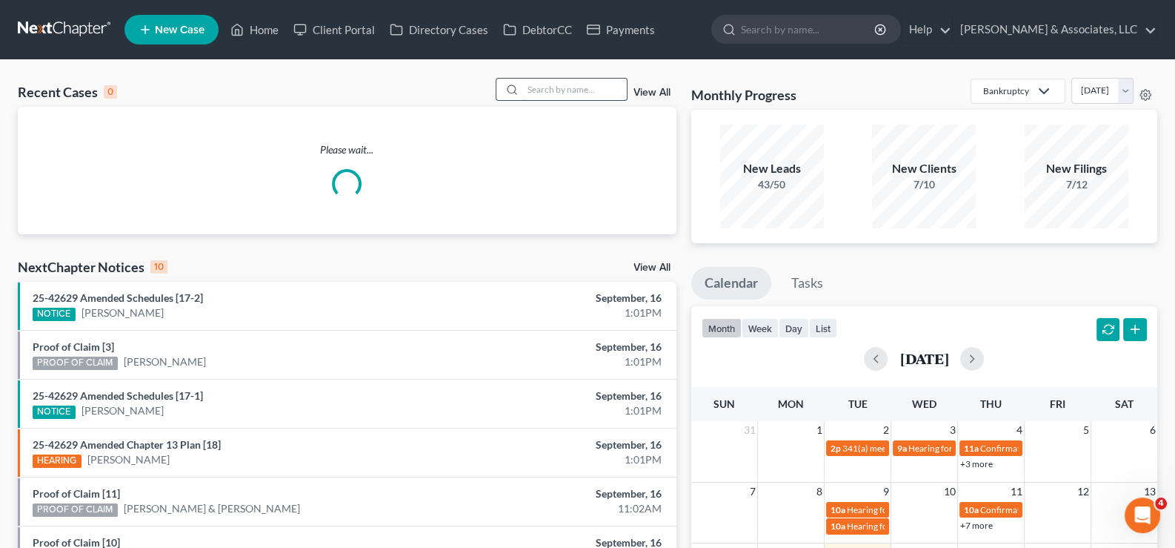
click at [573, 87] on input "search" at bounding box center [575, 89] width 104 height 21
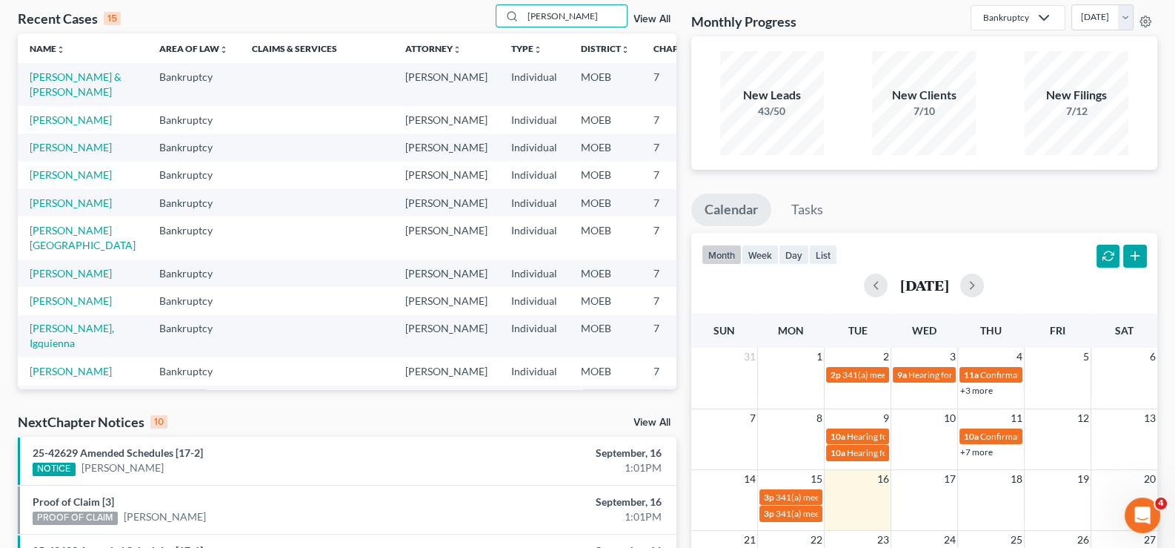
type input "[PERSON_NAME]"
click at [655, 18] on link "View All" at bounding box center [652, 19] width 37 height 10
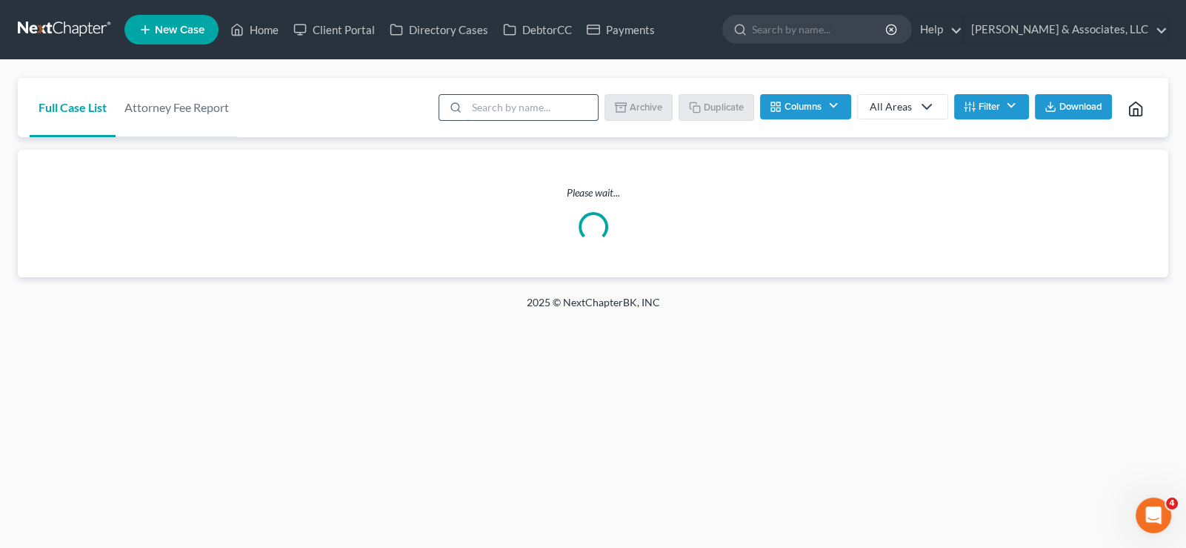
click at [485, 104] on input "search" at bounding box center [532, 107] width 131 height 25
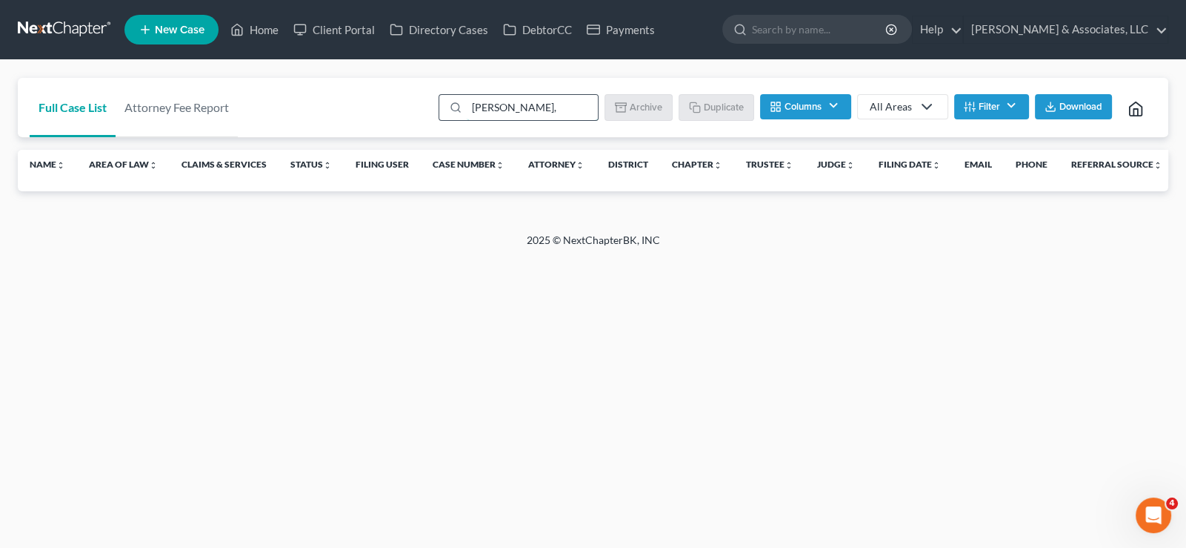
type input "[PERSON_NAME]"
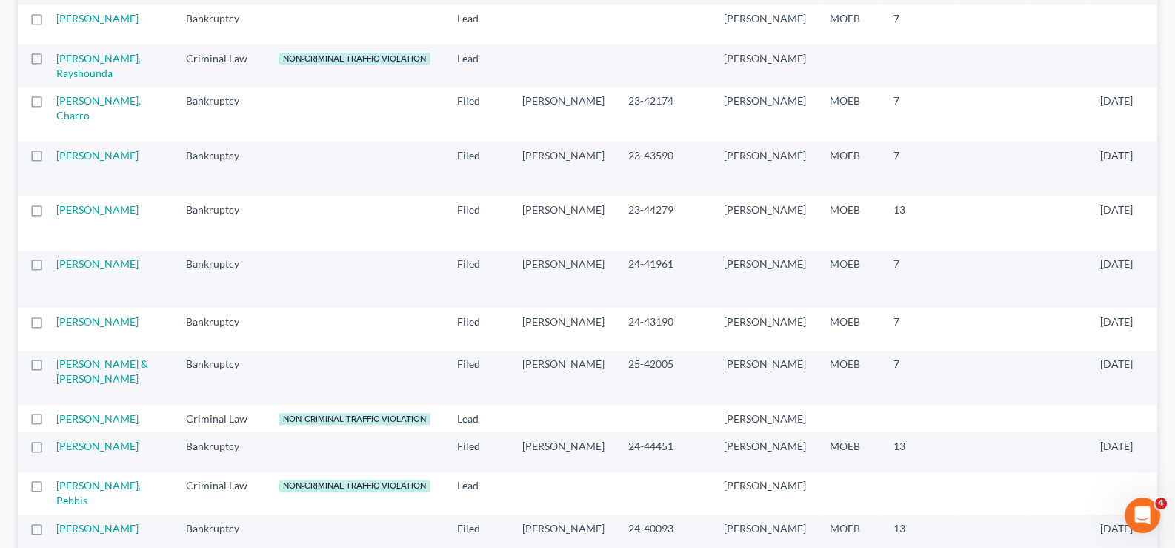
scroll to position [666, 0]
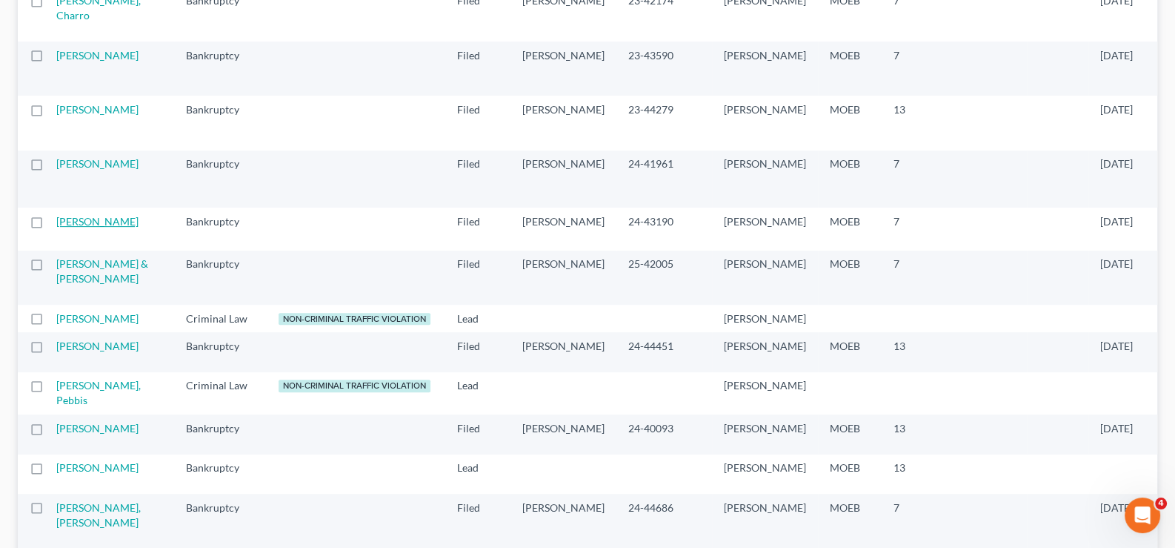
click at [79, 228] on link "[PERSON_NAME]" at bounding box center [97, 221] width 82 height 13
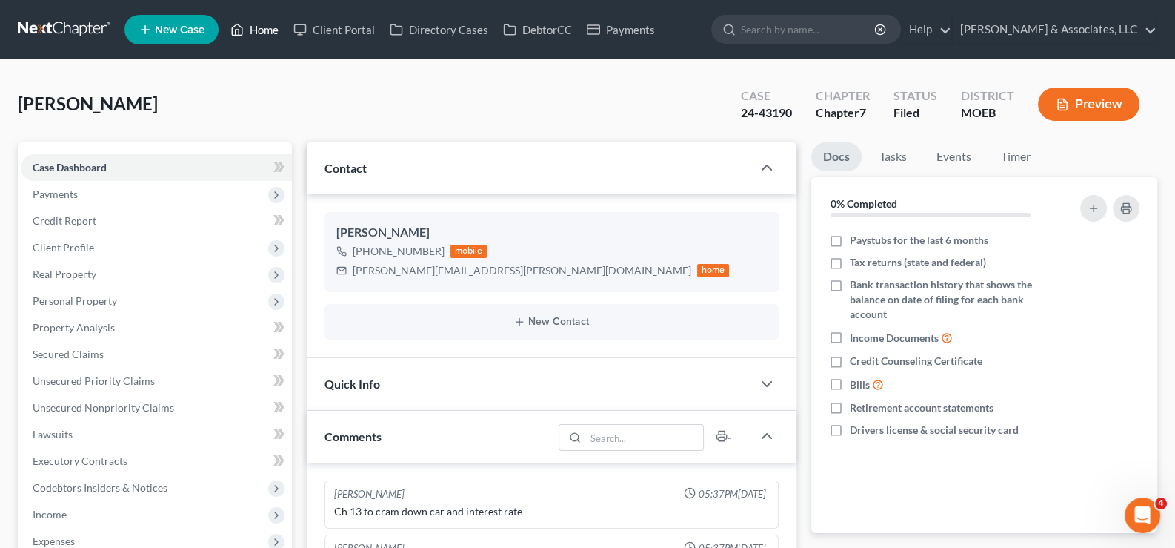
click at [268, 33] on link "Home" at bounding box center [254, 29] width 63 height 27
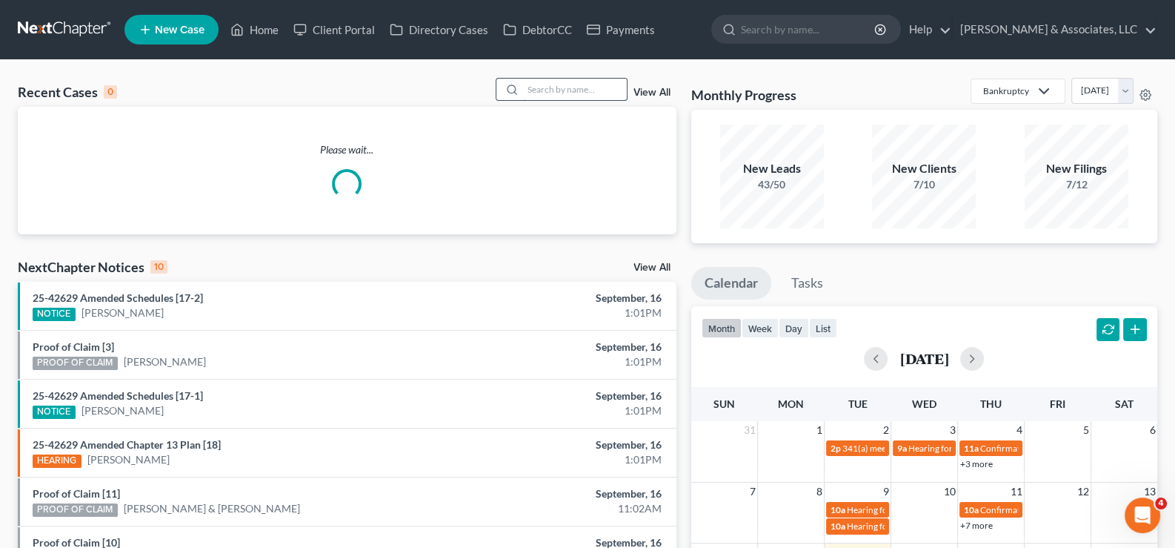
click at [592, 96] on input "search" at bounding box center [575, 89] width 104 height 21
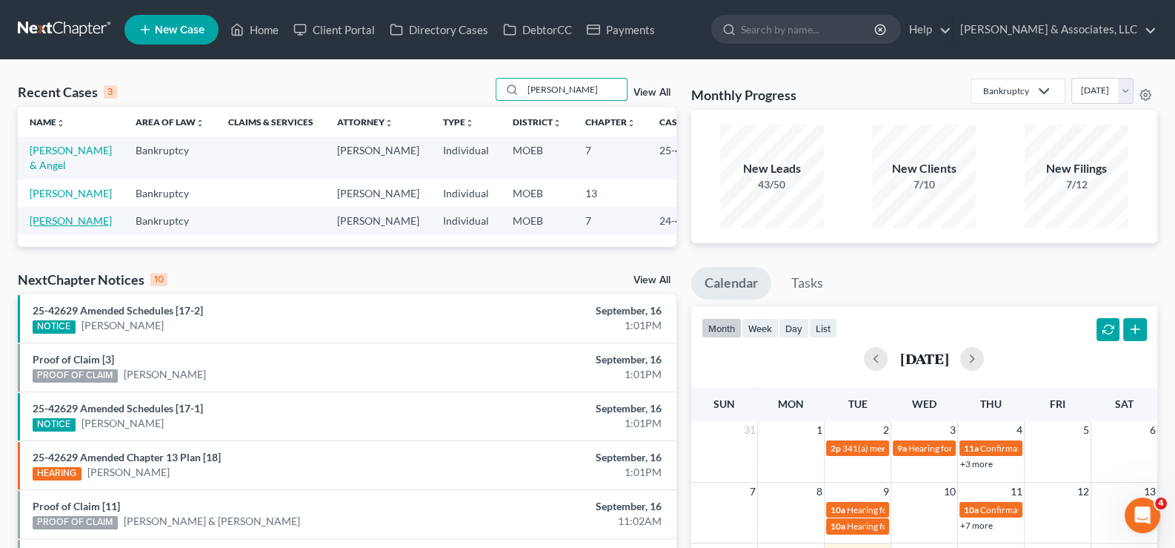
type input "[PERSON_NAME]"
click at [67, 227] on link "[PERSON_NAME]" at bounding box center [71, 220] width 82 height 13
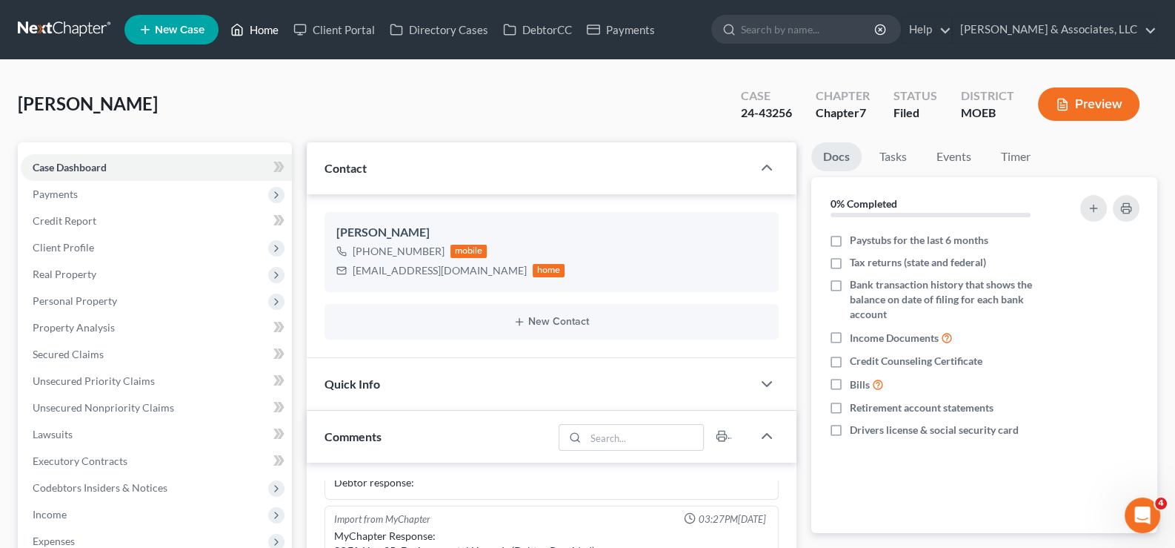
drag, startPoint x: 276, startPoint y: 32, endPoint x: 363, endPoint y: 118, distance: 122.6
click at [276, 32] on link "Home" at bounding box center [254, 29] width 63 height 27
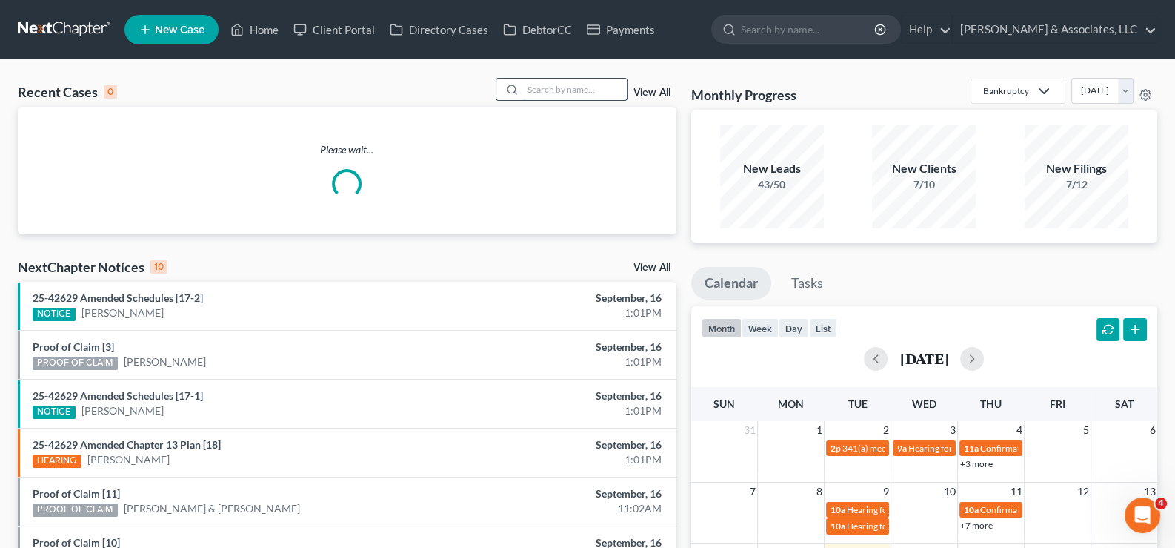
click at [540, 90] on input "search" at bounding box center [575, 89] width 104 height 21
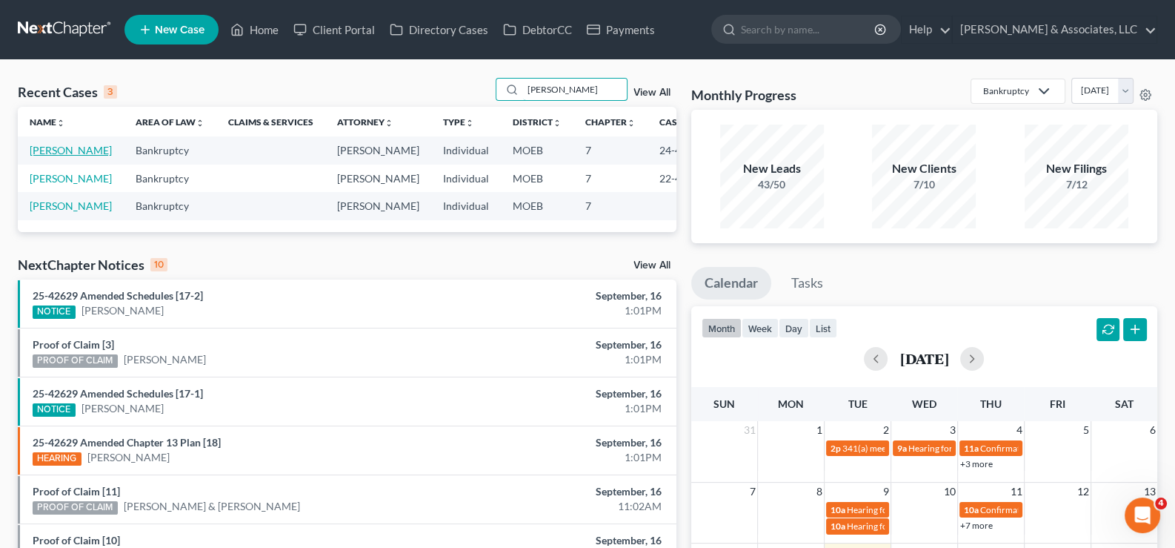
type input "[PERSON_NAME]"
click at [33, 156] on link "[PERSON_NAME]" at bounding box center [71, 150] width 82 height 13
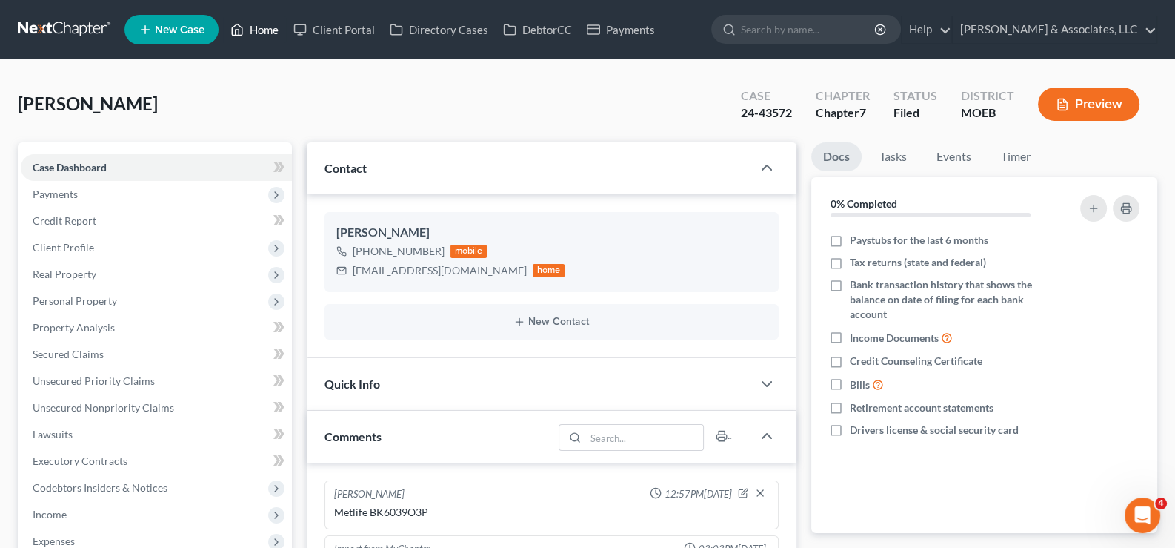
click at [270, 31] on link "Home" at bounding box center [254, 29] width 63 height 27
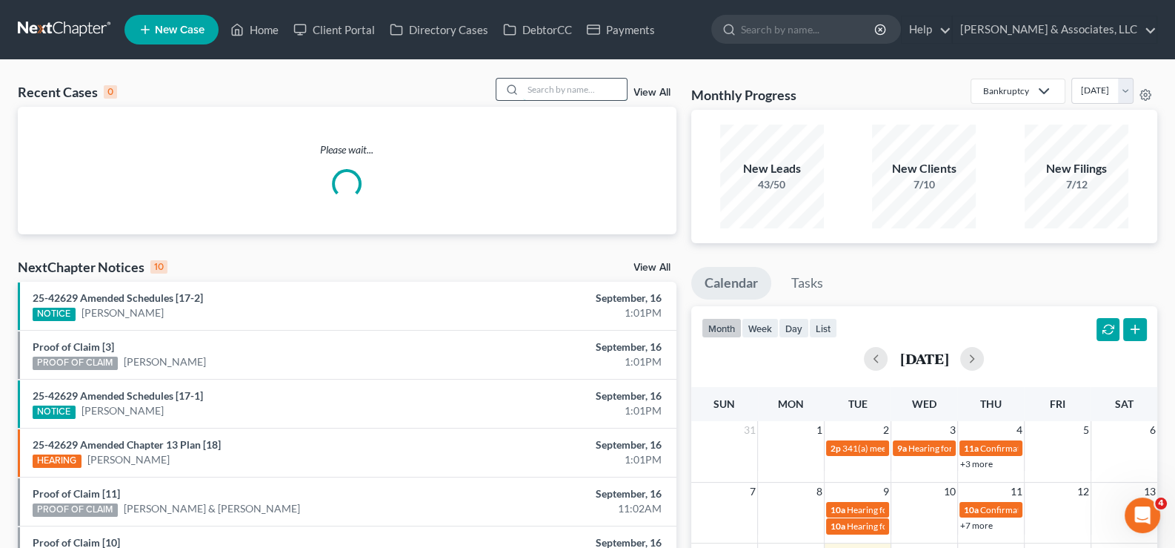
click at [599, 92] on input "search" at bounding box center [575, 89] width 104 height 21
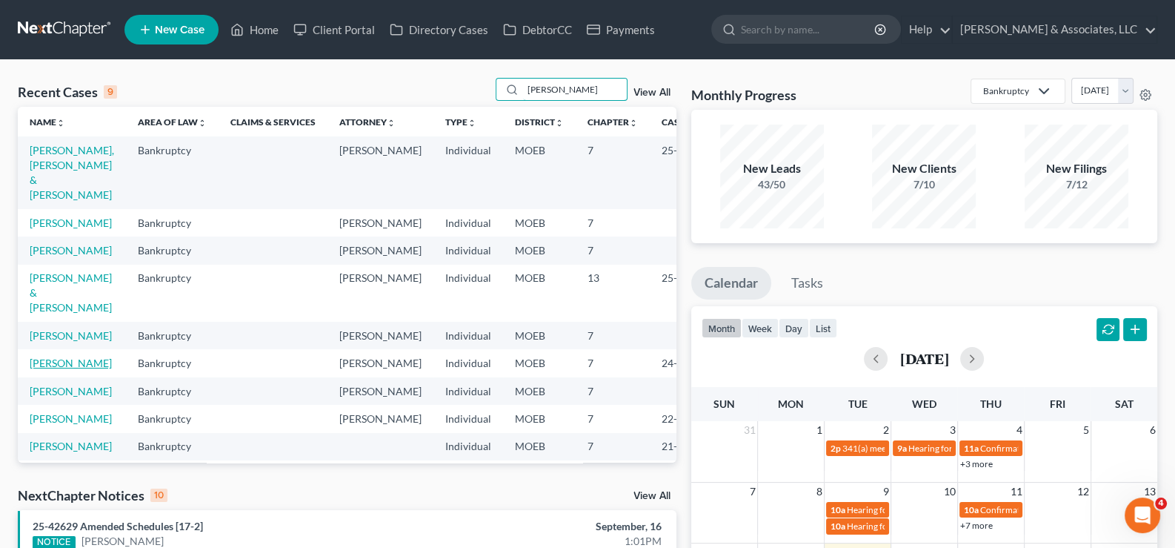
type input "[PERSON_NAME]"
click at [37, 369] on link "[PERSON_NAME]" at bounding box center [71, 362] width 82 height 13
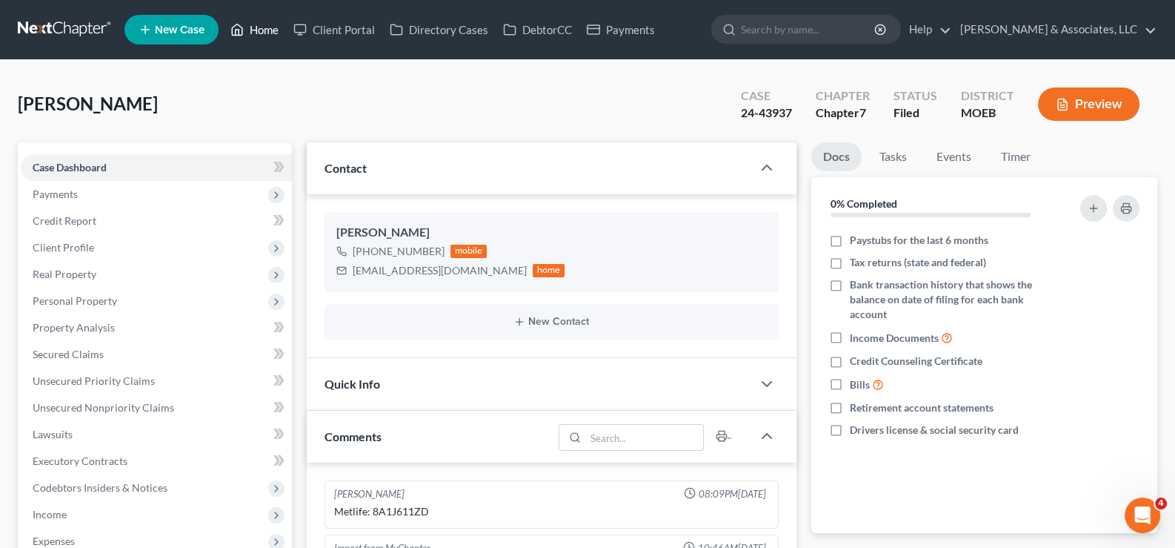
click at [269, 27] on link "Home" at bounding box center [254, 29] width 63 height 27
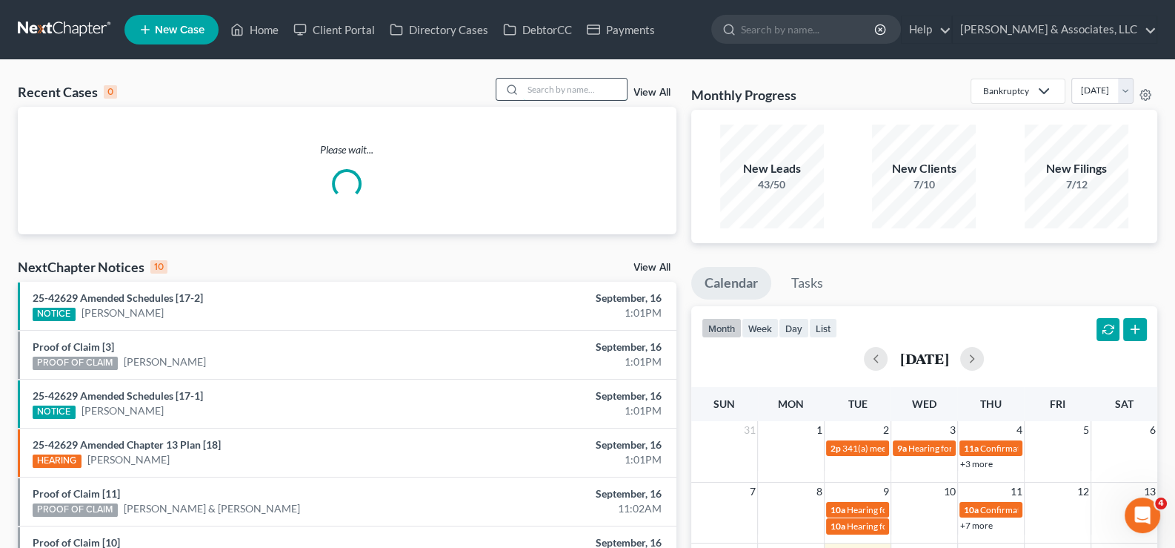
click at [593, 94] on input "search" at bounding box center [575, 89] width 104 height 21
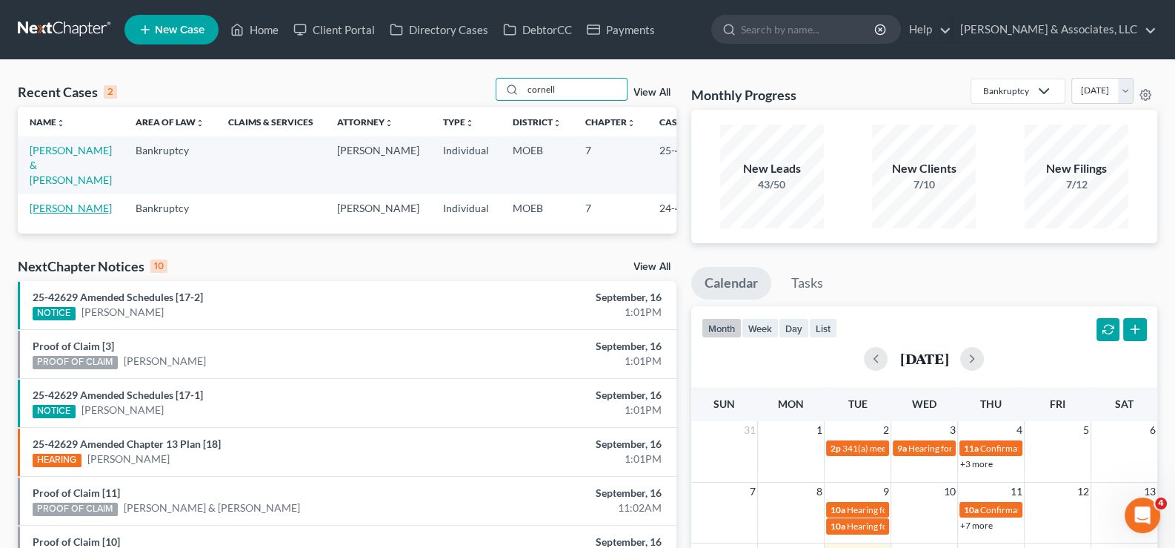
type input "cornell"
click at [61, 214] on link "[PERSON_NAME]" at bounding box center [71, 208] width 82 height 13
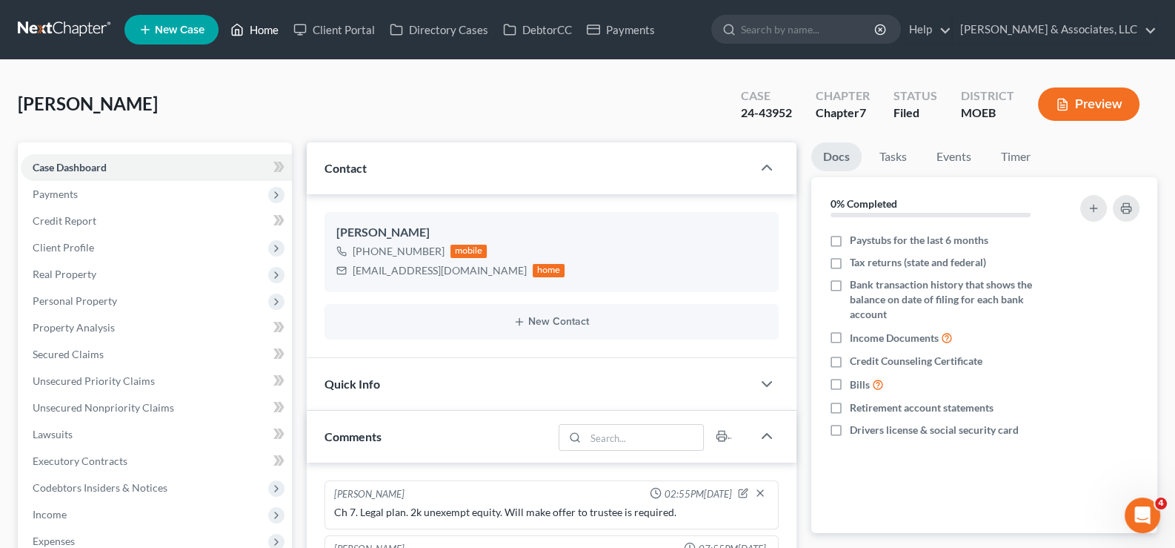
click at [267, 33] on link "Home" at bounding box center [254, 29] width 63 height 27
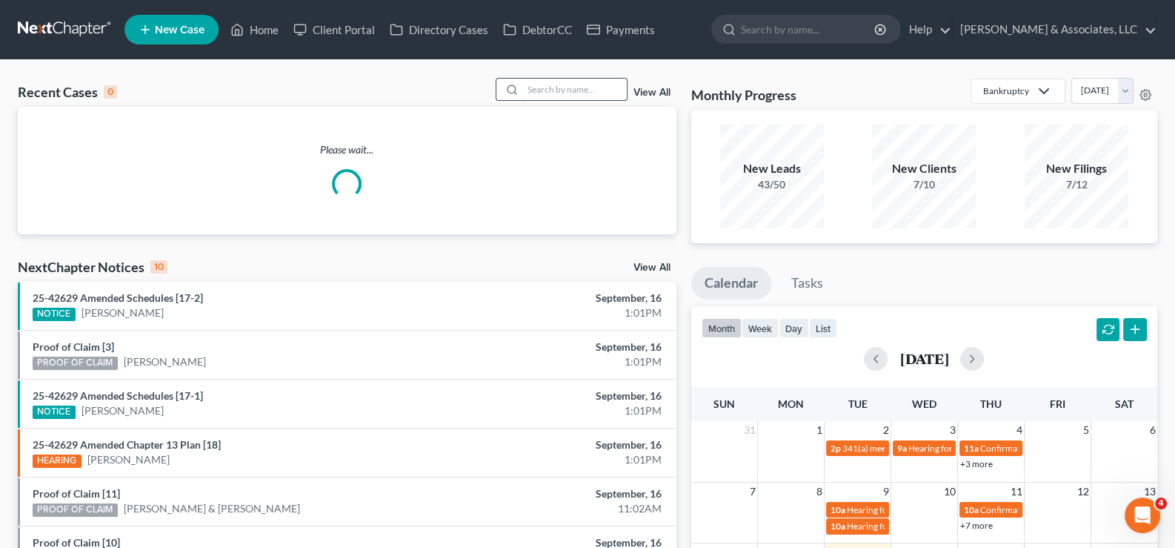
click at [577, 89] on input "search" at bounding box center [575, 89] width 104 height 21
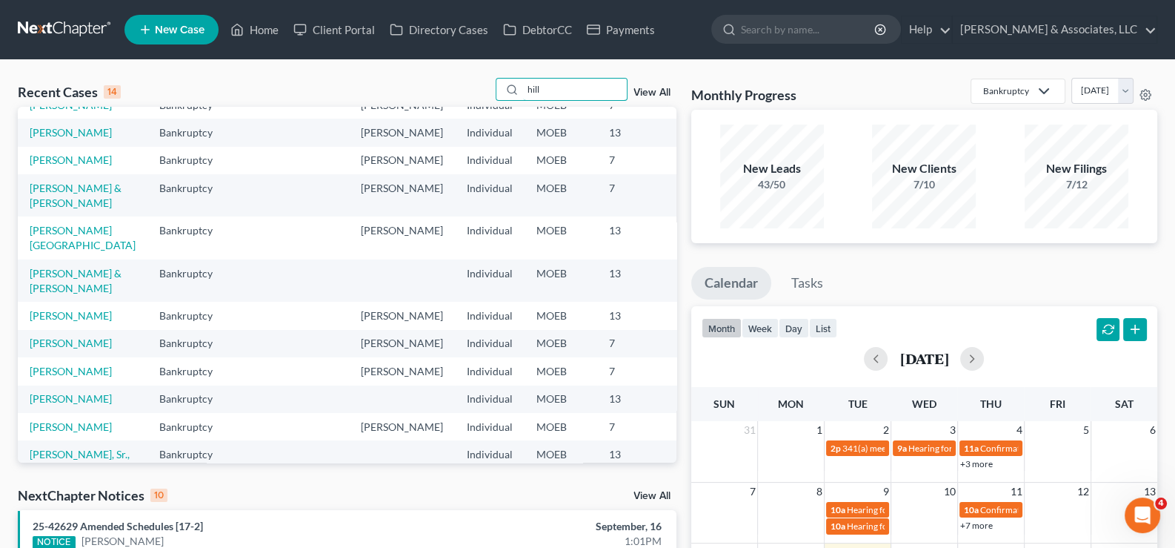
scroll to position [147, 0]
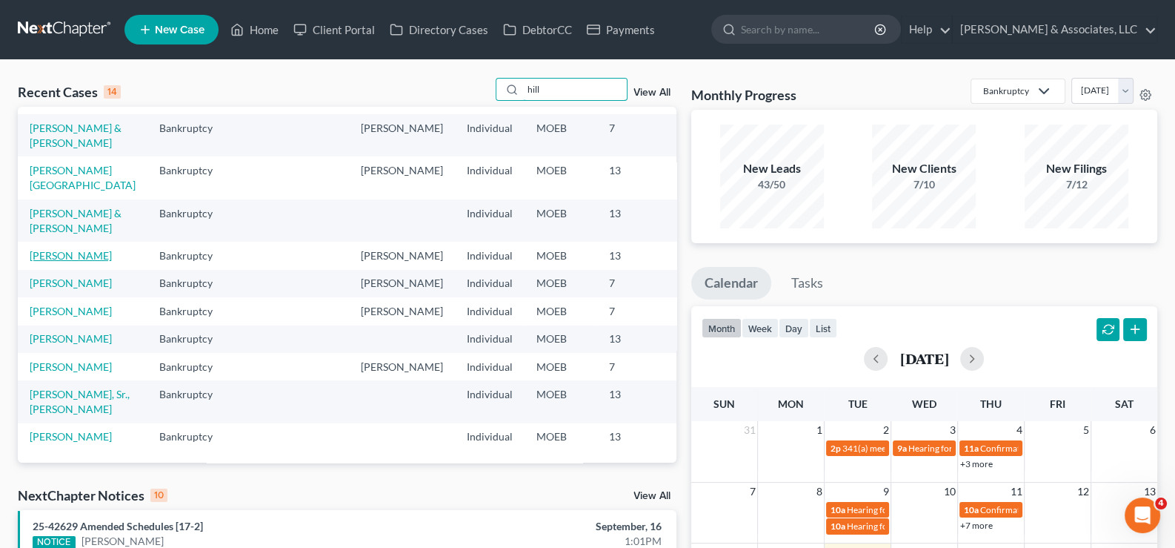
type input "hill"
click at [53, 262] on link "[PERSON_NAME]" at bounding box center [71, 255] width 82 height 13
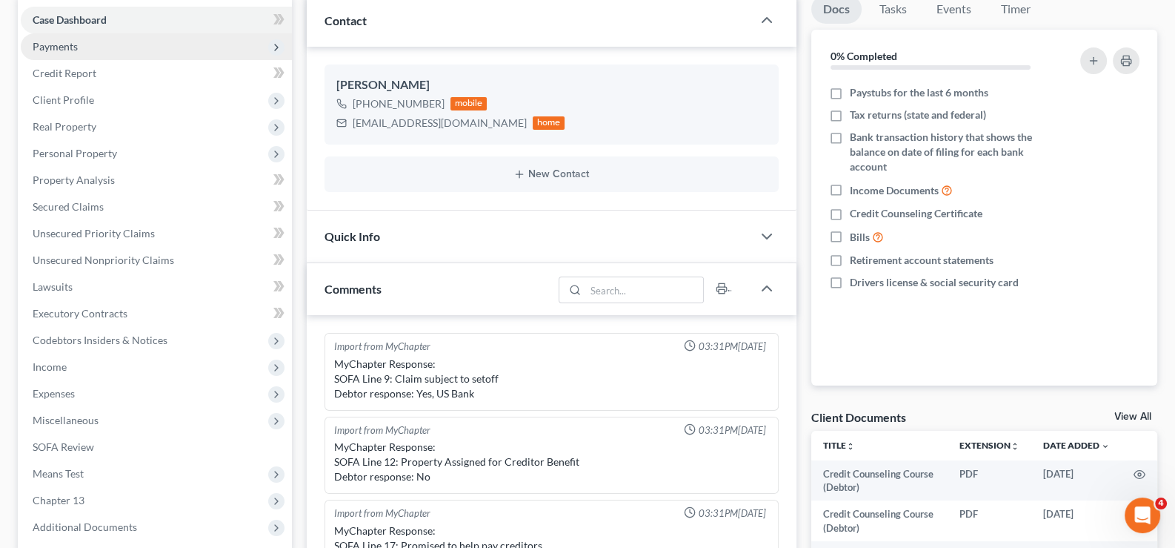
click at [53, 36] on span "Payments" at bounding box center [156, 46] width 271 height 27
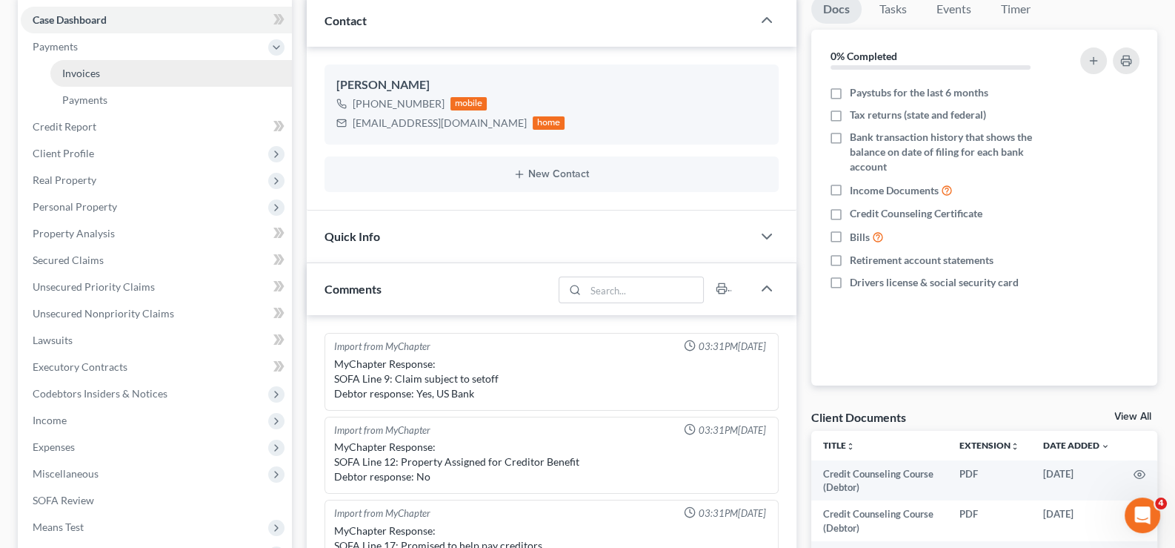
click at [79, 73] on span "Invoices" at bounding box center [81, 73] width 38 height 13
